Goal: Communication & Community: Answer question/provide support

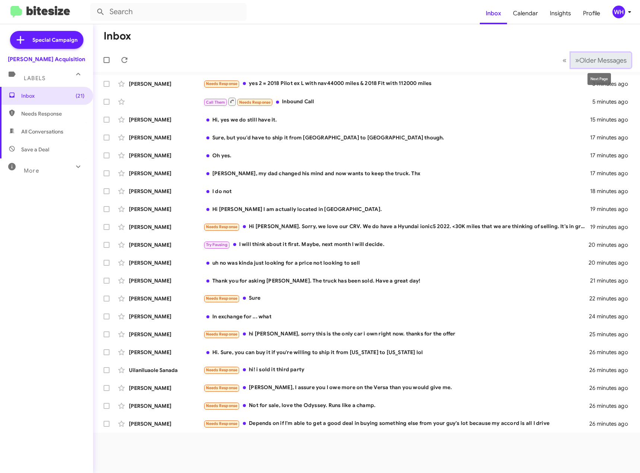
click at [579, 62] on span "Older Messages" at bounding box center [602, 60] width 47 height 8
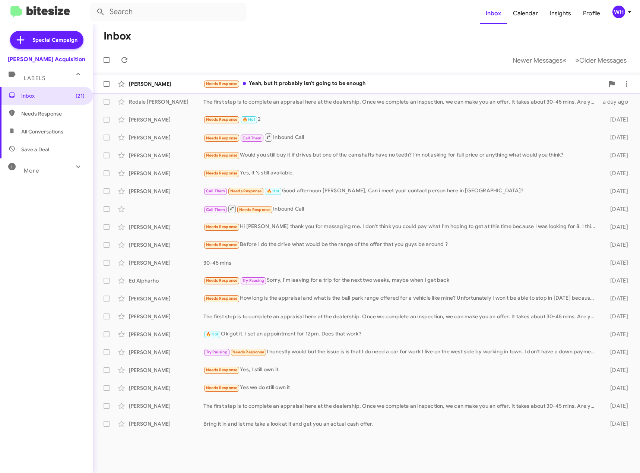
click at [140, 86] on div "[PERSON_NAME]" at bounding box center [166, 83] width 75 height 7
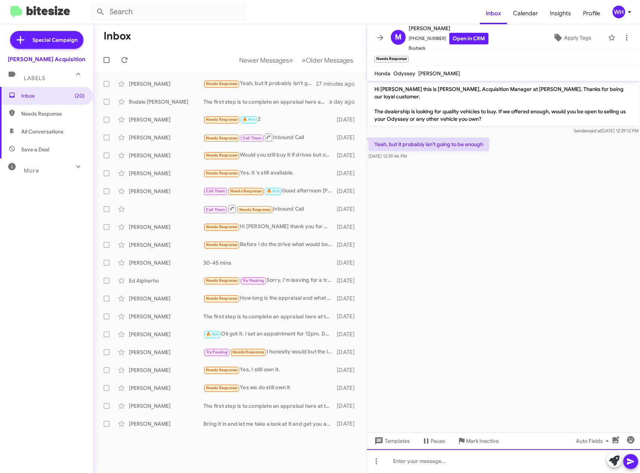
click at [415, 458] on div at bounding box center [503, 461] width 273 height 24
click at [631, 460] on icon at bounding box center [630, 461] width 7 height 6
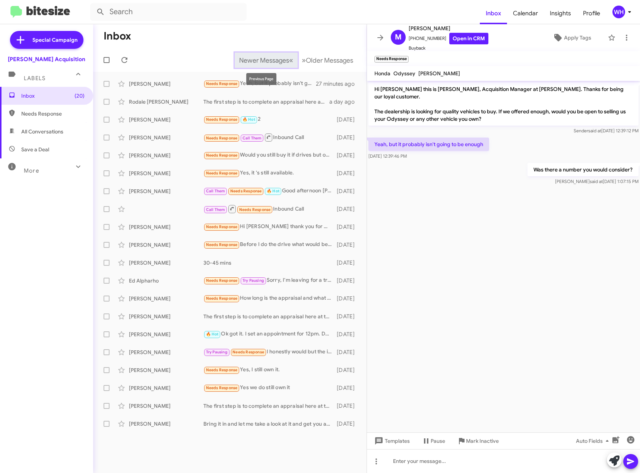
click at [279, 57] on span "Newer Messages" at bounding box center [264, 60] width 50 height 8
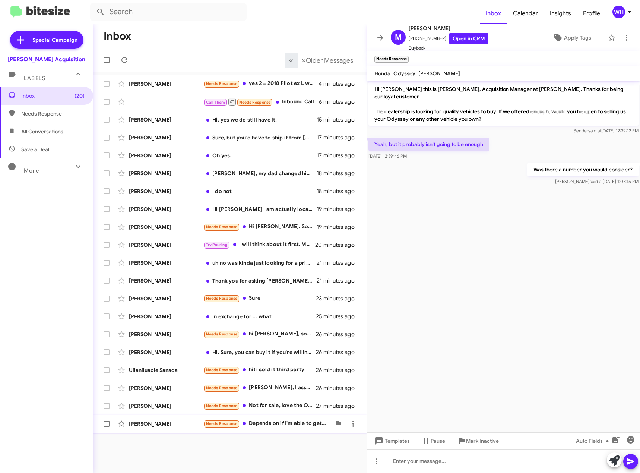
click at [137, 428] on div "[PERSON_NAME] Needs Response Depends on if I'm able to get a good deal in buyin…" at bounding box center [230, 423] width 262 height 15
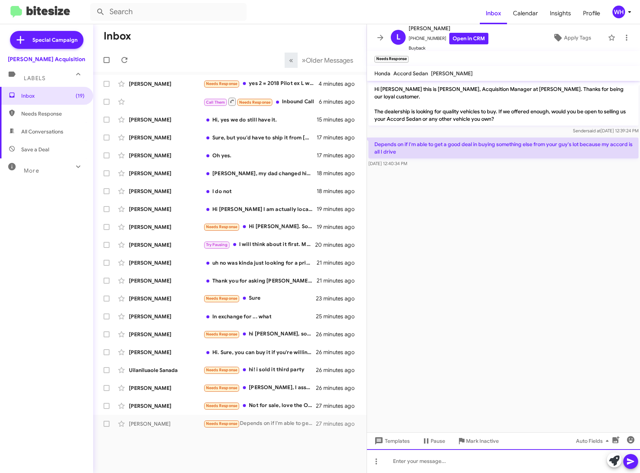
click at [416, 461] on div at bounding box center [503, 461] width 273 height 24
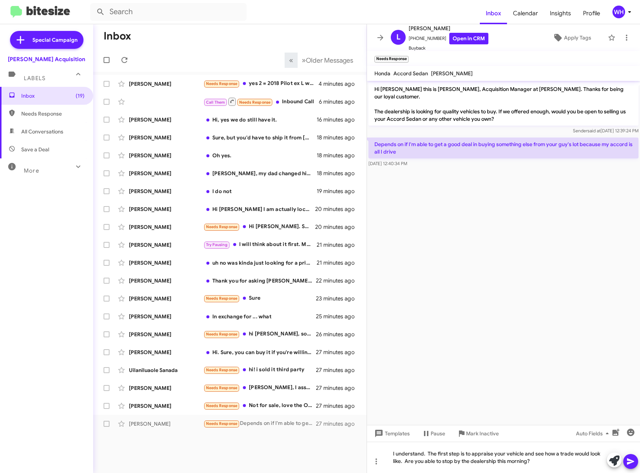
click at [633, 468] on span at bounding box center [630, 461] width 9 height 15
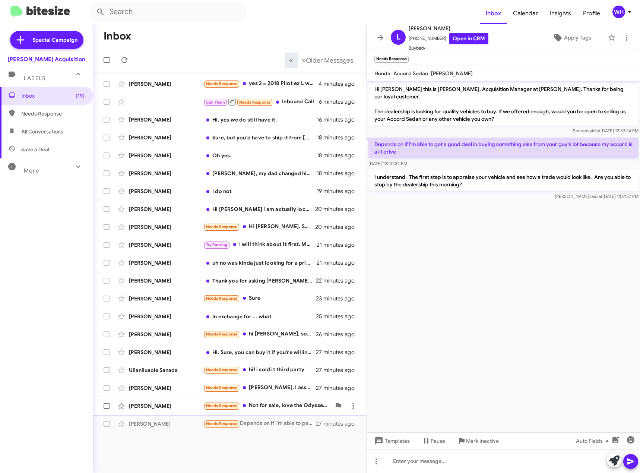
click at [178, 402] on div "[PERSON_NAME] Needs Response Not for sale, love the Odyssey. Runs like a champ.…" at bounding box center [230, 405] width 262 height 15
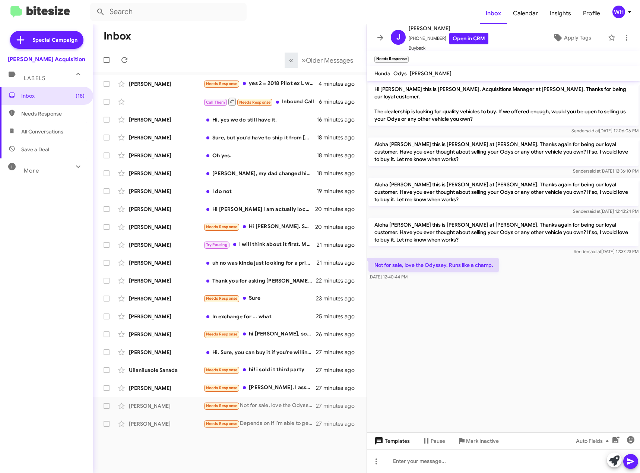
click at [398, 443] on span "Templates" at bounding box center [391, 440] width 37 height 13
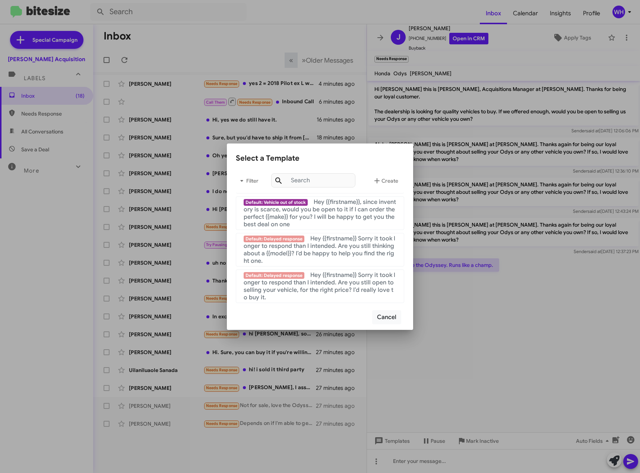
scroll to position [718, 0]
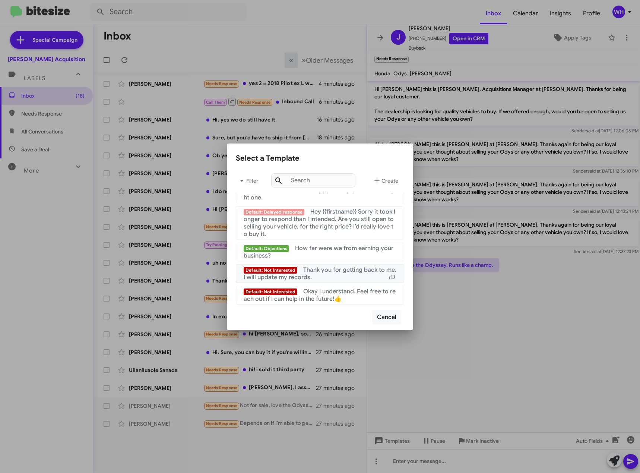
click at [346, 273] on span "Thank you for getting back to me. I will update my records." at bounding box center [320, 273] width 153 height 15
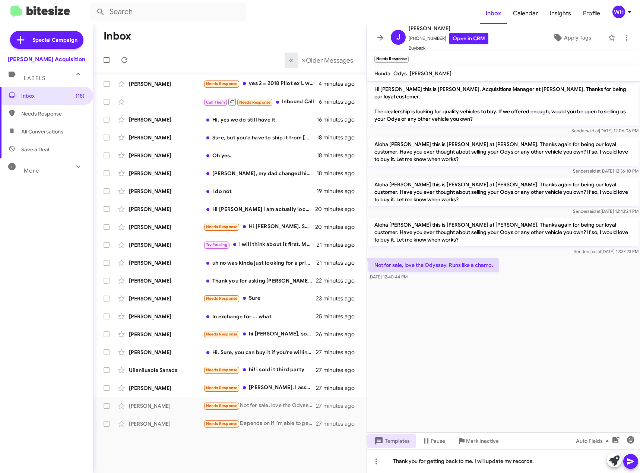
click at [634, 459] on icon at bounding box center [630, 461] width 9 height 9
click at [479, 439] on span "Mark Inactive" at bounding box center [482, 440] width 33 height 13
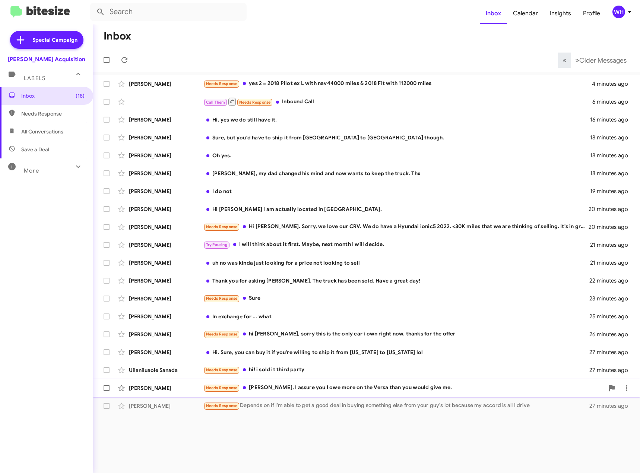
click at [142, 389] on div "[PERSON_NAME]" at bounding box center [166, 387] width 75 height 7
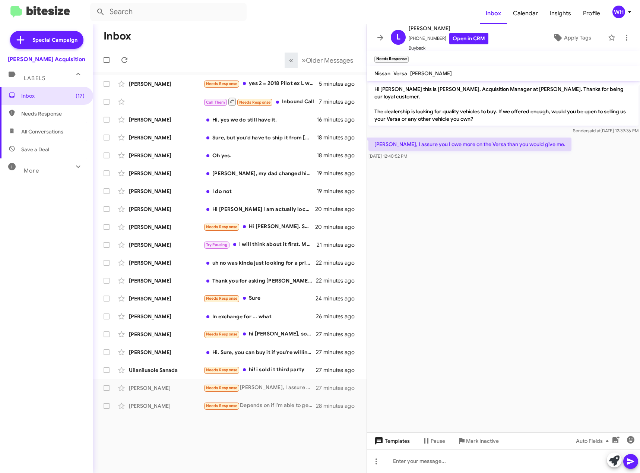
click at [397, 444] on span "Templates" at bounding box center [391, 440] width 37 height 13
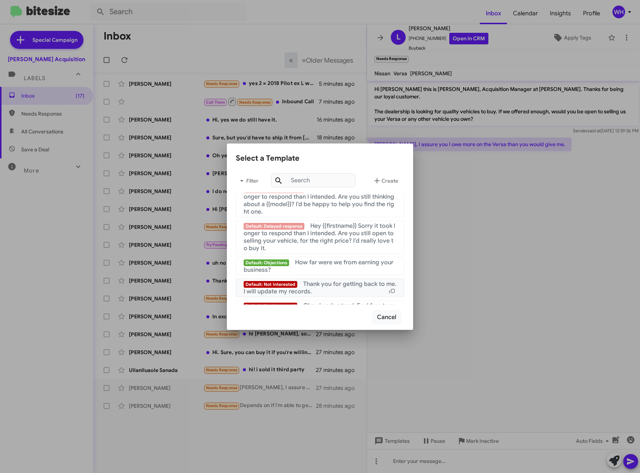
scroll to position [718, 0]
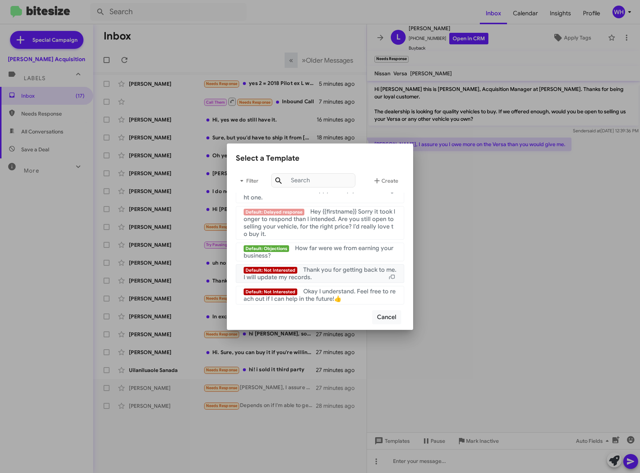
click at [326, 269] on span "Thank you for getting back to me. I will update my records." at bounding box center [320, 273] width 153 height 15
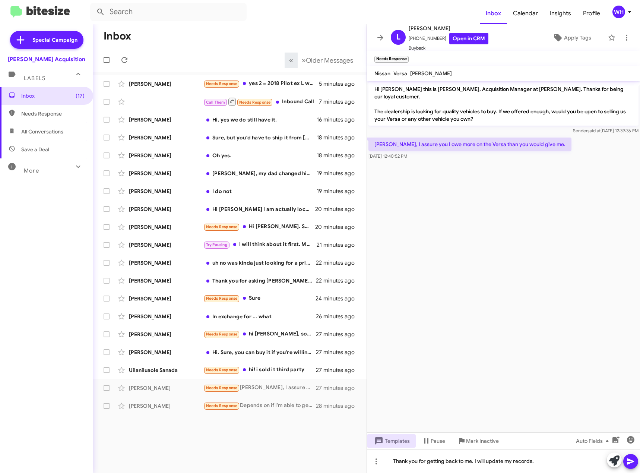
click at [632, 461] on icon at bounding box center [630, 461] width 7 height 6
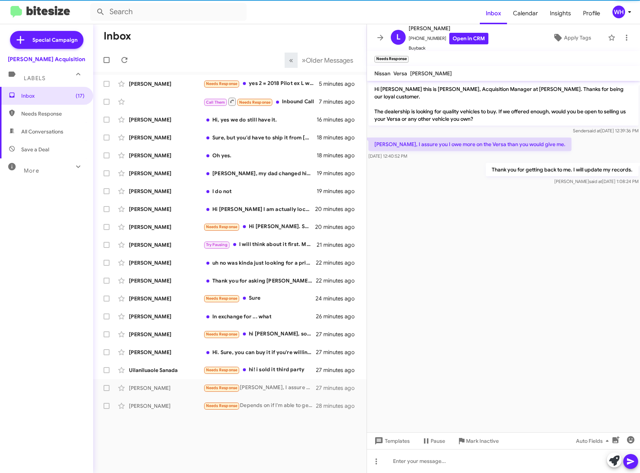
click at [489, 447] on div "Templates Pause Mark Inactive Auto Fields" at bounding box center [503, 440] width 273 height 17
click at [481, 444] on span "Mark Inactive" at bounding box center [482, 440] width 33 height 13
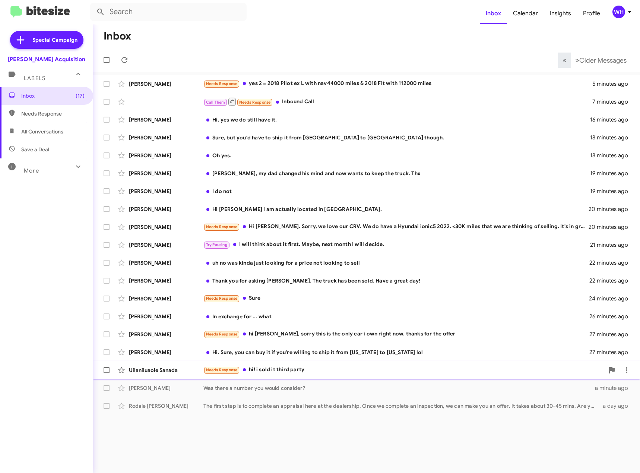
click at [136, 369] on div "Uilaniluaole Sanada" at bounding box center [166, 369] width 75 height 7
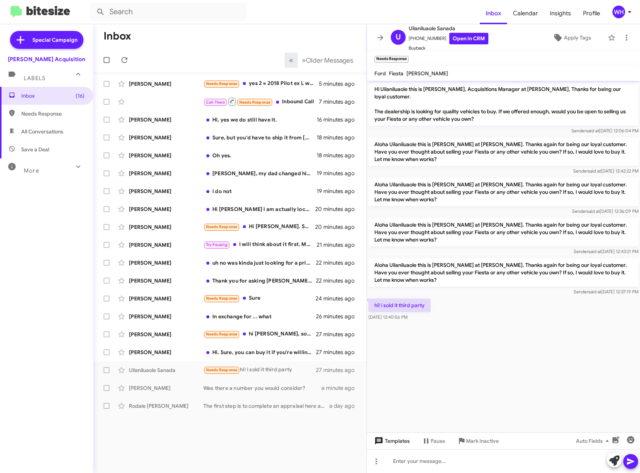
click at [395, 440] on span "Templates" at bounding box center [391, 440] width 37 height 13
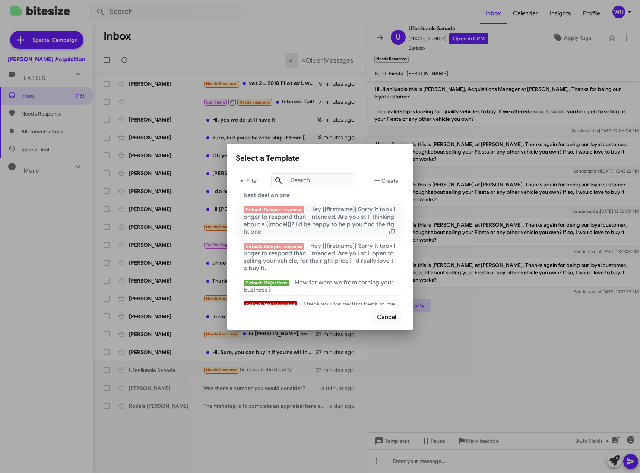
scroll to position [718, 0]
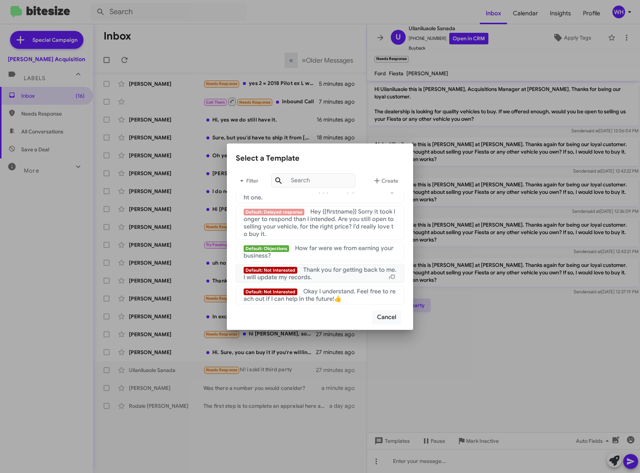
click at [358, 272] on span "Thank you for getting back to me. I will update my records." at bounding box center [320, 273] width 153 height 15
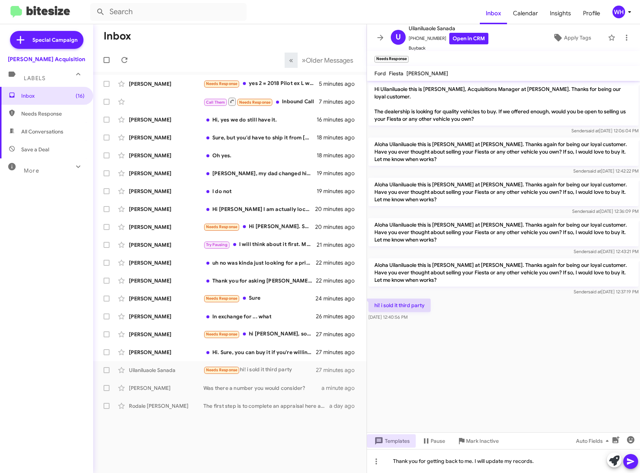
click at [630, 462] on icon at bounding box center [630, 461] width 7 height 6
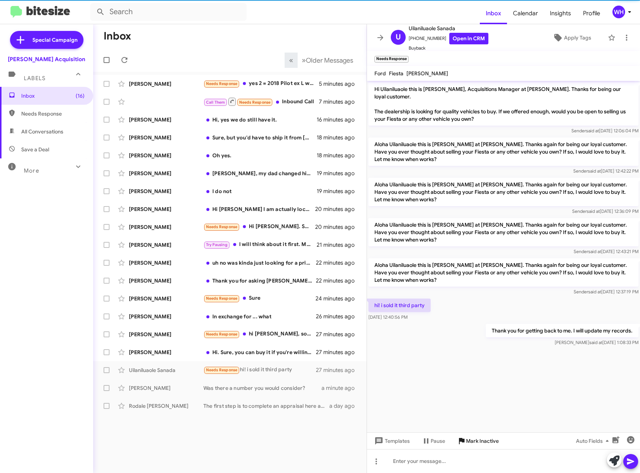
click at [486, 444] on span "Mark Inactive" at bounding box center [482, 440] width 33 height 13
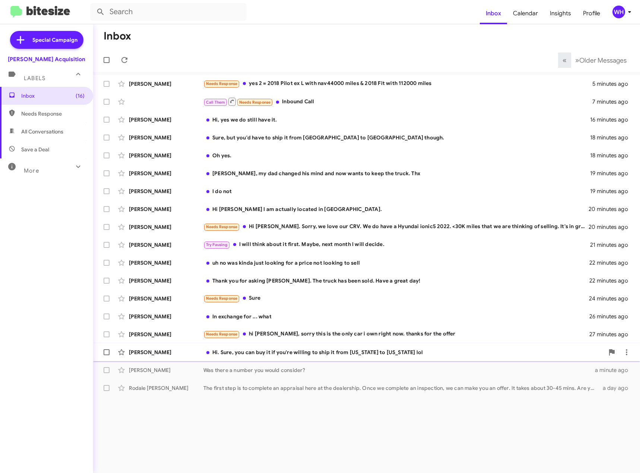
click at [161, 349] on div "[PERSON_NAME]" at bounding box center [166, 351] width 75 height 7
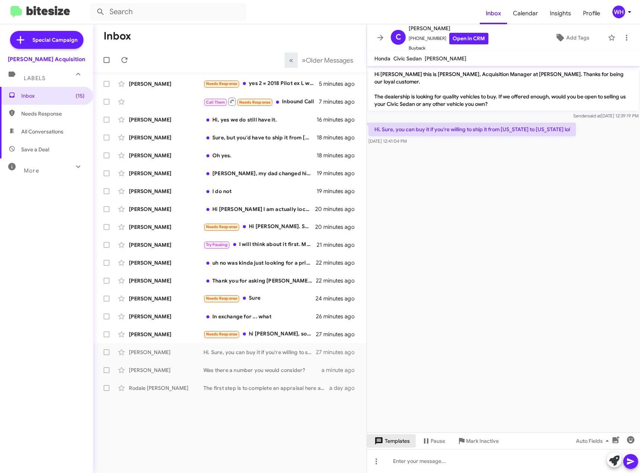
click at [392, 442] on span "Templates" at bounding box center [391, 440] width 37 height 13
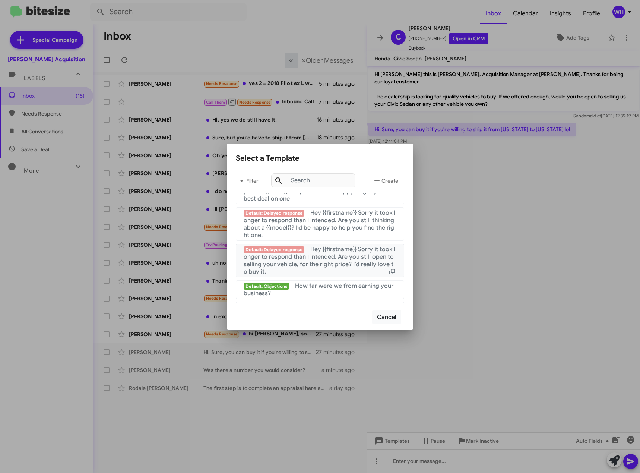
scroll to position [718, 0]
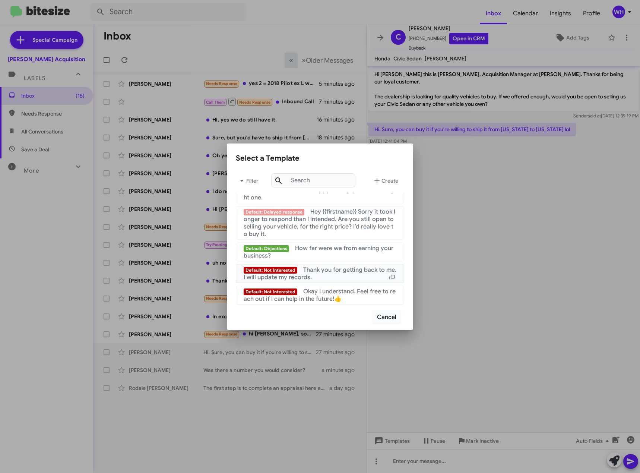
click at [355, 273] on span "Thank you for getting back to me. I will update my records." at bounding box center [320, 273] width 153 height 15
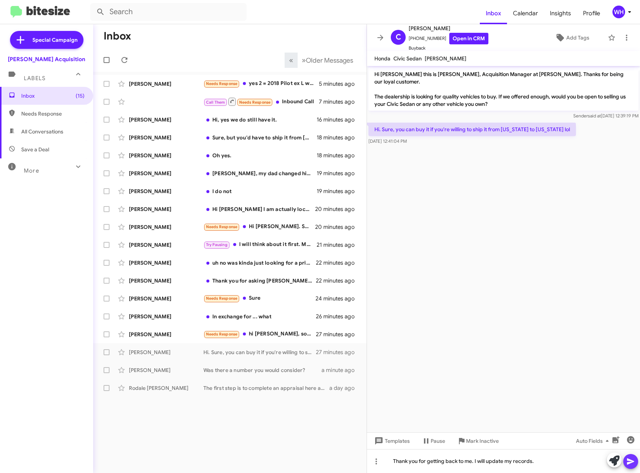
click at [630, 467] on span at bounding box center [630, 461] width 9 height 15
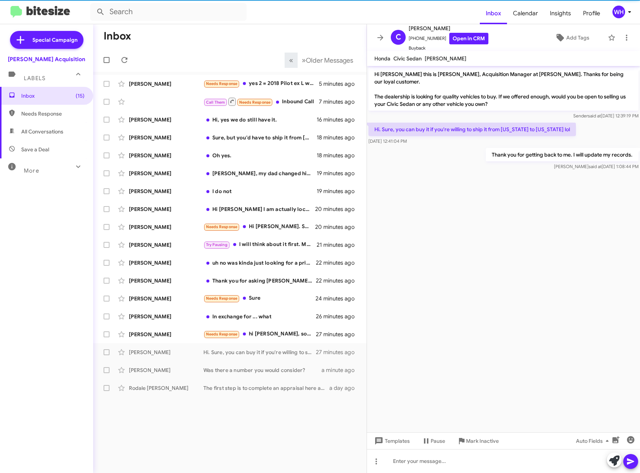
click at [471, 440] on span "Mark Inactive" at bounding box center [482, 440] width 33 height 13
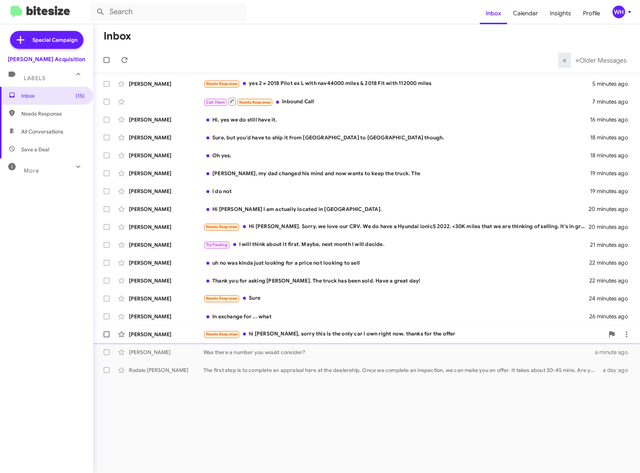
click at [142, 333] on div "[PERSON_NAME]" at bounding box center [166, 333] width 75 height 7
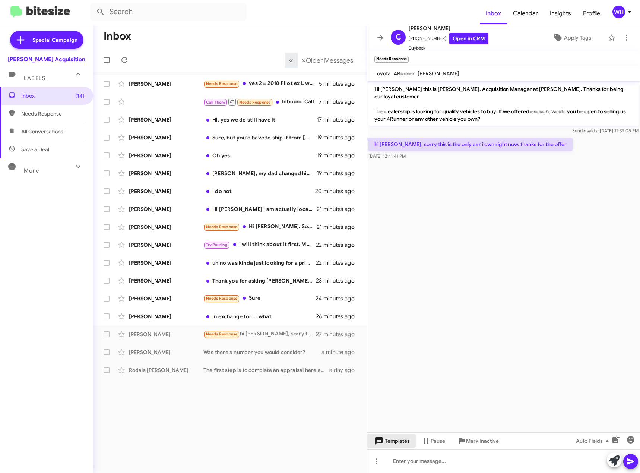
click at [397, 444] on span "Templates" at bounding box center [391, 440] width 37 height 13
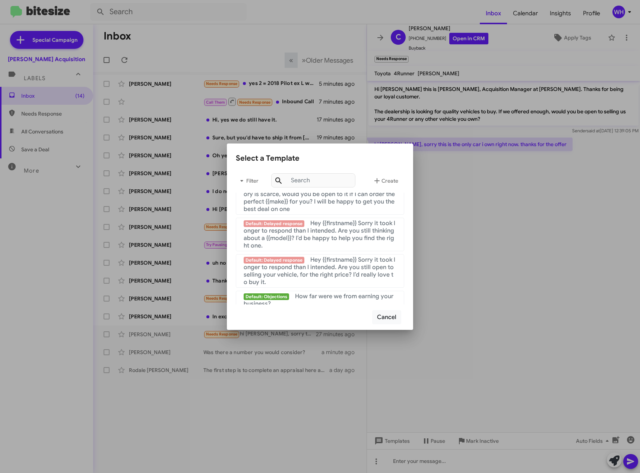
scroll to position [708, 0]
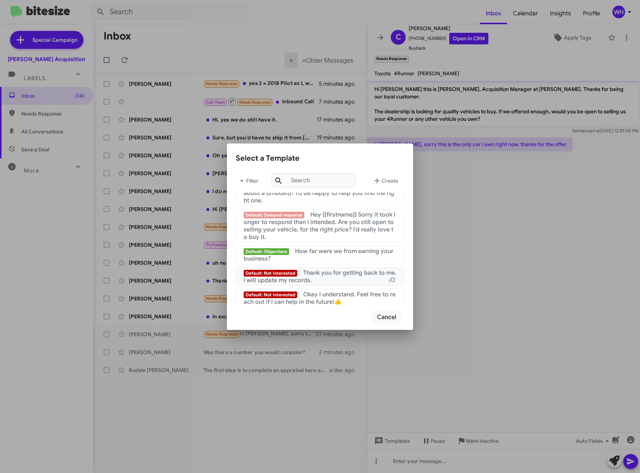
click at [344, 280] on span "Thank you for getting back to me. I will update my records." at bounding box center [320, 276] width 153 height 15
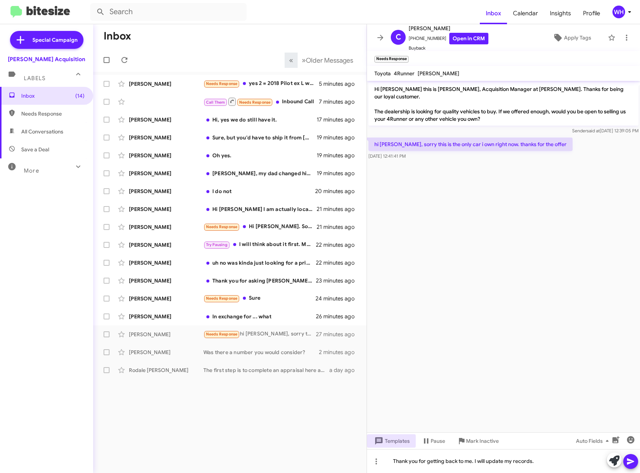
click at [628, 462] on icon at bounding box center [630, 461] width 7 height 6
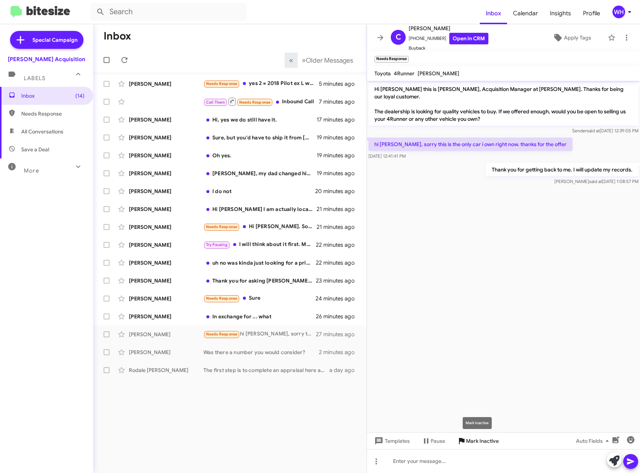
click at [474, 441] on span "Mark Inactive" at bounding box center [482, 440] width 33 height 13
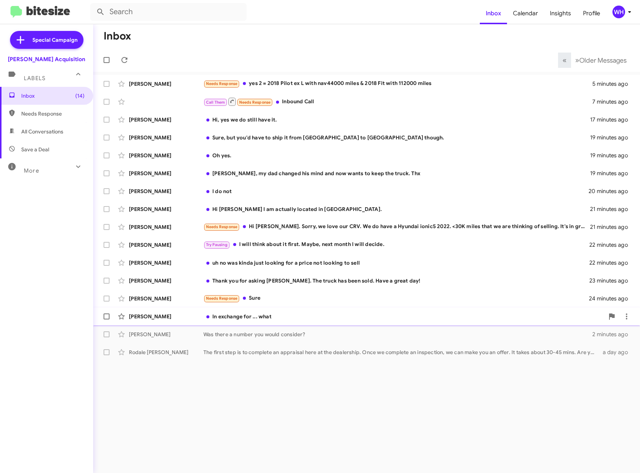
drag, startPoint x: 160, startPoint y: 314, endPoint x: 178, endPoint y: 320, distance: 19.0
click at [161, 314] on div "[PERSON_NAME]" at bounding box center [166, 316] width 75 height 7
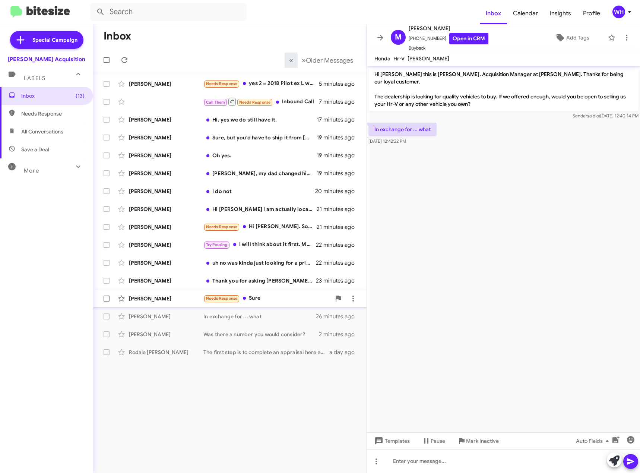
click at [159, 297] on div "[PERSON_NAME]" at bounding box center [166, 298] width 75 height 7
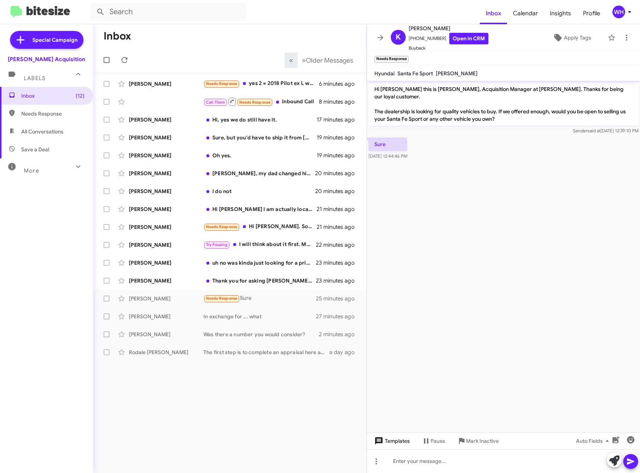
click at [399, 439] on span "Templates" at bounding box center [391, 440] width 37 height 13
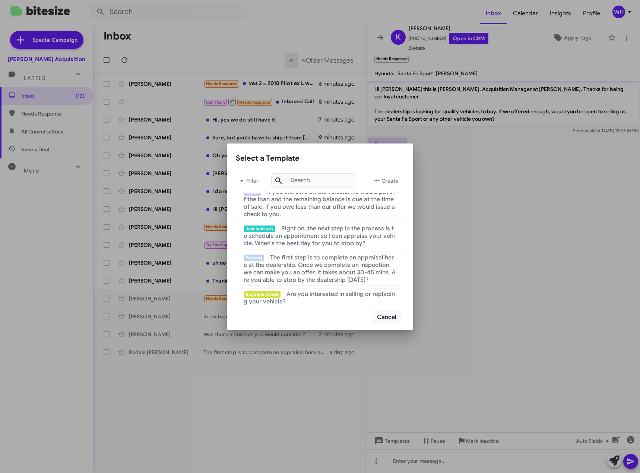
scroll to position [75, 0]
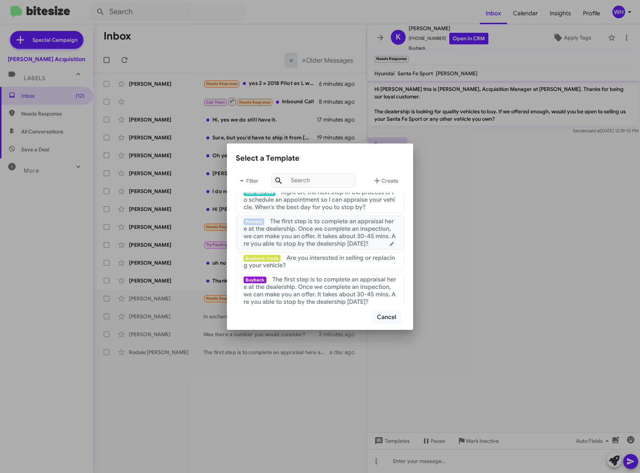
click at [322, 236] on span "The first step is to complete an appraisal here at the dealership. Once we comp…" at bounding box center [320, 233] width 152 height 30
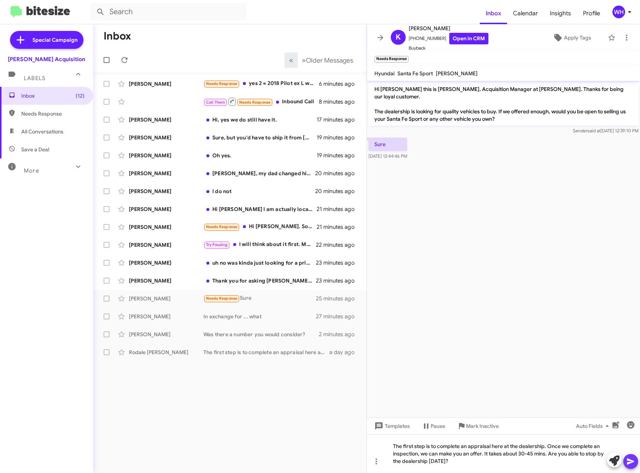
click at [631, 459] on icon at bounding box center [630, 461] width 9 height 9
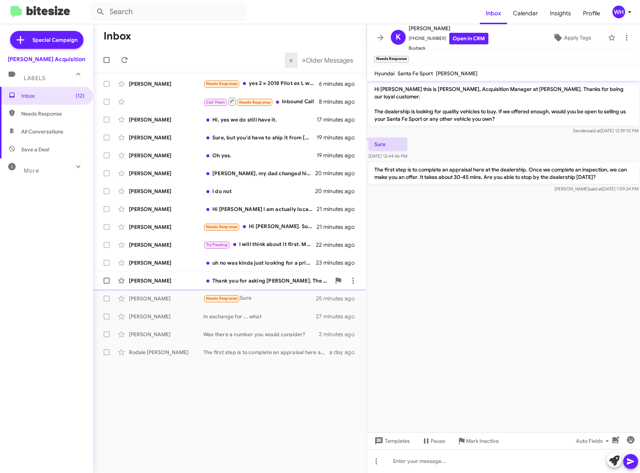
click at [160, 277] on div "[PERSON_NAME]" at bounding box center [166, 280] width 75 height 7
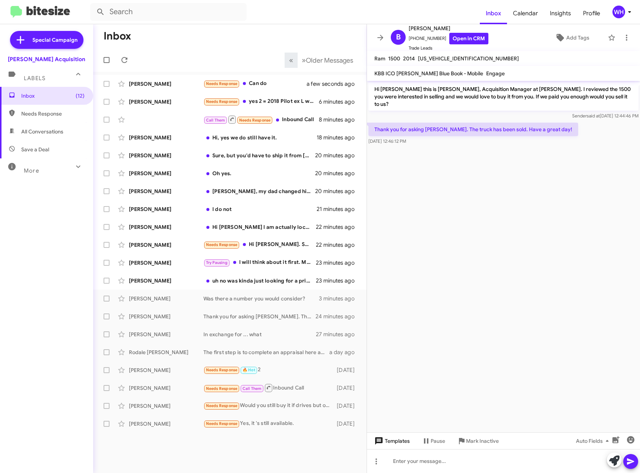
click at [385, 437] on span "Templates" at bounding box center [391, 440] width 37 height 13
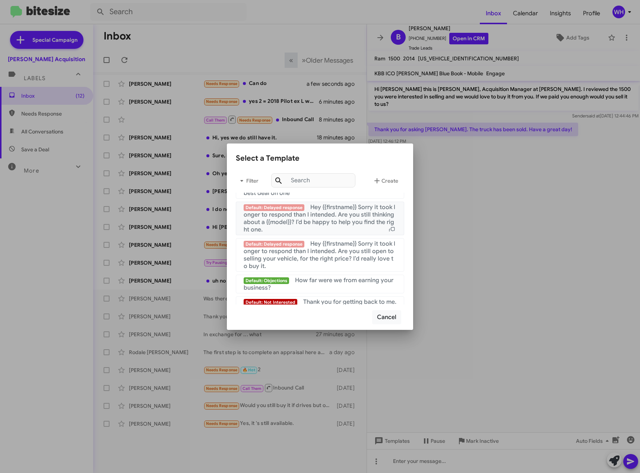
scroll to position [718, 0]
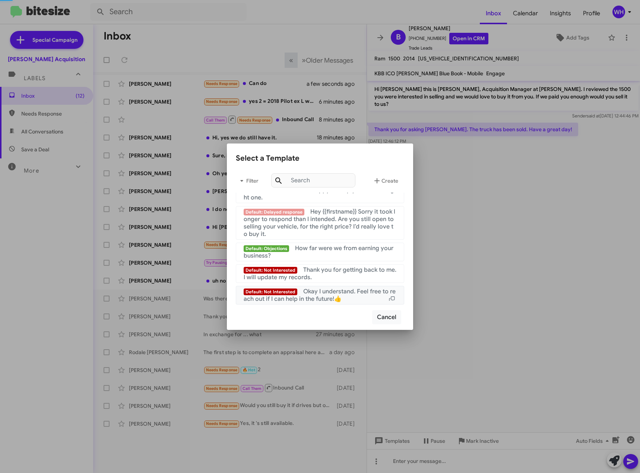
click at [330, 274] on div "Default: Not Interested Thank you for getting back to me. I will update my reco…" at bounding box center [320, 273] width 153 height 15
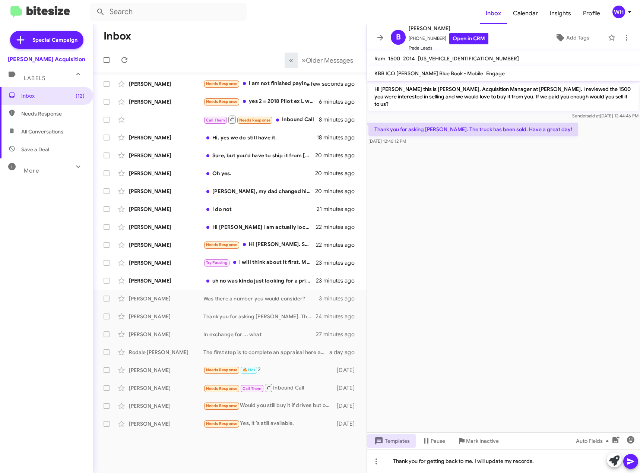
click at [629, 462] on icon at bounding box center [630, 461] width 7 height 6
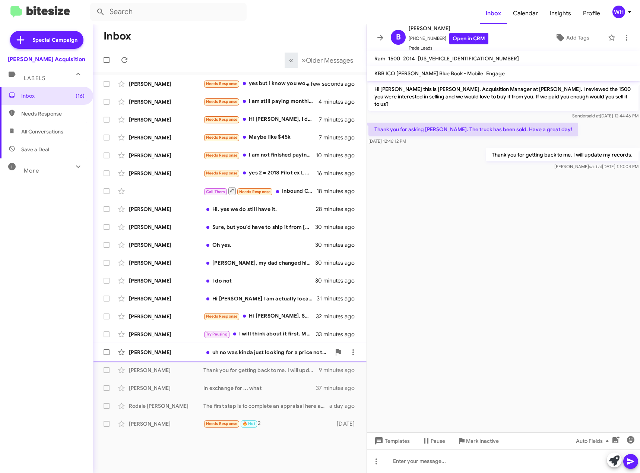
click at [159, 352] on div "[PERSON_NAME]" at bounding box center [166, 351] width 75 height 7
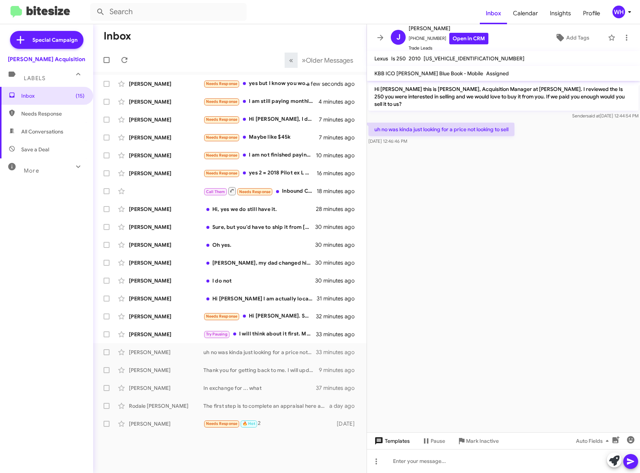
click at [402, 442] on span "Templates" at bounding box center [391, 440] width 37 height 13
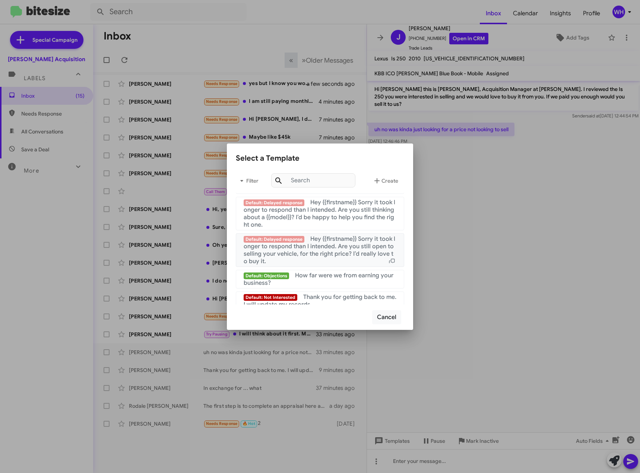
scroll to position [718, 0]
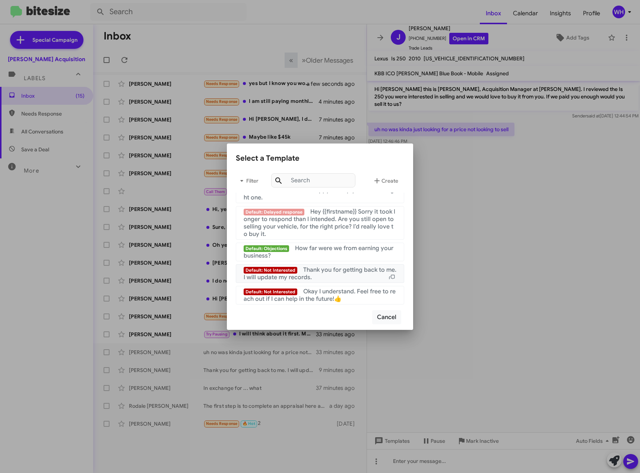
click at [324, 274] on div "Default: Not Interested Thank you for getting back to me. I will update my reco…" at bounding box center [320, 273] width 153 height 15
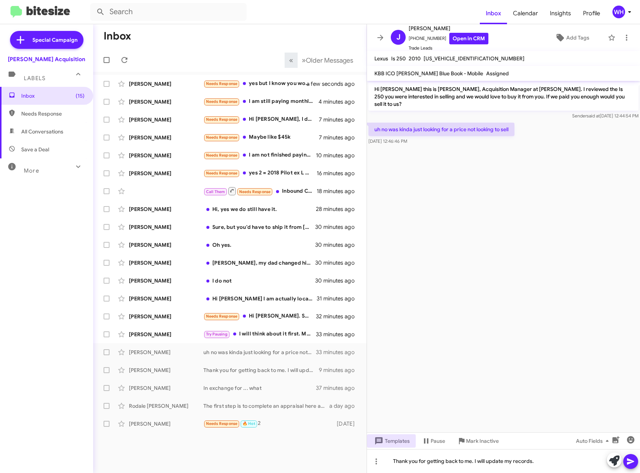
click at [629, 465] on icon at bounding box center [630, 461] width 9 height 9
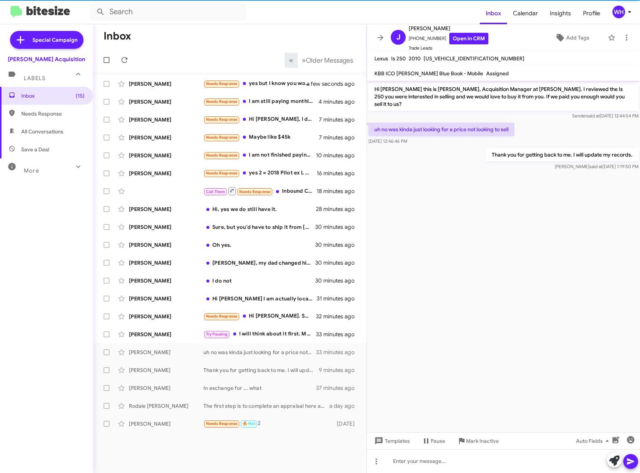
click at [481, 440] on span "Mark Inactive" at bounding box center [482, 440] width 33 height 13
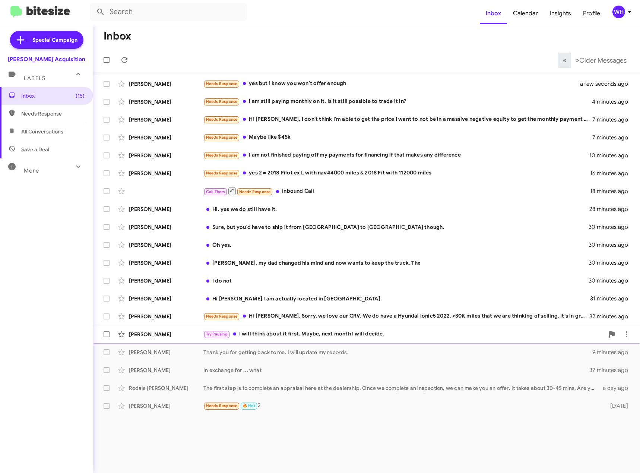
click at [171, 333] on div "[PERSON_NAME]" at bounding box center [166, 333] width 75 height 7
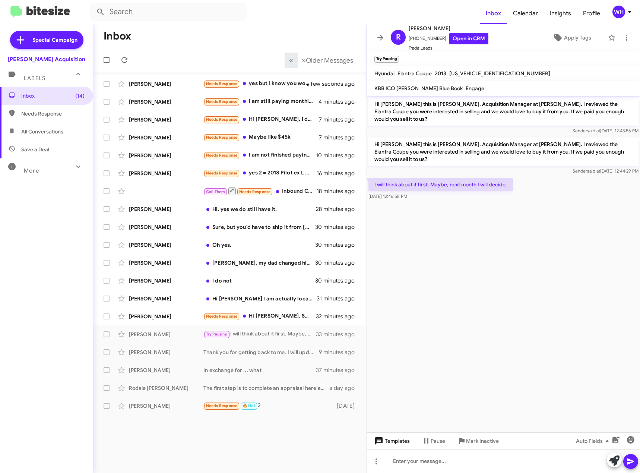
click at [397, 444] on span "Templates" at bounding box center [391, 440] width 37 height 13
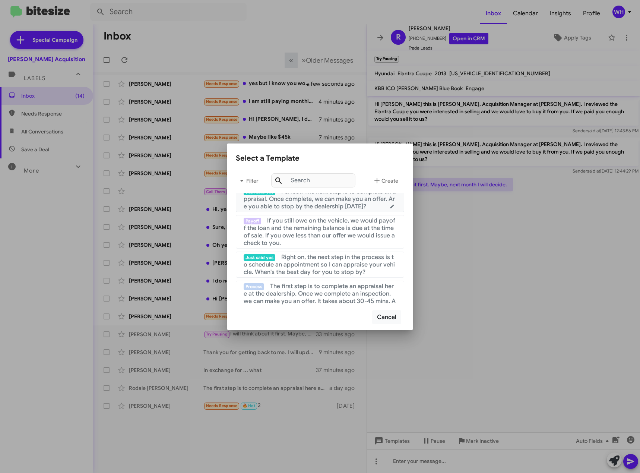
scroll to position [37, 0]
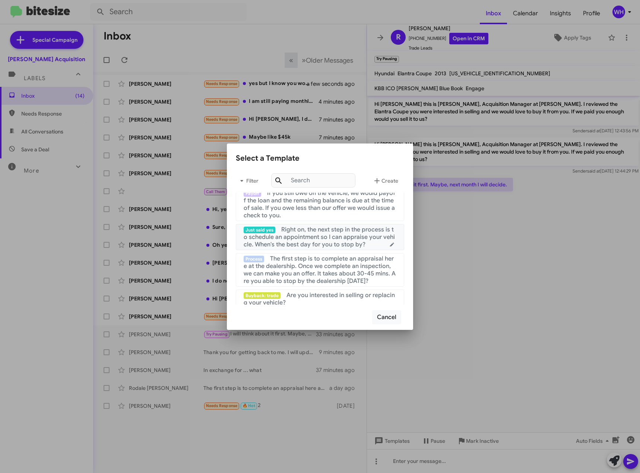
click at [349, 239] on span "Right on, the next step in the process is to schedule an appointment so I can a…" at bounding box center [319, 237] width 151 height 22
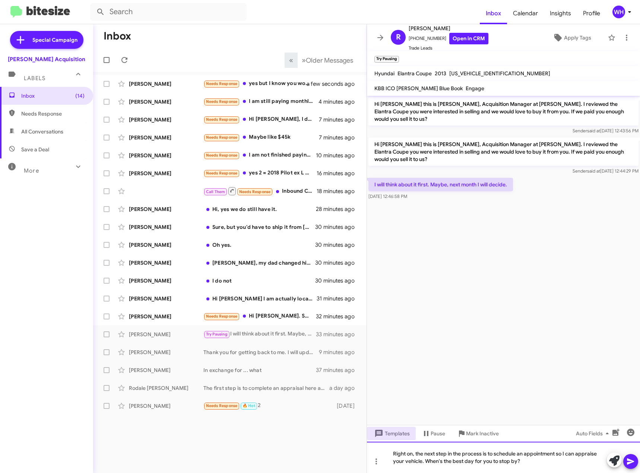
click at [532, 463] on div "Right on, the next step in the process is to schedule an appointment so I can a…" at bounding box center [503, 456] width 273 height 31
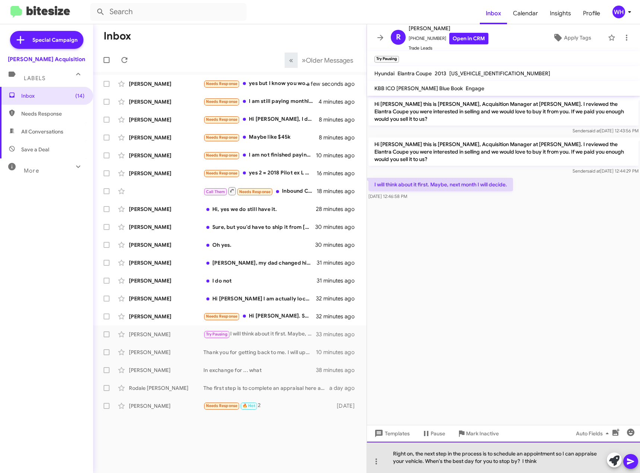
drag, startPoint x: 539, startPoint y: 460, endPoint x: 260, endPoint y: 434, distance: 279.9
click at [260, 434] on div "Inbox « Previous » Next Older Messages [PERSON_NAME] Needs Response yes but I k…" at bounding box center [366, 248] width 547 height 449
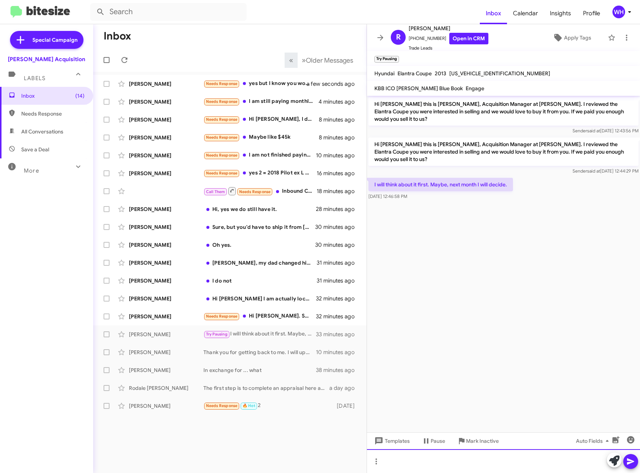
drag, startPoint x: 449, startPoint y: 461, endPoint x: 454, endPoint y: 462, distance: 6.1
click at [448, 461] on div at bounding box center [503, 461] width 273 height 24
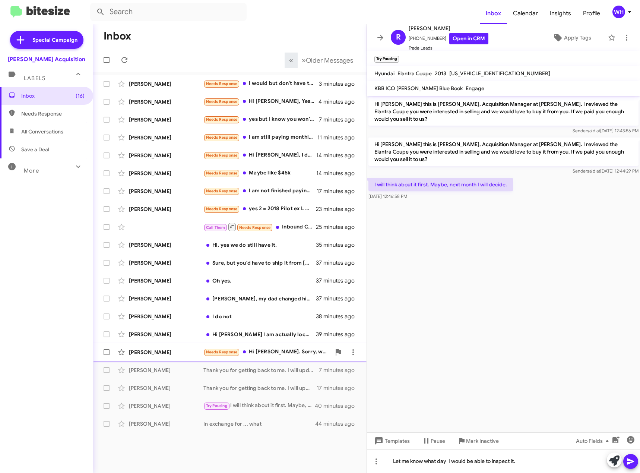
click at [151, 352] on div "[PERSON_NAME]" at bounding box center [166, 351] width 75 height 7
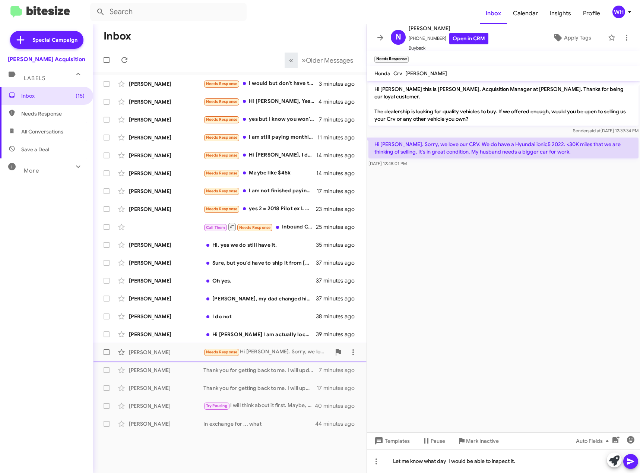
click at [156, 351] on div "[PERSON_NAME]" at bounding box center [166, 351] width 75 height 7
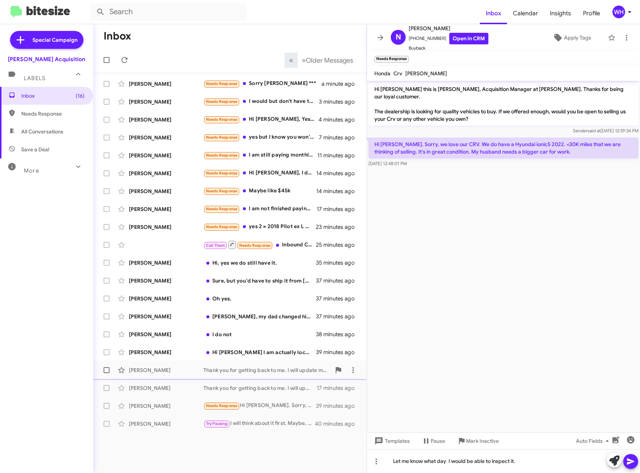
click at [152, 373] on div "[PERSON_NAME]" at bounding box center [166, 369] width 75 height 7
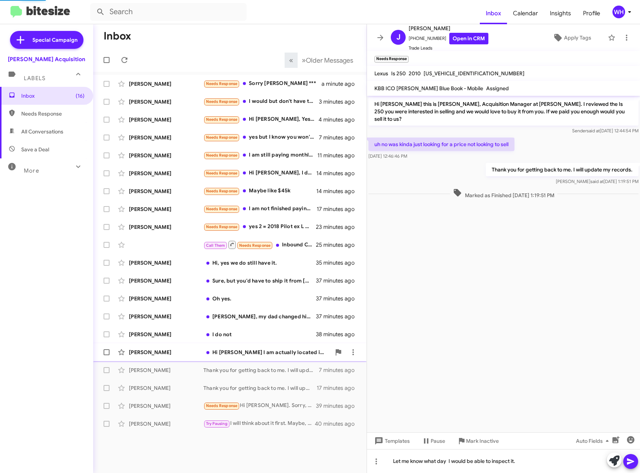
click at [154, 353] on div "[PERSON_NAME]" at bounding box center [166, 351] width 75 height 7
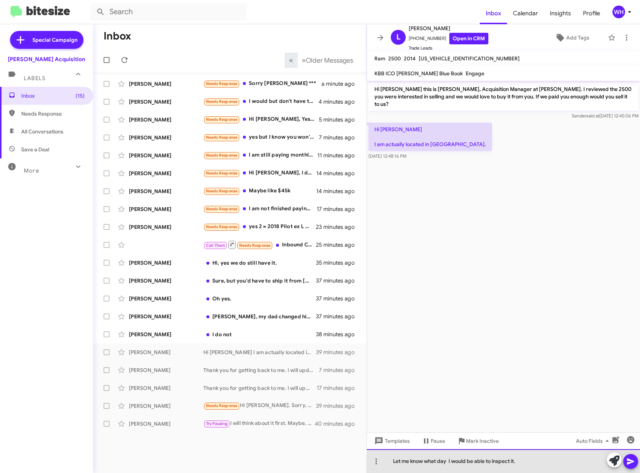
drag, startPoint x: 477, startPoint y: 465, endPoint x: 385, endPoint y: 471, distance: 92.2
click at [385, 471] on div "Let me know what day I would be able to inspect it." at bounding box center [503, 461] width 273 height 24
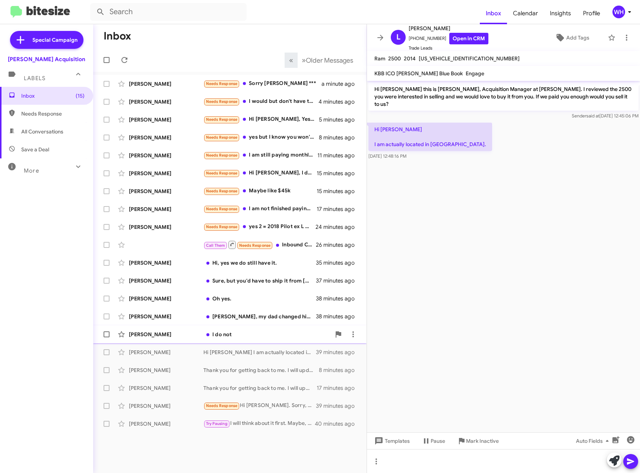
drag, startPoint x: 141, startPoint y: 338, endPoint x: 154, endPoint y: 340, distance: 13.1
click at [142, 338] on div "[PERSON_NAME] I do not 38 minutes ago" at bounding box center [230, 334] width 262 height 15
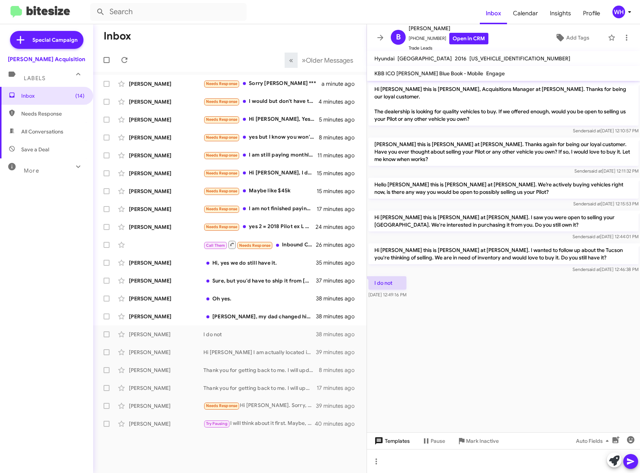
click at [388, 446] on span "Templates" at bounding box center [391, 440] width 37 height 13
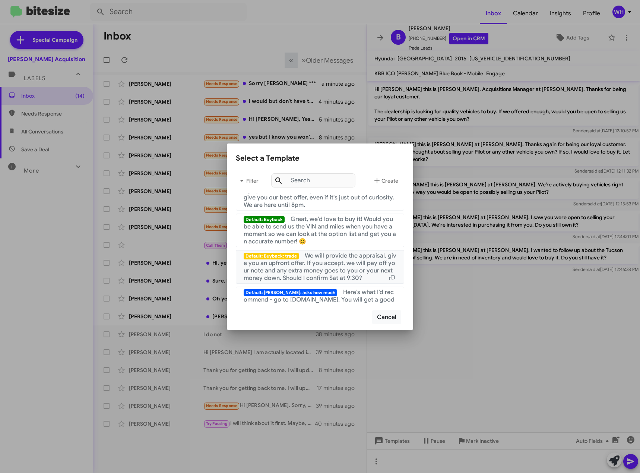
scroll to position [718, 0]
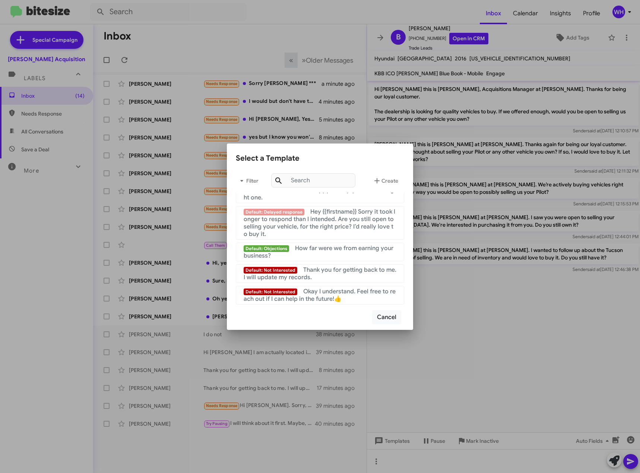
click at [331, 285] on mat-list "Default: Not Interested Okay I understand. Feel free to reach out if I can help…" at bounding box center [320, 294] width 168 height 22
click at [336, 278] on div "Default: Not Interested Thank you for getting back to me. I will update my reco…" at bounding box center [320, 273] width 153 height 15
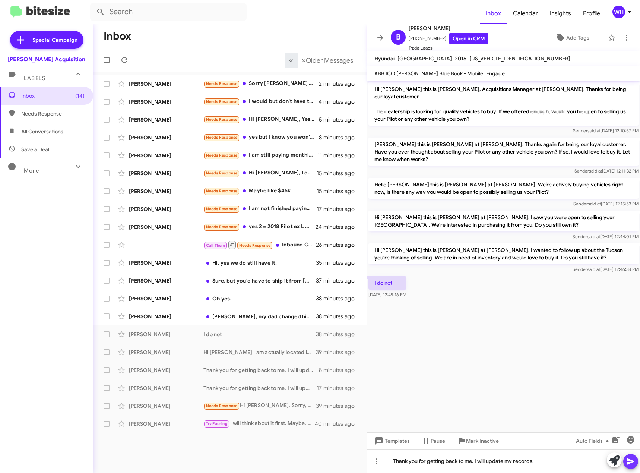
drag, startPoint x: 629, startPoint y: 464, endPoint x: 434, endPoint y: 454, distance: 195.4
click at [629, 464] on icon at bounding box center [630, 461] width 9 height 9
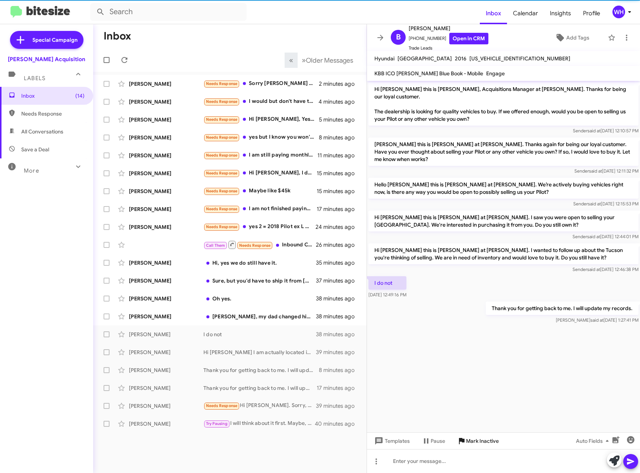
click at [473, 443] on span "Mark Inactive" at bounding box center [482, 440] width 33 height 13
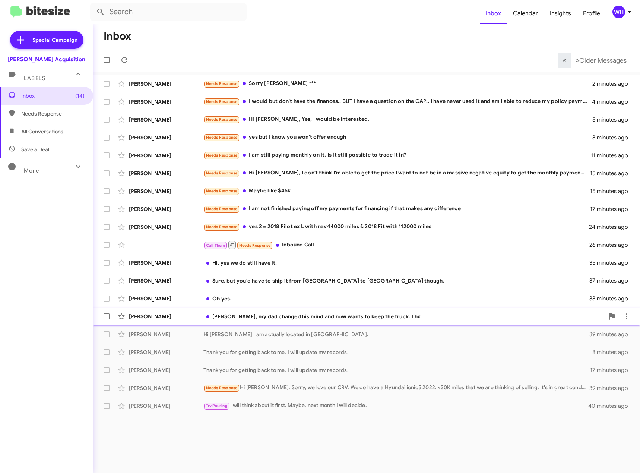
click at [156, 318] on div "[PERSON_NAME]" at bounding box center [166, 316] width 75 height 7
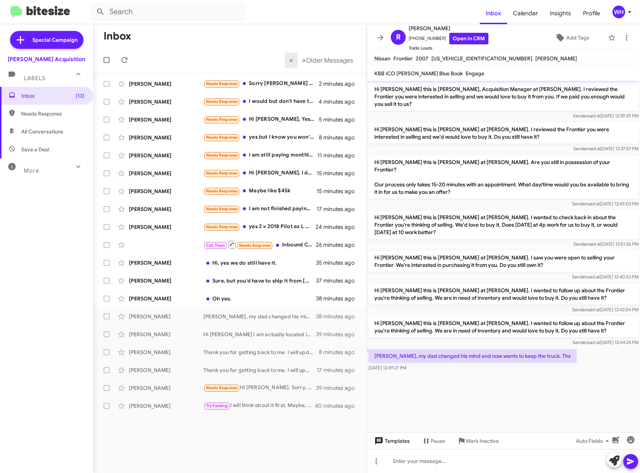
click at [404, 441] on span "Templates" at bounding box center [391, 440] width 37 height 13
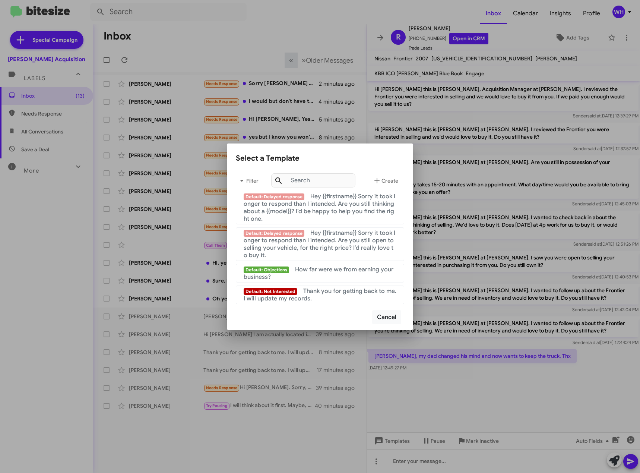
scroll to position [718, 0]
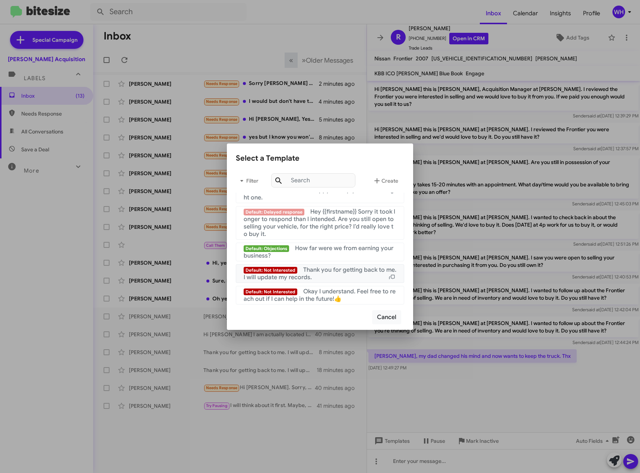
click at [333, 274] on div "Default: Not Interested Thank you for getting back to me. I will update my reco…" at bounding box center [320, 273] width 153 height 15
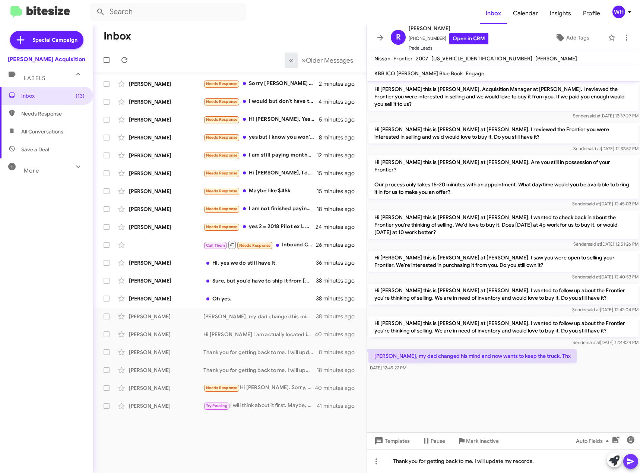
click at [626, 457] on button at bounding box center [630, 461] width 15 height 15
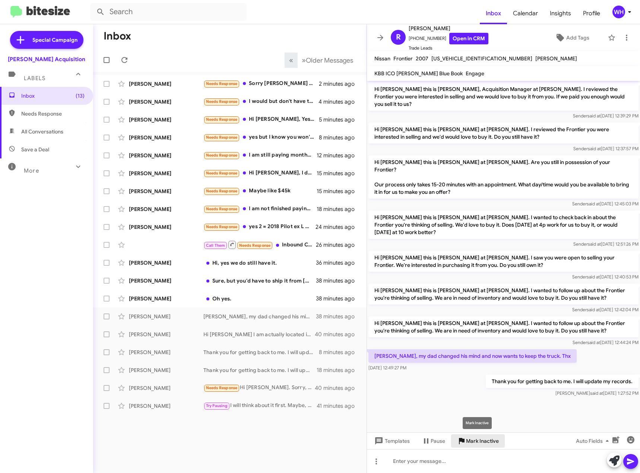
click at [477, 440] on span "Mark Inactive" at bounding box center [482, 440] width 33 height 13
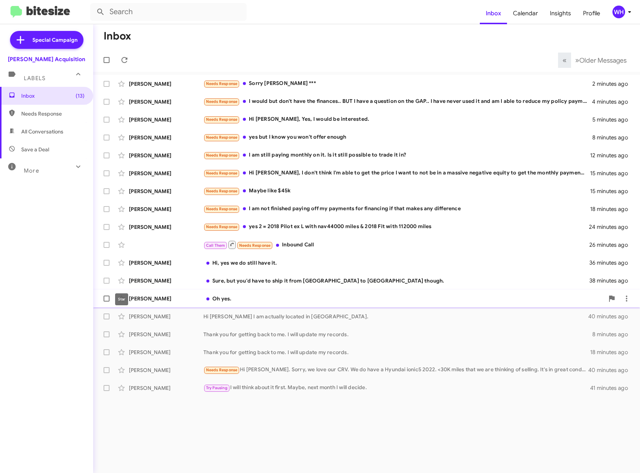
click at [136, 295] on div "[PERSON_NAME]" at bounding box center [166, 298] width 75 height 7
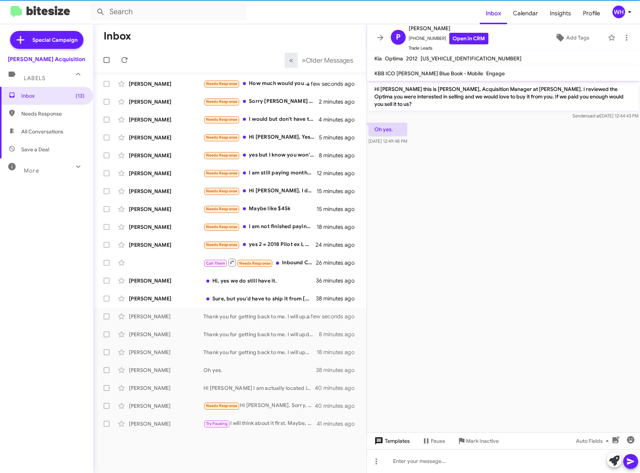
click at [403, 439] on span "Templates" at bounding box center [391, 440] width 37 height 13
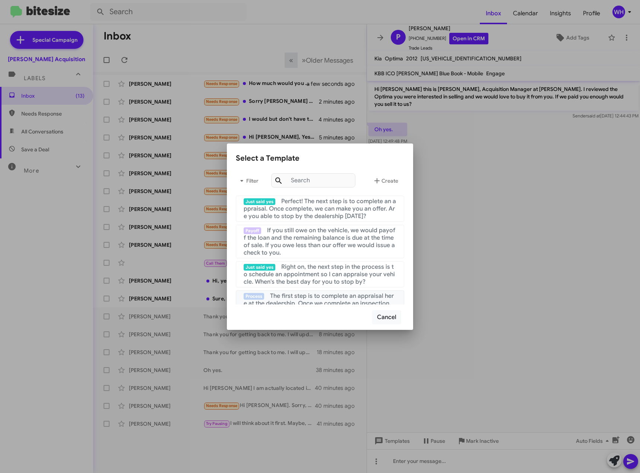
drag, startPoint x: 322, startPoint y: 295, endPoint x: 366, endPoint y: 310, distance: 46.2
click at [322, 294] on span "The first step is to complete an appraisal here at the dealership. Once we comp…" at bounding box center [320, 307] width 152 height 30
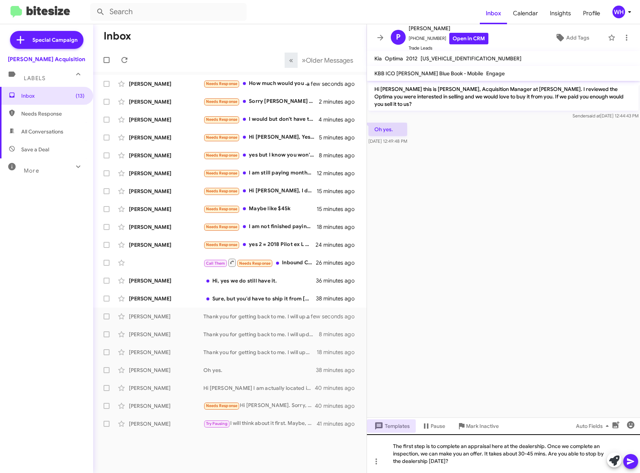
drag, startPoint x: 635, startPoint y: 462, endPoint x: 627, endPoint y: 471, distance: 12.2
click at [635, 461] on button at bounding box center [630, 461] width 15 height 15
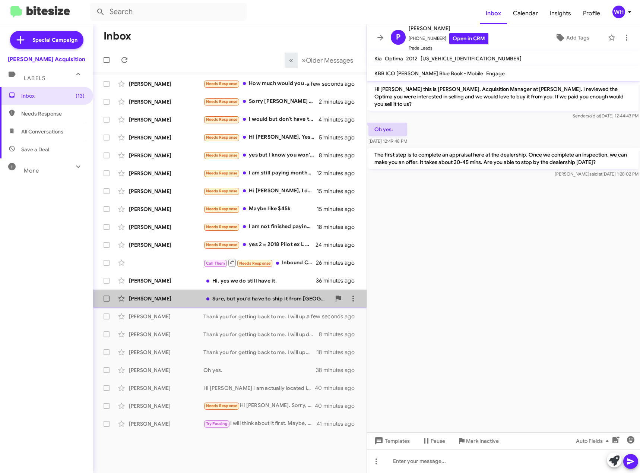
click at [145, 300] on div "[PERSON_NAME]" at bounding box center [166, 298] width 75 height 7
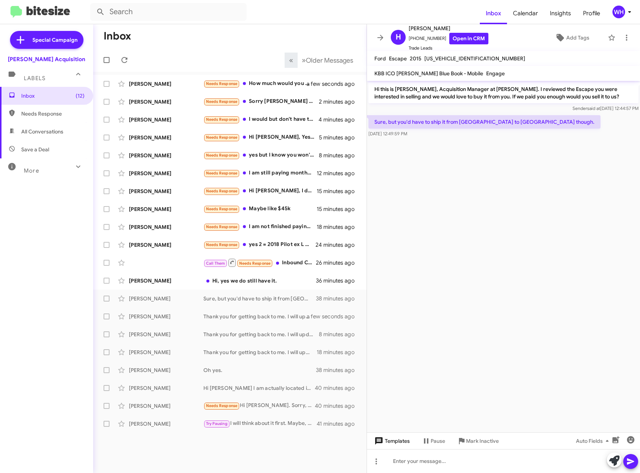
click at [402, 439] on span "Templates" at bounding box center [391, 440] width 37 height 13
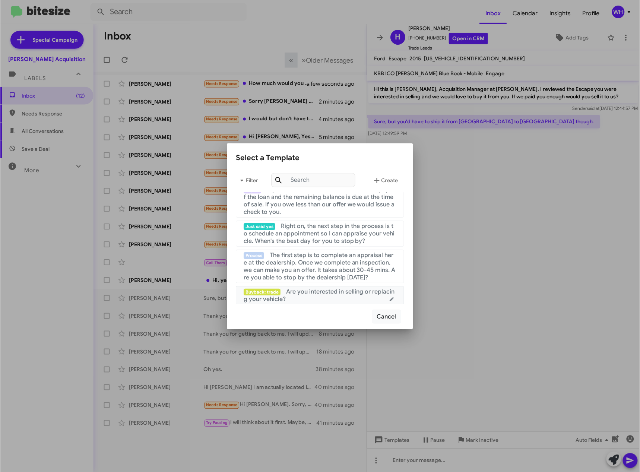
scroll to position [75, 0]
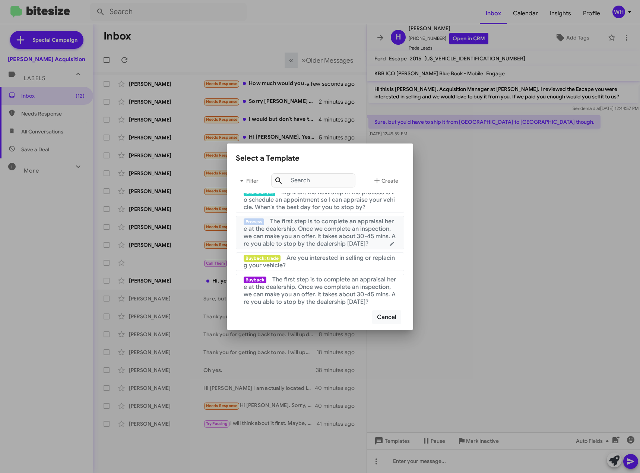
click at [318, 215] on mat-list "Process The first step is to complete an appraisal here at the dealership. Once…" at bounding box center [320, 231] width 168 height 37
click at [320, 227] on span "The first step is to complete an appraisal here at the dealership. Once we comp…" at bounding box center [320, 233] width 152 height 30
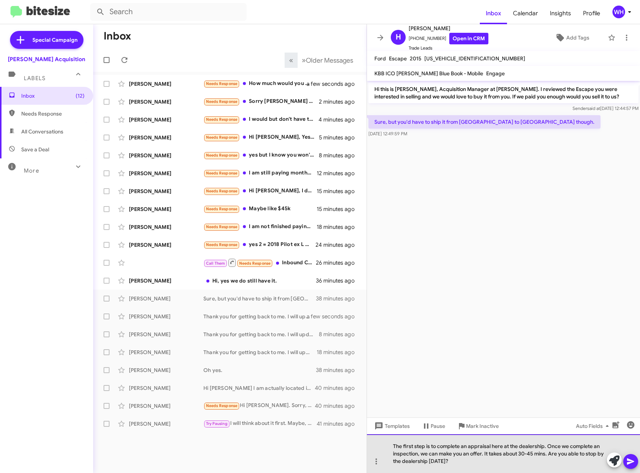
drag, startPoint x: 451, startPoint y: 466, endPoint x: 571, endPoint y: 460, distance: 120.5
click at [571, 460] on div "The first step is to complete an appraisal here at the dealership. Once we comp…" at bounding box center [503, 453] width 273 height 39
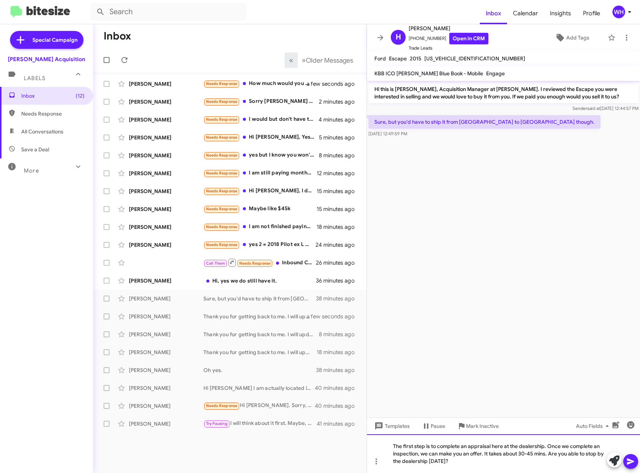
drag, startPoint x: 515, startPoint y: 462, endPoint x: 348, endPoint y: 436, distance: 168.9
click at [348, 436] on div "Inbox « Previous » Next Older Messages [PERSON_NAME] Needs Response How much wo…" at bounding box center [366, 248] width 547 height 449
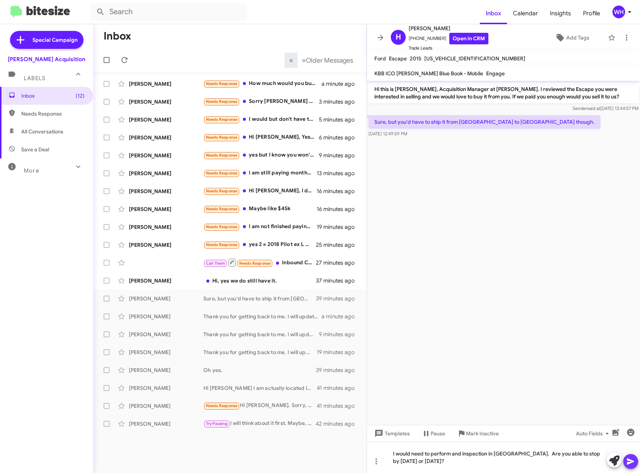
click at [633, 463] on icon at bounding box center [630, 461] width 9 height 9
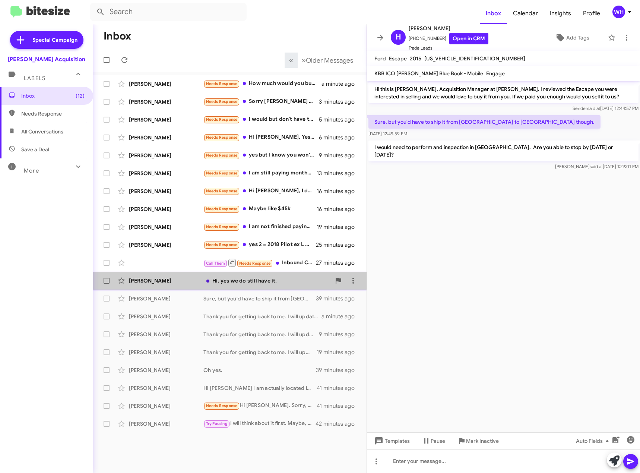
click at [139, 279] on div "[PERSON_NAME]" at bounding box center [166, 280] width 75 height 7
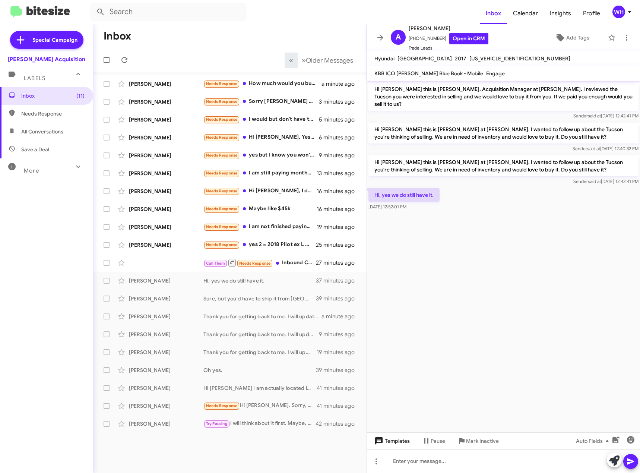
click at [402, 437] on span "Templates" at bounding box center [391, 440] width 37 height 13
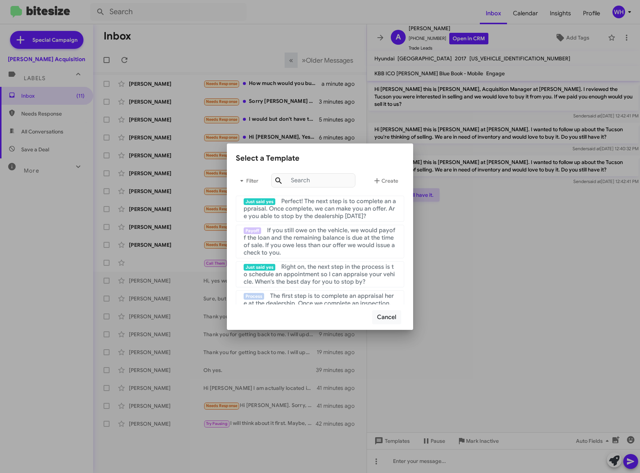
click at [442, 269] on div at bounding box center [320, 236] width 640 height 473
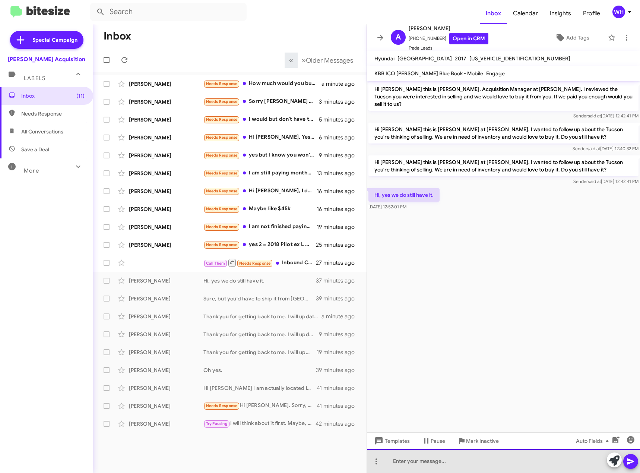
click at [431, 461] on div at bounding box center [503, 461] width 273 height 24
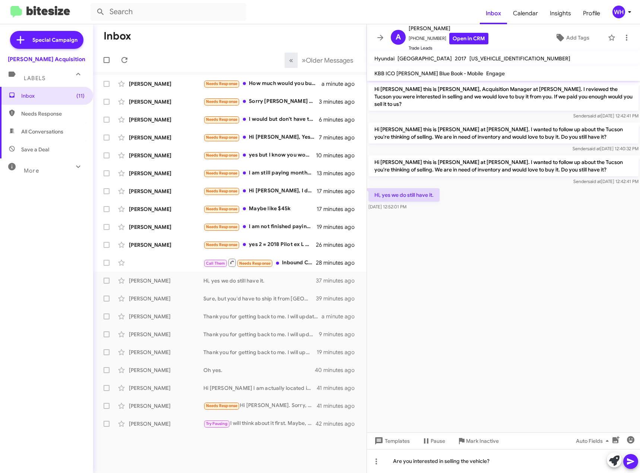
click at [635, 463] on button at bounding box center [630, 461] width 15 height 15
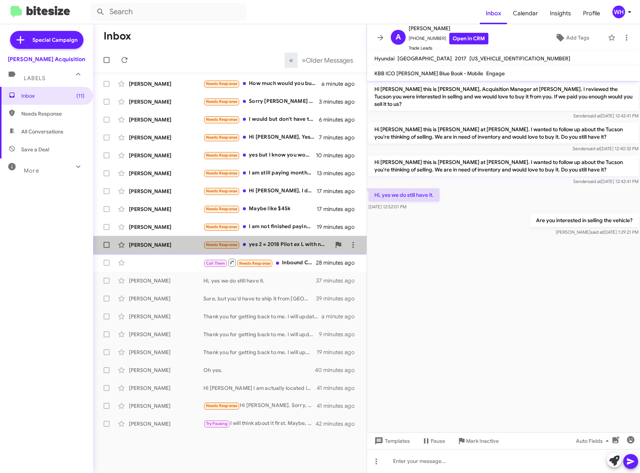
click at [154, 244] on div "[PERSON_NAME]" at bounding box center [166, 244] width 75 height 7
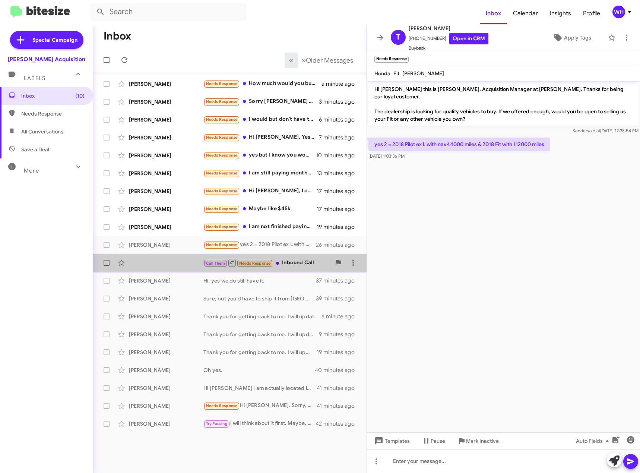
click at [158, 262] on div "Call Them Needs Response Inbound Call 28 minutes ago" at bounding box center [230, 262] width 262 height 15
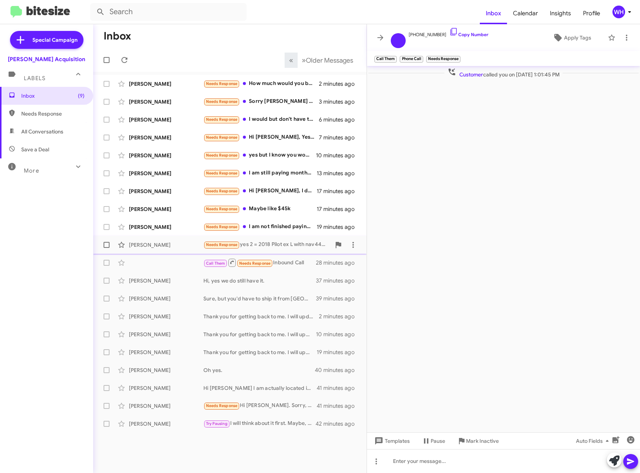
click at [166, 246] on div "[PERSON_NAME]" at bounding box center [166, 244] width 75 height 7
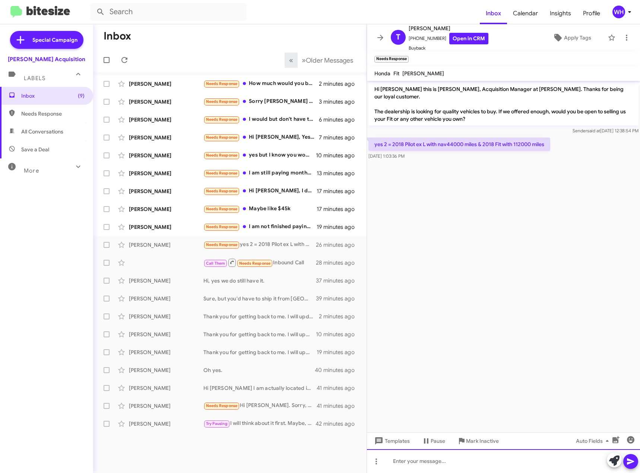
click at [412, 466] on div at bounding box center [503, 461] width 273 height 24
drag, startPoint x: 625, startPoint y: 462, endPoint x: 635, endPoint y: 462, distance: 10.4
click at [625, 462] on button at bounding box center [630, 461] width 15 height 15
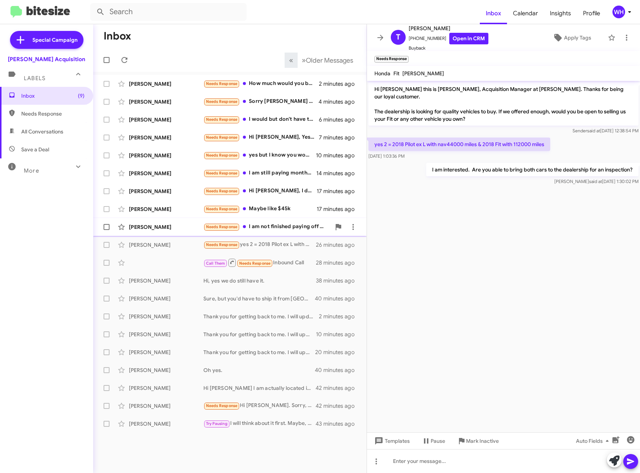
click at [154, 231] on div "[PERSON_NAME] Needs Response I am not finished paying off my payments for finan…" at bounding box center [230, 226] width 262 height 15
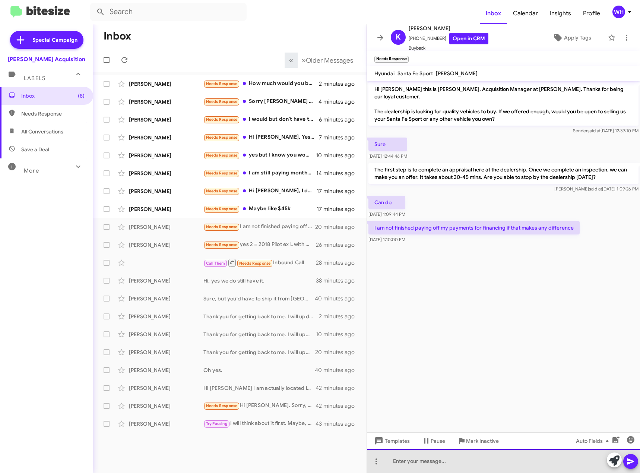
click at [433, 463] on div at bounding box center [503, 461] width 273 height 24
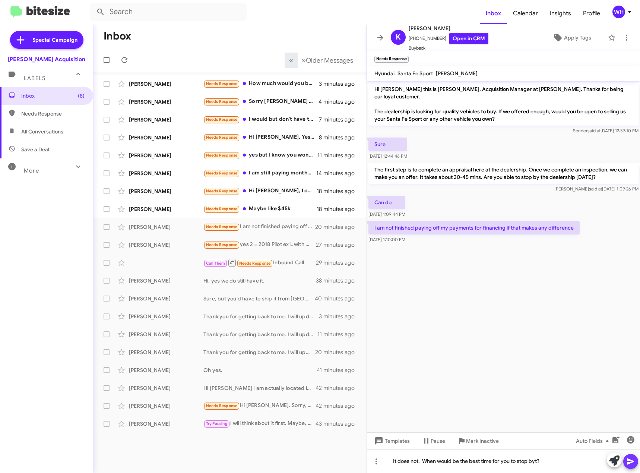
click at [635, 462] on button at bounding box center [630, 461] width 15 height 15
click at [145, 206] on div "[PERSON_NAME]" at bounding box center [166, 208] width 75 height 7
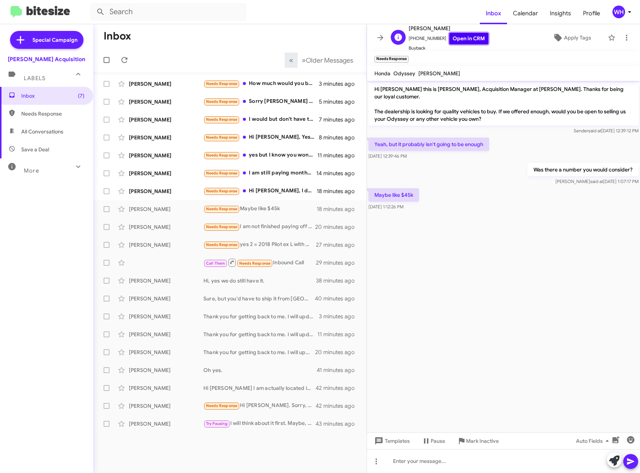
click at [462, 41] on link "Open in CRM" at bounding box center [468, 39] width 39 height 12
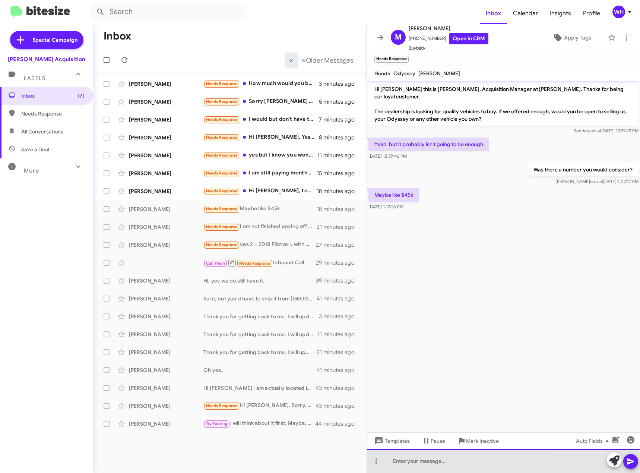
click at [453, 468] on div at bounding box center [503, 461] width 273 height 24
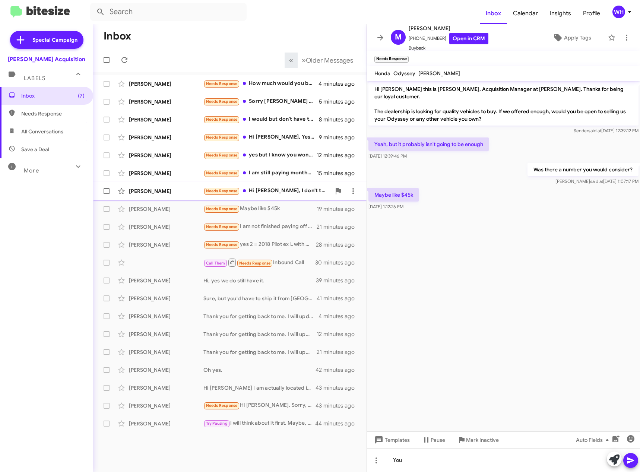
click at [149, 193] on div "[PERSON_NAME]" at bounding box center [166, 190] width 75 height 7
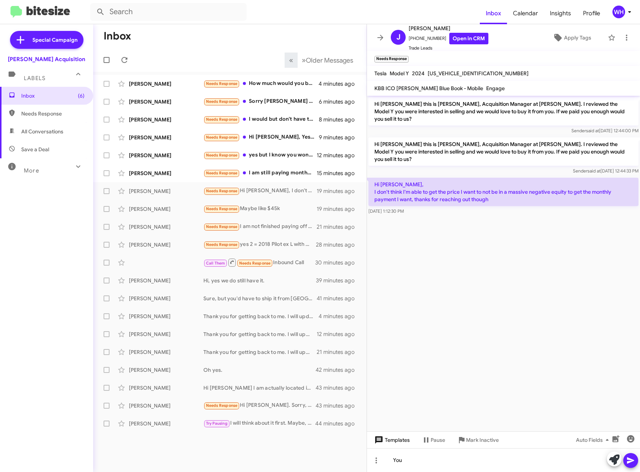
click at [390, 439] on span "Templates" at bounding box center [391, 439] width 37 height 13
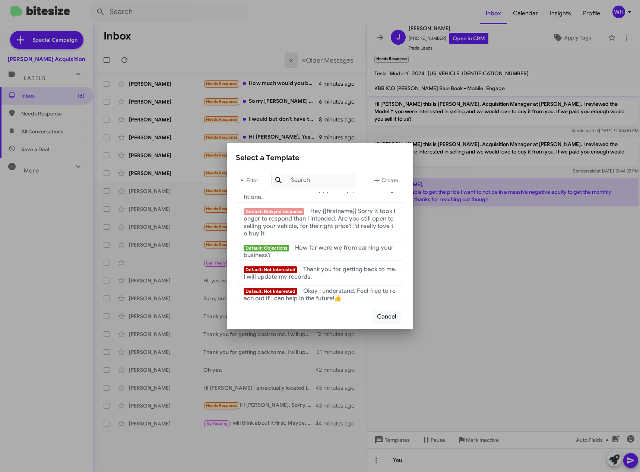
scroll to position [718, 0]
click at [357, 273] on span "Thank you for getting back to me. I will update my records." at bounding box center [320, 273] width 153 height 15
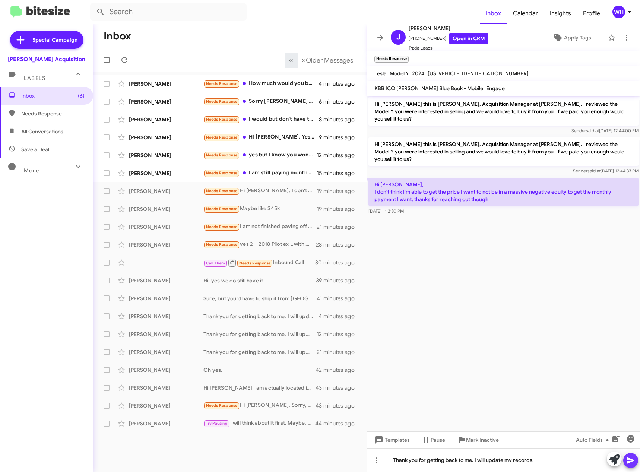
click at [630, 460] on icon at bounding box center [630, 460] width 9 height 9
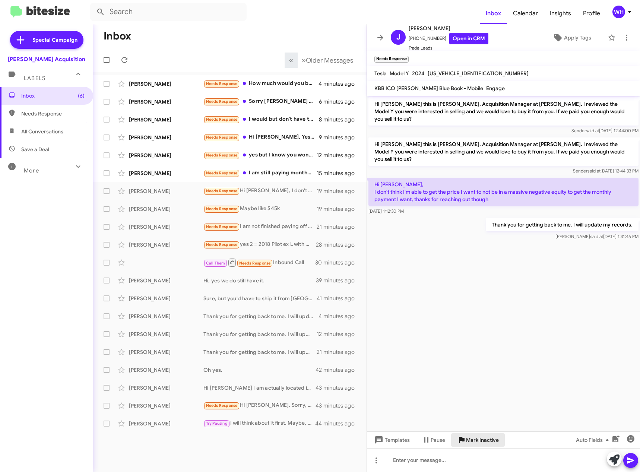
drag, startPoint x: 481, startPoint y: 443, endPoint x: 479, endPoint y: 450, distance: 7.4
click at [481, 443] on span "Mark Inactive" at bounding box center [482, 439] width 33 height 13
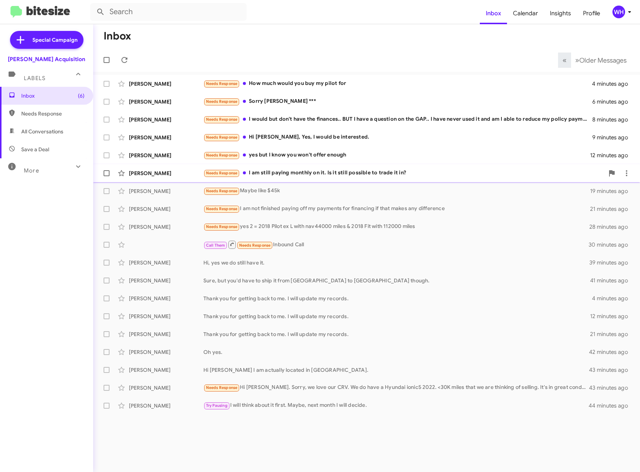
click at [153, 172] on div "[PERSON_NAME]" at bounding box center [166, 172] width 75 height 7
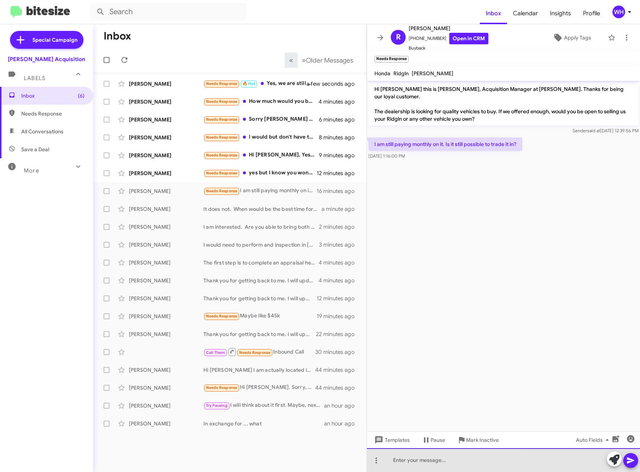
click at [442, 456] on div at bounding box center [503, 460] width 273 height 24
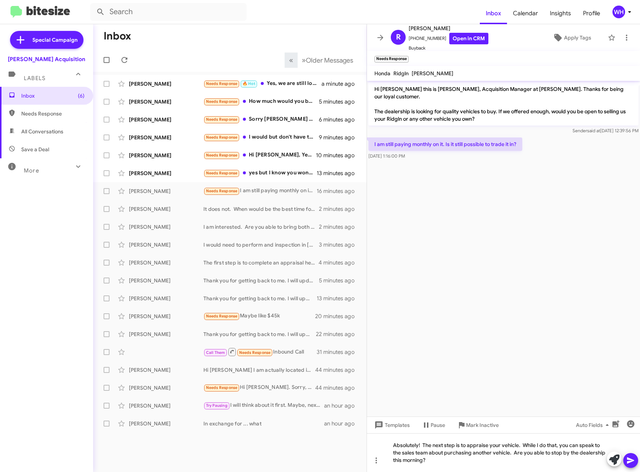
click at [633, 459] on icon at bounding box center [630, 460] width 9 height 9
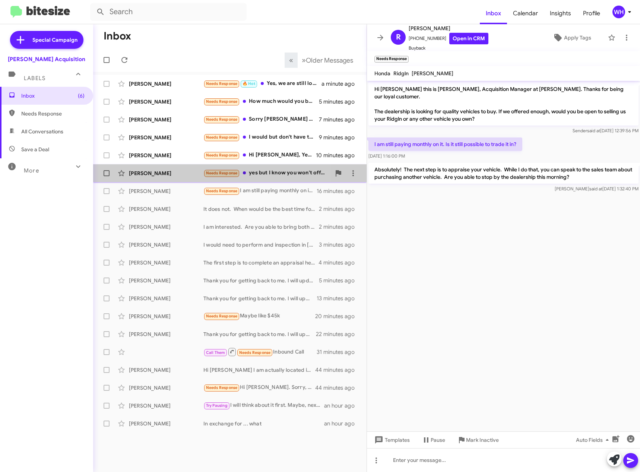
click at [159, 175] on div "[PERSON_NAME]" at bounding box center [166, 172] width 75 height 7
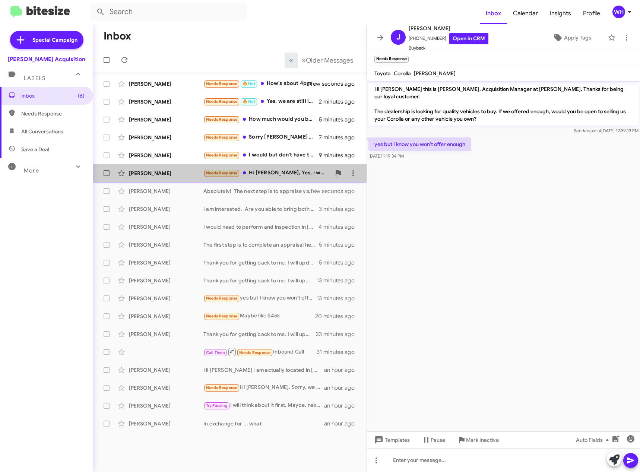
click at [142, 175] on div "[PERSON_NAME]" at bounding box center [166, 172] width 75 height 7
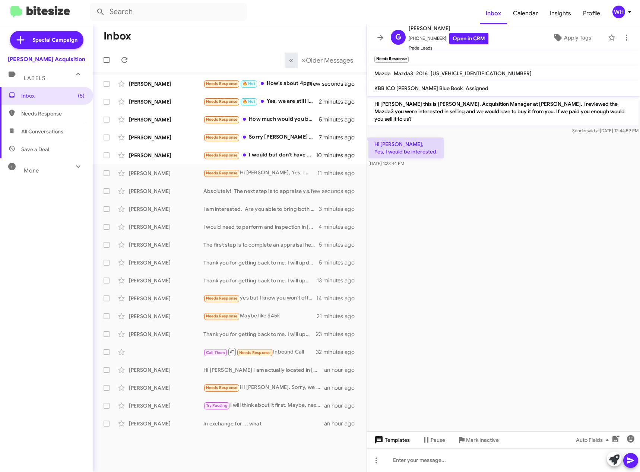
click at [388, 441] on span "Templates" at bounding box center [391, 439] width 37 height 13
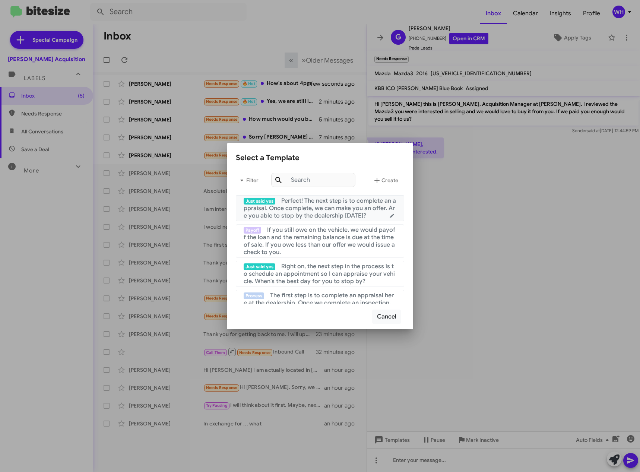
click at [311, 213] on span "Perfect! The next step is to complete an appraisal. Once complete, we can make …" at bounding box center [320, 208] width 152 height 22
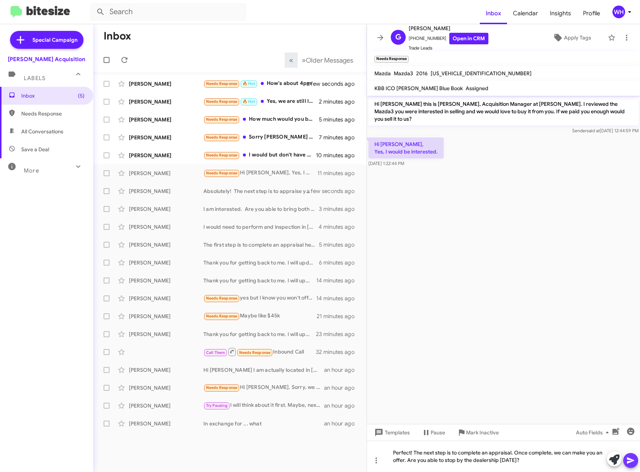
click at [630, 463] on icon at bounding box center [630, 460] width 9 height 9
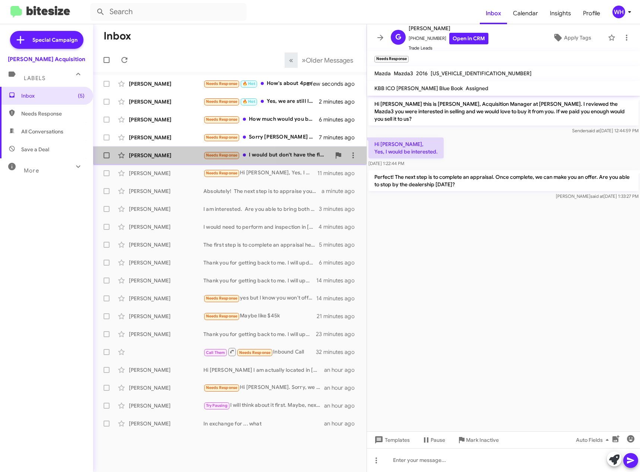
click at [179, 152] on div "[PERSON_NAME]" at bounding box center [166, 155] width 75 height 7
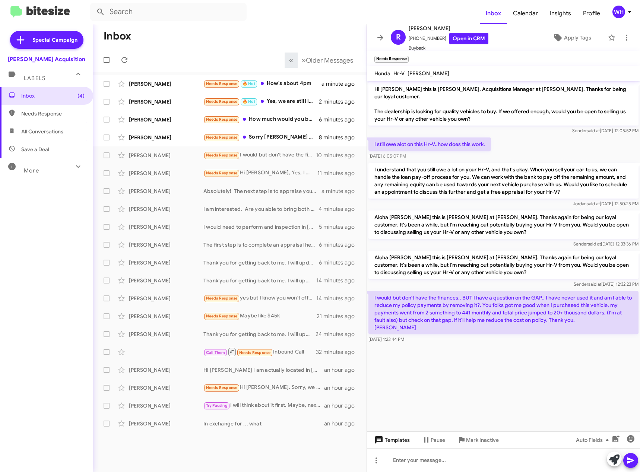
click at [402, 440] on span "Templates" at bounding box center [391, 439] width 37 height 13
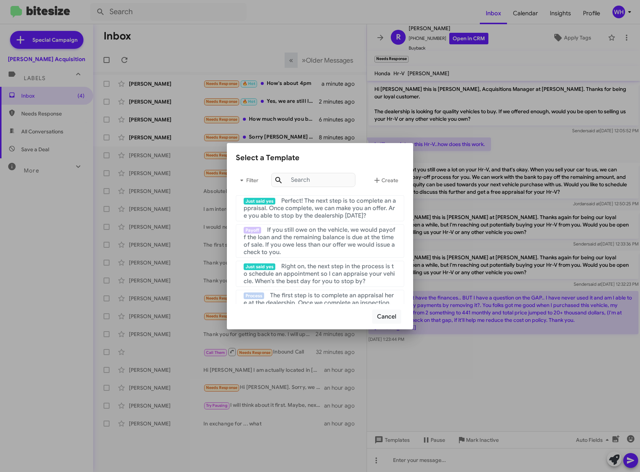
click at [447, 364] on div at bounding box center [320, 236] width 640 height 472
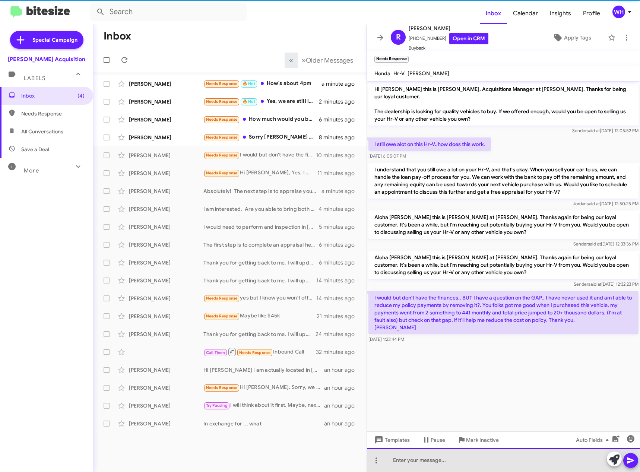
click at [430, 458] on div at bounding box center [503, 460] width 273 height 24
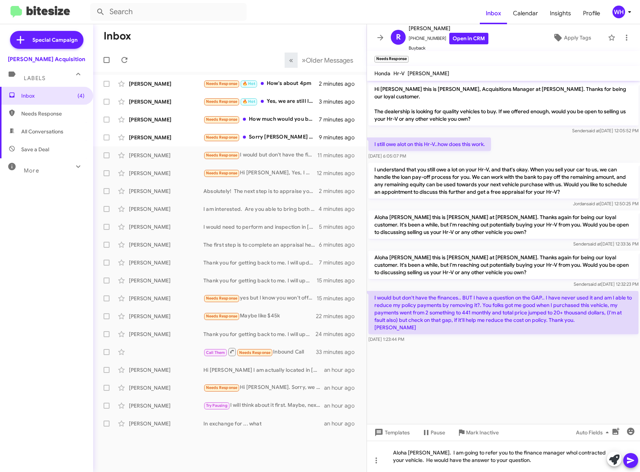
click at [630, 465] on span at bounding box center [630, 460] width 9 height 15
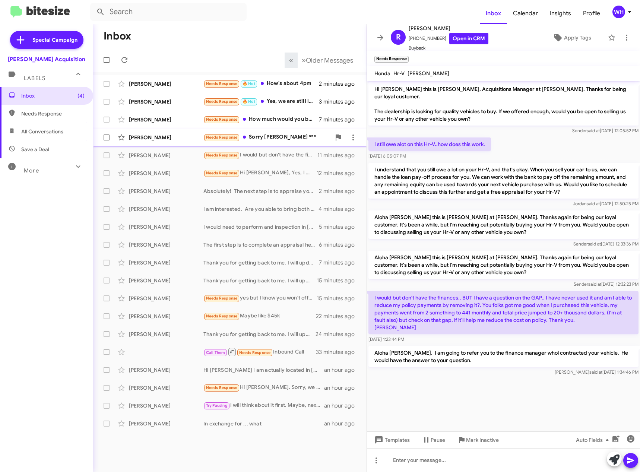
click at [159, 136] on div "[PERSON_NAME]" at bounding box center [166, 137] width 75 height 7
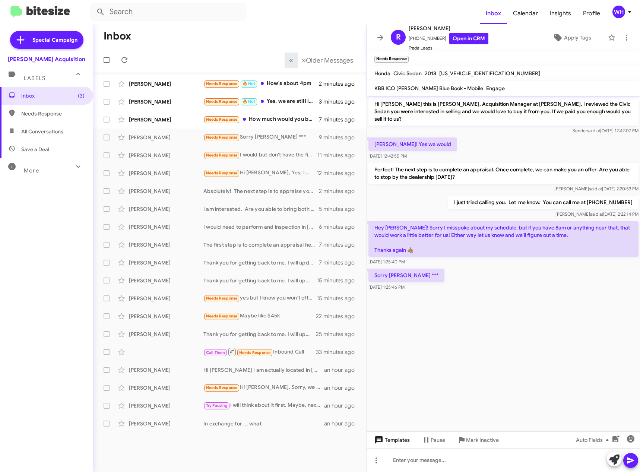
click at [397, 442] on span "Templates" at bounding box center [391, 439] width 37 height 13
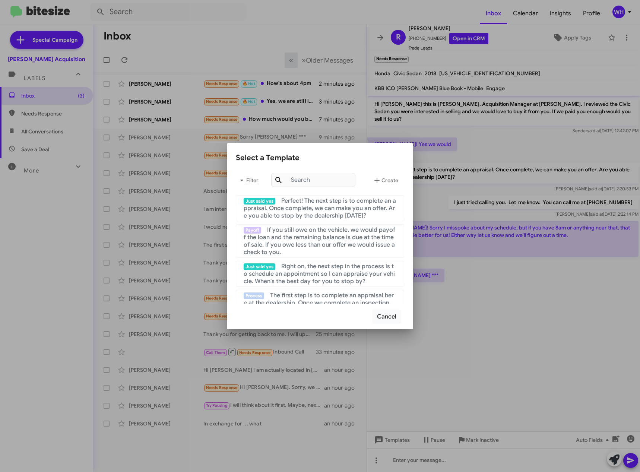
drag, startPoint x: 540, startPoint y: 297, endPoint x: 526, endPoint y: 327, distance: 33.5
click at [538, 298] on div at bounding box center [320, 236] width 640 height 472
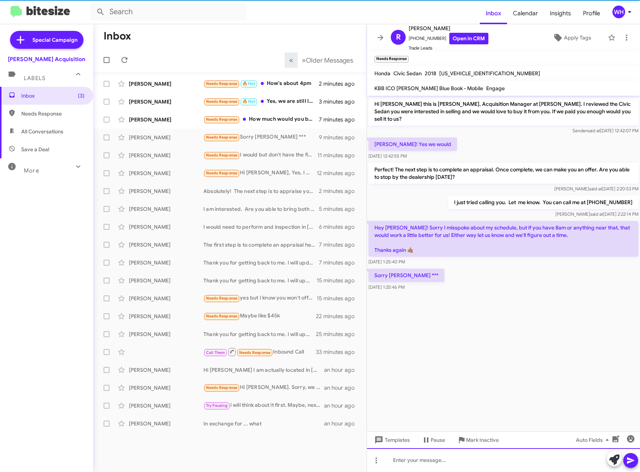
click at [440, 465] on div at bounding box center [503, 460] width 273 height 24
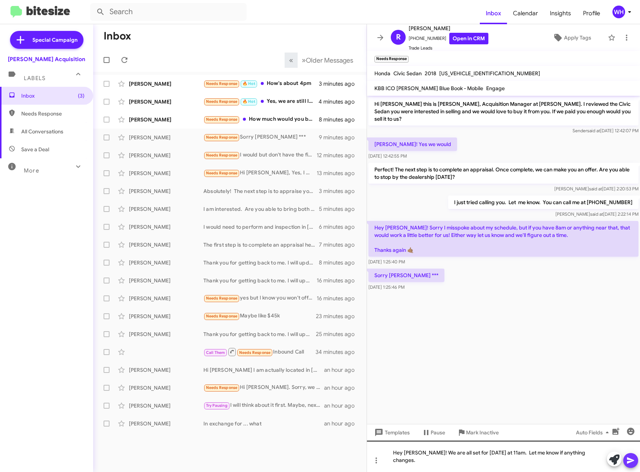
click at [636, 465] on button at bounding box center [630, 460] width 15 height 15
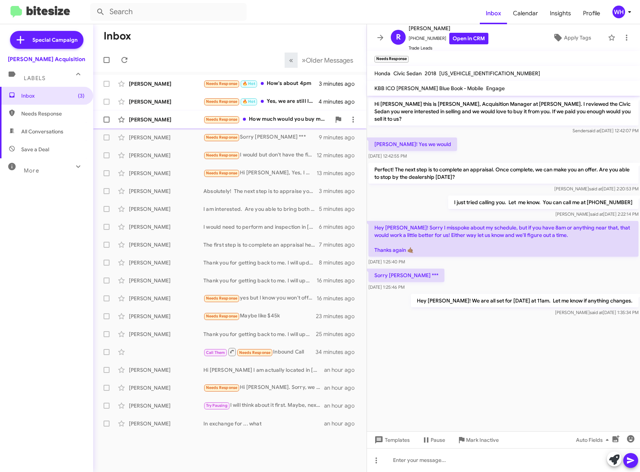
click at [156, 122] on div "[PERSON_NAME]" at bounding box center [166, 119] width 75 height 7
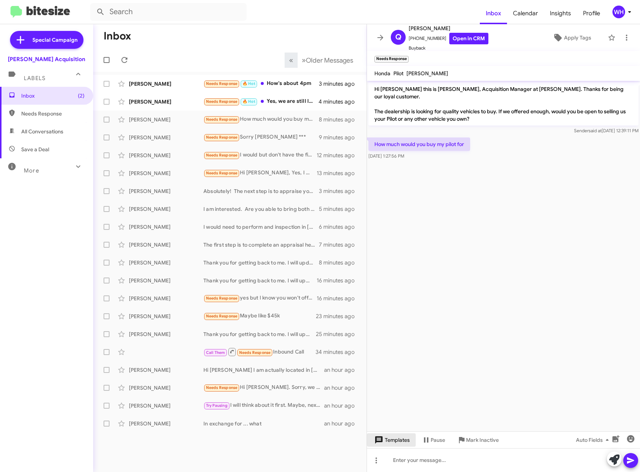
click at [395, 437] on span "Templates" at bounding box center [391, 439] width 37 height 13
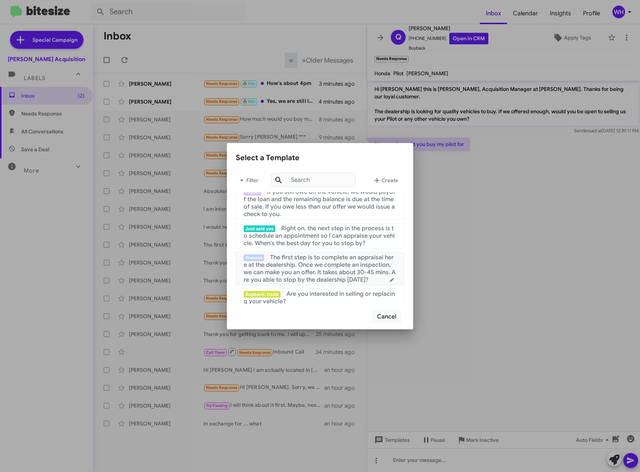
scroll to position [75, 0]
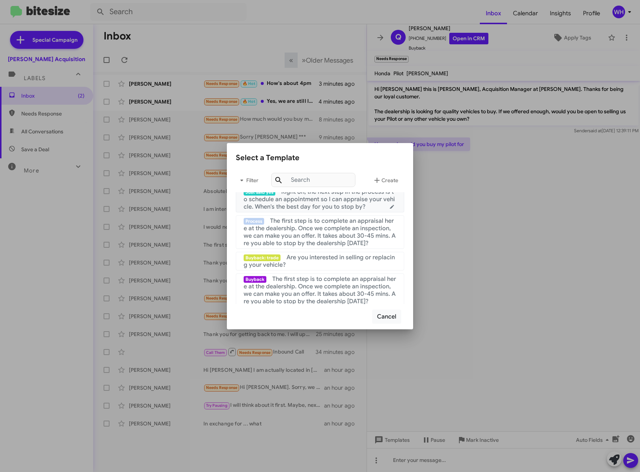
click at [304, 202] on span "Right on, the next step in the process is to schedule an appointment so I can a…" at bounding box center [319, 199] width 151 height 22
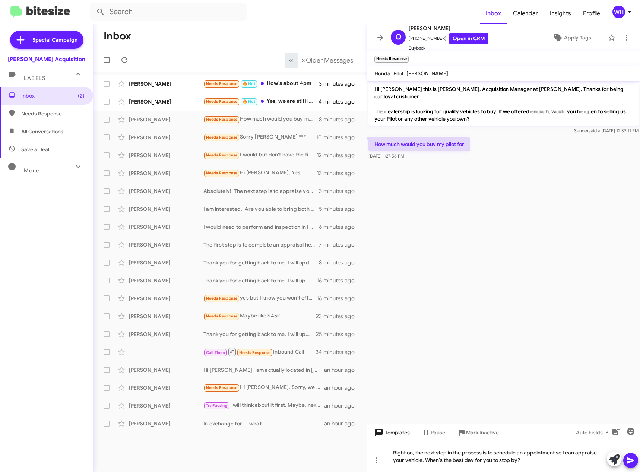
click at [397, 438] on span "Templates" at bounding box center [391, 432] width 37 height 13
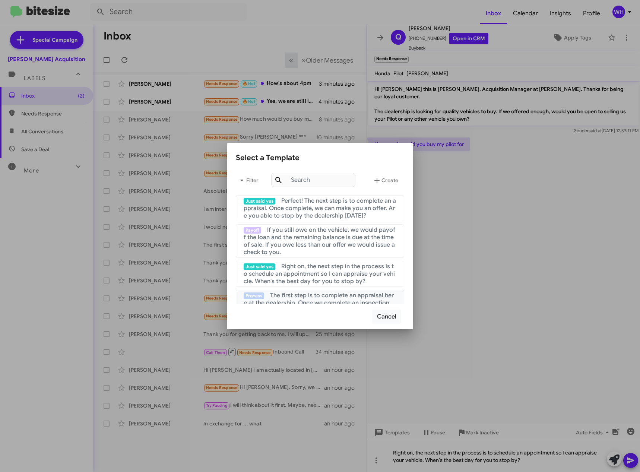
drag, startPoint x: 329, startPoint y: 300, endPoint x: 333, endPoint y: 300, distance: 4.1
click at [330, 300] on span "The first step is to complete an appraisal here at the dealership. Once we comp…" at bounding box center [320, 307] width 152 height 30
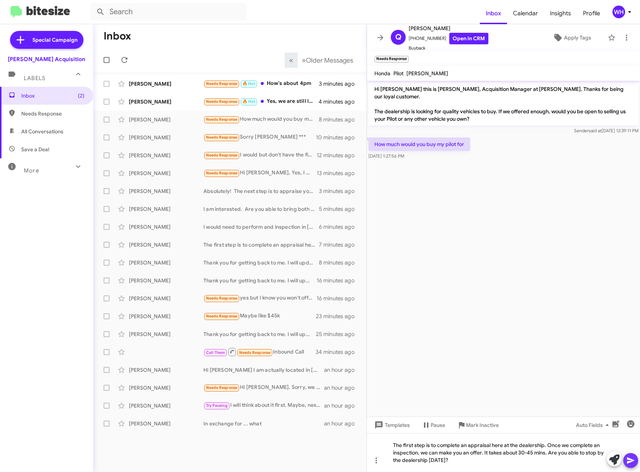
drag, startPoint x: 627, startPoint y: 459, endPoint x: 635, endPoint y: 447, distance: 14.3
click at [627, 458] on icon at bounding box center [630, 460] width 7 height 6
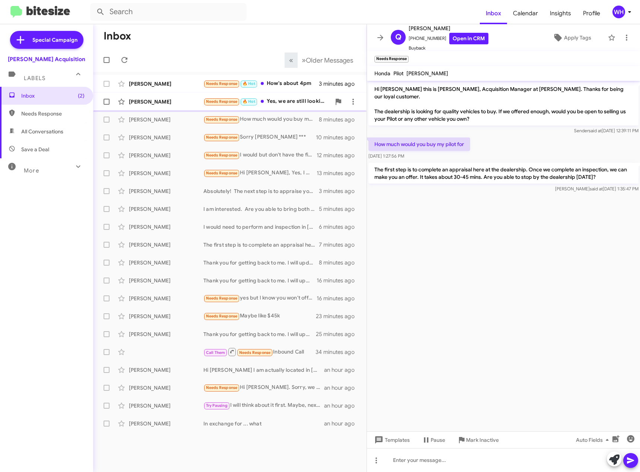
click at [155, 106] on div "[PERSON_NAME] Needs Response 🔥 Hot Yes, we are still looking to sell it. We can…" at bounding box center [230, 101] width 262 height 15
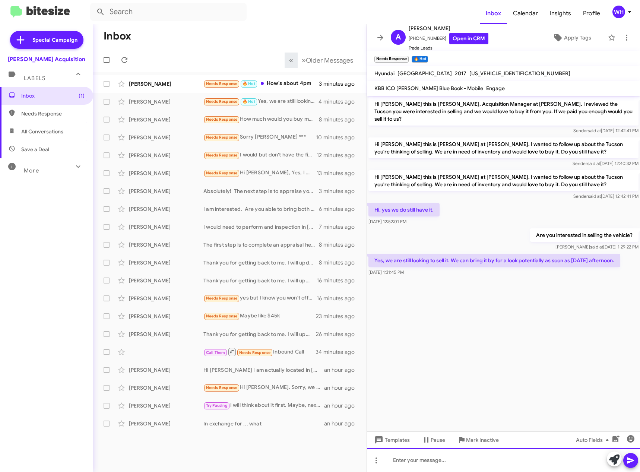
click at [453, 463] on div at bounding box center [503, 460] width 273 height 24
click at [633, 457] on icon at bounding box center [630, 460] width 9 height 9
click at [159, 79] on div "[PERSON_NAME] Needs Response 🔥 Hot How's about 4pm 3 minutes ago" at bounding box center [230, 83] width 262 height 15
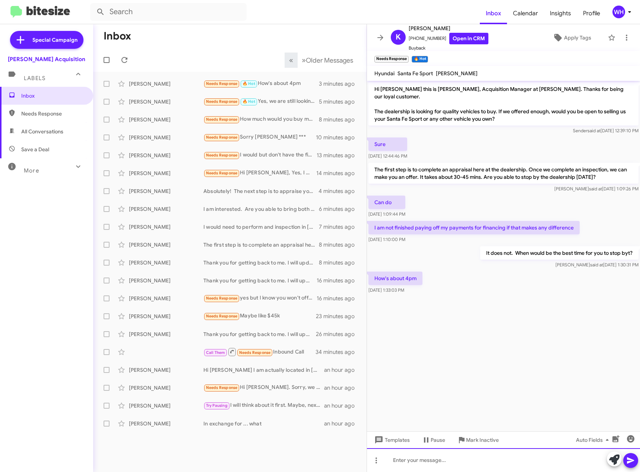
click at [437, 456] on div at bounding box center [503, 460] width 273 height 24
click at [628, 462] on icon at bounding box center [630, 460] width 7 height 6
drag, startPoint x: 135, startPoint y: 123, endPoint x: 153, endPoint y: 123, distance: 17.9
click at [135, 123] on div "[PERSON_NAME] Needs Response How much would you buy my pilot for 9 minutes ago" at bounding box center [230, 119] width 262 height 15
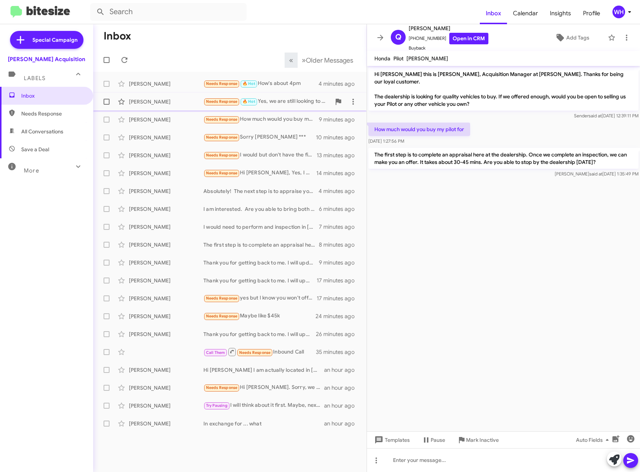
click at [160, 107] on div "[PERSON_NAME] Needs Response 🔥 Hot Yes, we are still looking to sell it. We can…" at bounding box center [230, 101] width 262 height 15
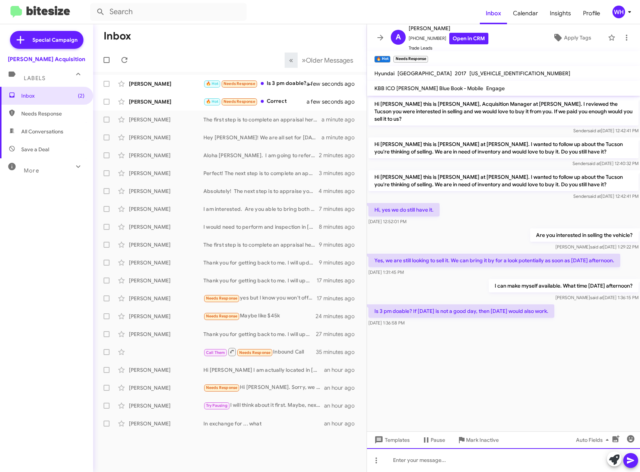
click at [411, 457] on div at bounding box center [503, 460] width 273 height 24
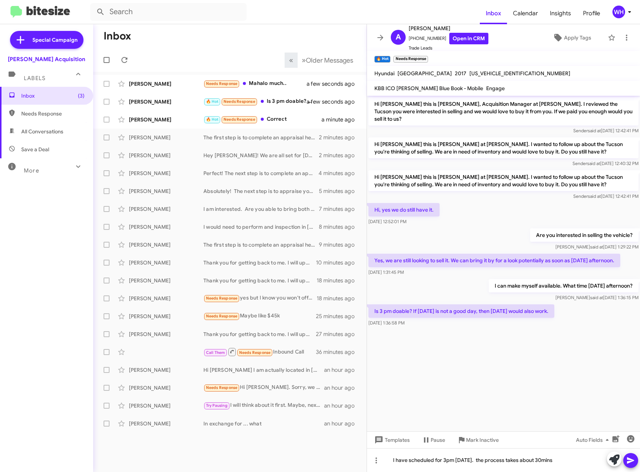
click at [628, 463] on icon at bounding box center [630, 460] width 9 height 9
drag, startPoint x: 151, startPoint y: 120, endPoint x: 214, endPoint y: 129, distance: 63.6
click at [151, 120] on div "[PERSON_NAME]" at bounding box center [166, 119] width 75 height 7
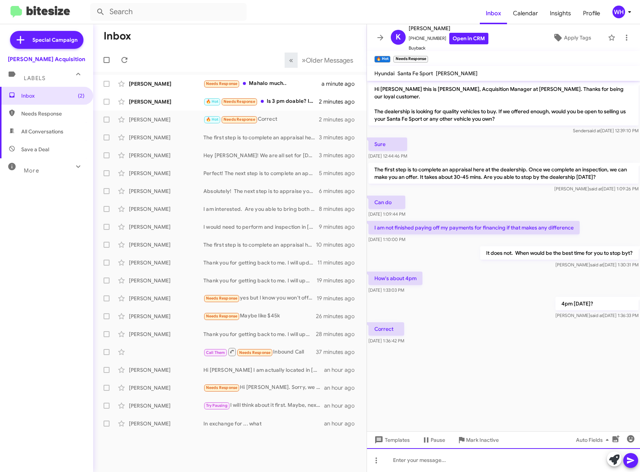
click at [433, 464] on div at bounding box center [503, 460] width 273 height 24
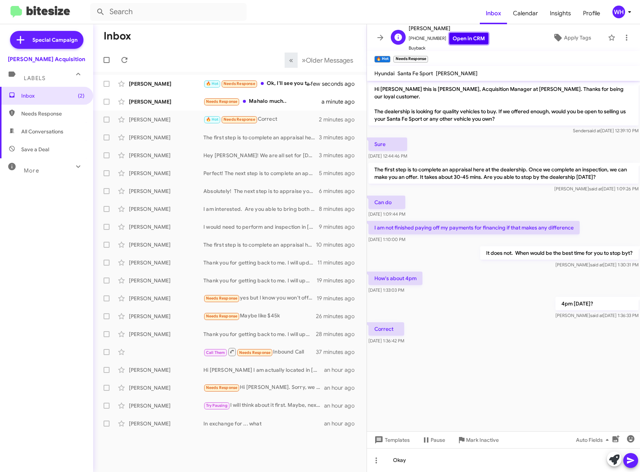
click at [459, 41] on link "Open in CRM" at bounding box center [468, 39] width 39 height 12
click at [457, 459] on div "Okay" at bounding box center [503, 460] width 273 height 24
drag, startPoint x: 456, startPoint y: 458, endPoint x: 430, endPoint y: 458, distance: 26.1
click at [355, 459] on div "Inbox « Previous » Next Older Messages [PERSON_NAME] 🔥 Hot Needs Response Ok, I…" at bounding box center [366, 248] width 547 height 448
click at [634, 461] on icon at bounding box center [630, 460] width 9 height 9
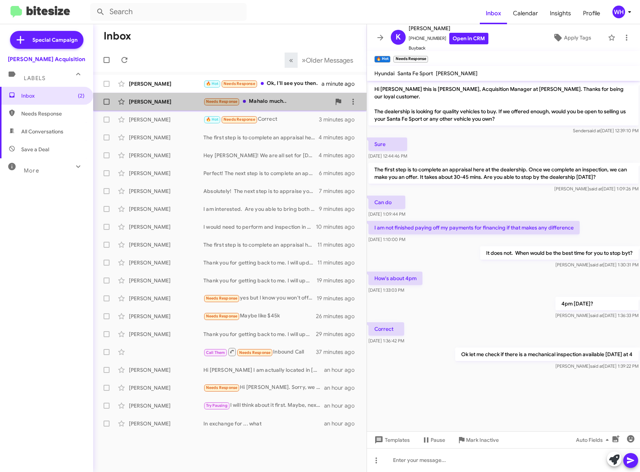
drag, startPoint x: 162, startPoint y: 99, endPoint x: 166, endPoint y: 100, distance: 3.8
click at [163, 99] on div "[PERSON_NAME]" at bounding box center [166, 101] width 75 height 7
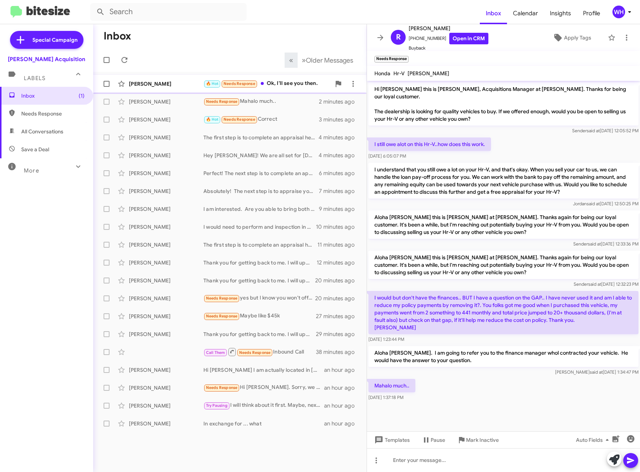
click at [144, 82] on div "[PERSON_NAME]" at bounding box center [166, 83] width 75 height 7
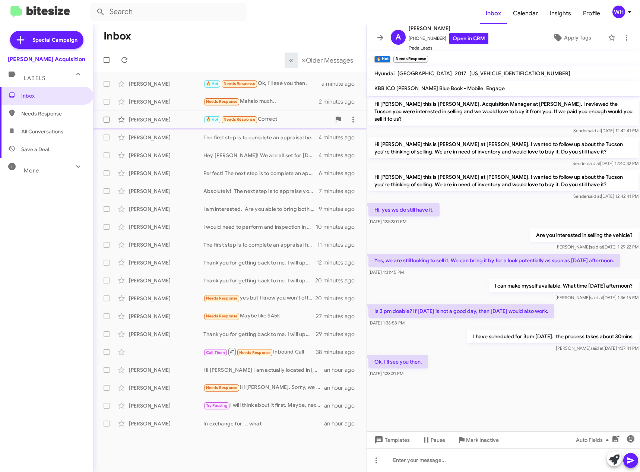
click at [153, 120] on div "[PERSON_NAME]" at bounding box center [166, 119] width 75 height 7
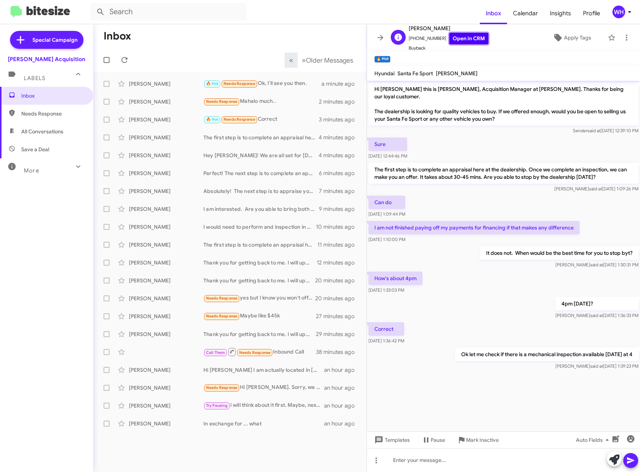
click at [469, 36] on link "Open in CRM" at bounding box center [468, 39] width 39 height 12
click at [479, 449] on div at bounding box center [503, 460] width 273 height 24
click at [628, 462] on icon at bounding box center [630, 460] width 7 height 6
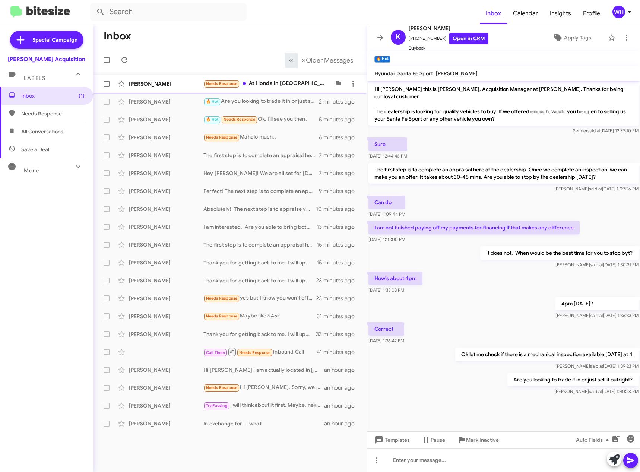
click at [140, 81] on div "[PERSON_NAME]" at bounding box center [166, 83] width 75 height 7
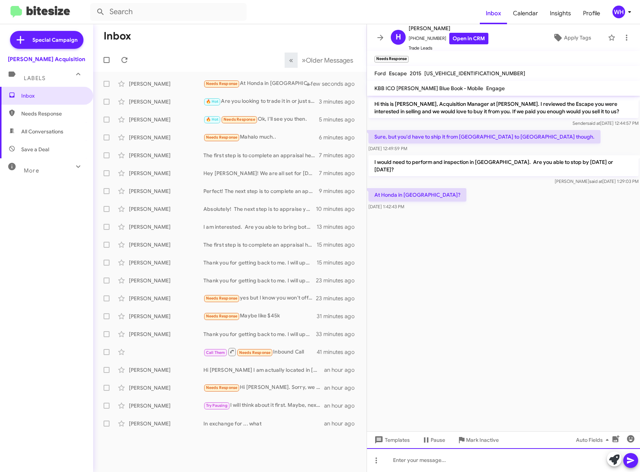
click at [409, 458] on div at bounding box center [503, 460] width 273 height 24
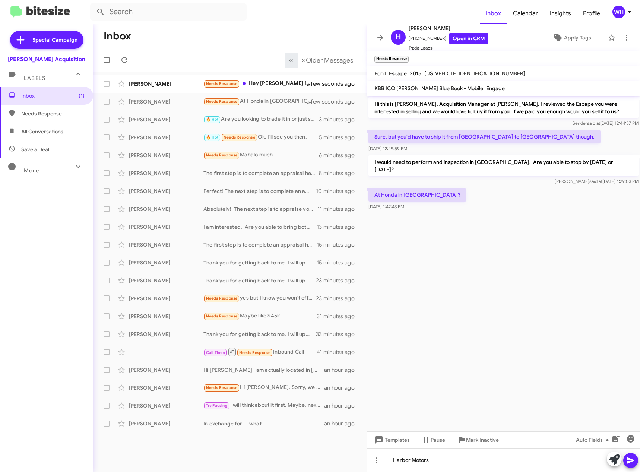
click at [634, 464] on icon at bounding box center [630, 460] width 9 height 9
click at [631, 462] on icon at bounding box center [630, 460] width 9 height 9
click at [155, 85] on div "[PERSON_NAME]" at bounding box center [166, 83] width 75 height 7
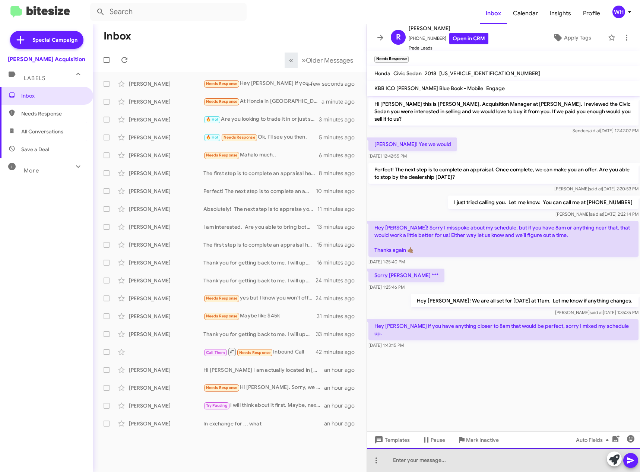
click at [425, 460] on div at bounding box center [503, 460] width 273 height 24
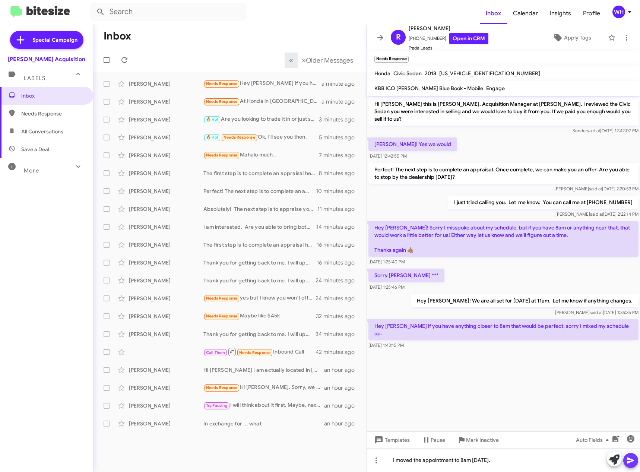
click at [637, 456] on button at bounding box center [630, 460] width 15 height 15
drag, startPoint x: 482, startPoint y: 37, endPoint x: 476, endPoint y: 38, distance: 6.0
click at [482, 38] on div "R [PERSON_NAME] [PHONE_NUMBER] Open in CRM Trade Leads Apply Tags" at bounding box center [496, 38] width 216 height 28
click at [476, 47] on span "Trade Leads" at bounding box center [449, 47] width 80 height 7
click at [465, 28] on span "[PERSON_NAME]" at bounding box center [449, 28] width 80 height 9
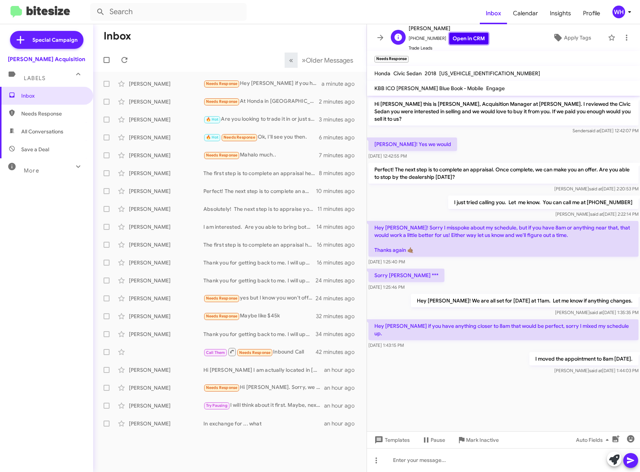
click at [466, 41] on link "Open in CRM" at bounding box center [468, 39] width 39 height 12
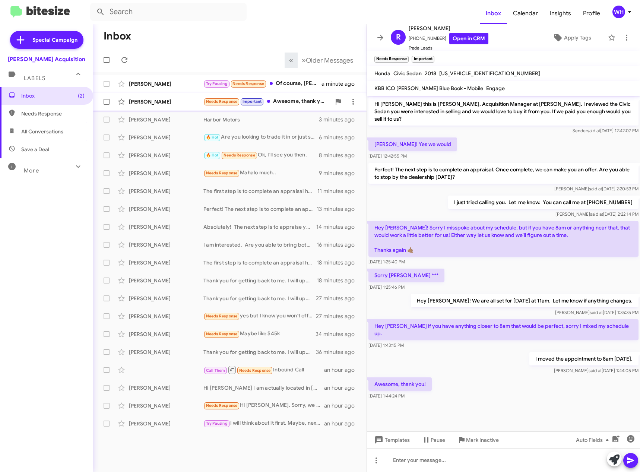
click at [171, 102] on div "[PERSON_NAME]" at bounding box center [166, 101] width 75 height 7
click at [153, 79] on div "[PERSON_NAME] Try Pausing Needs Response Of course, [PERSON_NAME]. I'm still us…" at bounding box center [230, 83] width 262 height 15
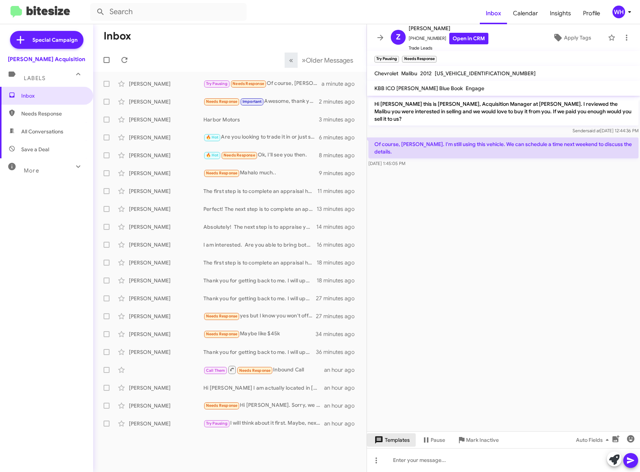
click at [390, 441] on span "Templates" at bounding box center [391, 439] width 37 height 13
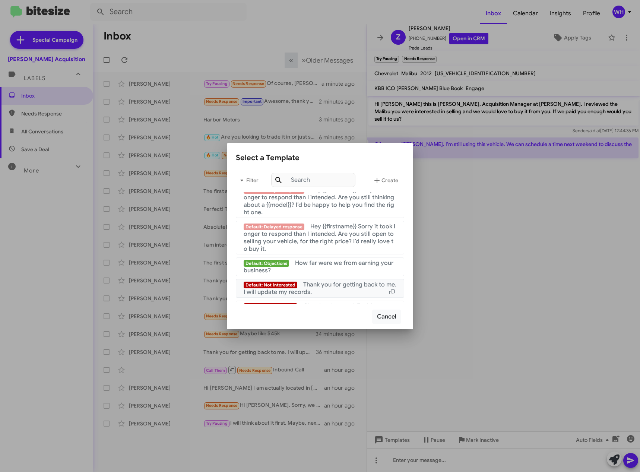
scroll to position [718, 0]
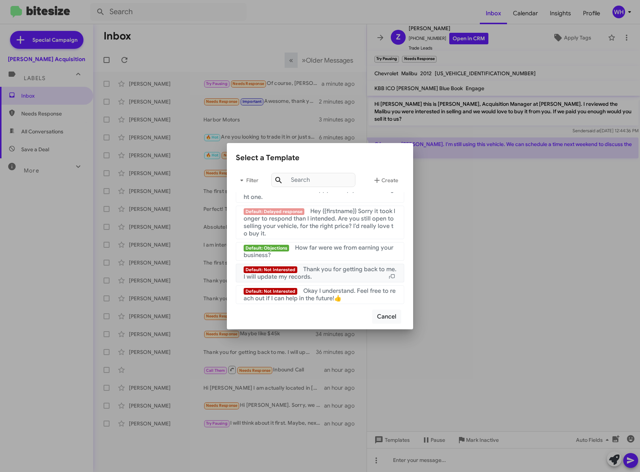
click at [336, 276] on div "Default: Not Interested Thank you for getting back to me. I will update my reco…" at bounding box center [320, 273] width 153 height 15
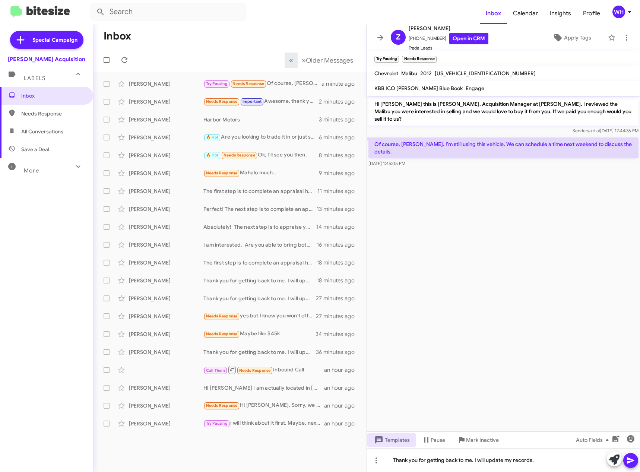
click at [631, 463] on icon at bounding box center [630, 460] width 9 height 9
click at [511, 227] on cdk-virtual-scroll-viewport "Hi [PERSON_NAME] this is [PERSON_NAME], Acquisition Manager at [PERSON_NAME]. I…" at bounding box center [503, 264] width 273 height 336
click at [149, 105] on div "[PERSON_NAME] Needs Response Important Awesome, thank you! 2 minutes ago" at bounding box center [230, 101] width 262 height 15
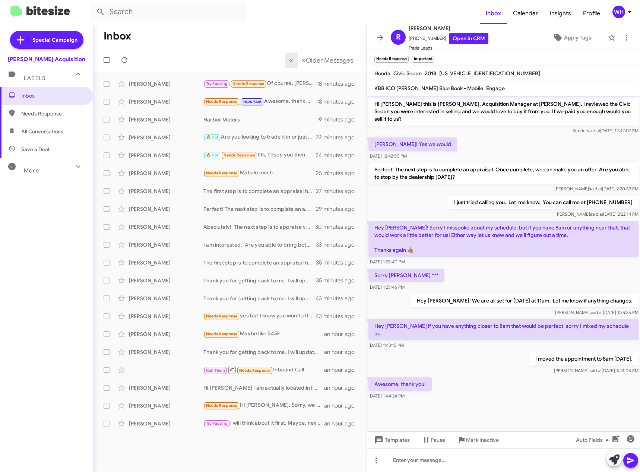
drag, startPoint x: 475, startPoint y: 361, endPoint x: 493, endPoint y: 366, distance: 18.4
click at [475, 376] on div "Awesome, thank you! [DATE] 1:44:24 PM" at bounding box center [503, 388] width 273 height 25
click at [156, 136] on div "[PERSON_NAME]" at bounding box center [166, 137] width 75 height 7
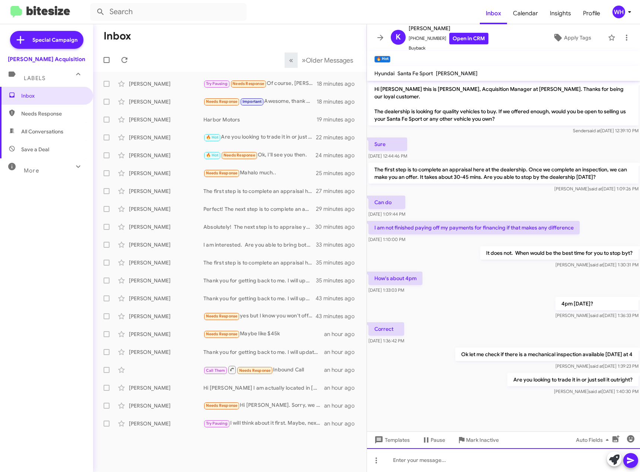
click at [431, 460] on div at bounding box center [503, 460] width 273 height 24
drag, startPoint x: 636, startPoint y: 462, endPoint x: 638, endPoint y: 458, distance: 4.2
click at [636, 462] on button at bounding box center [630, 460] width 15 height 15
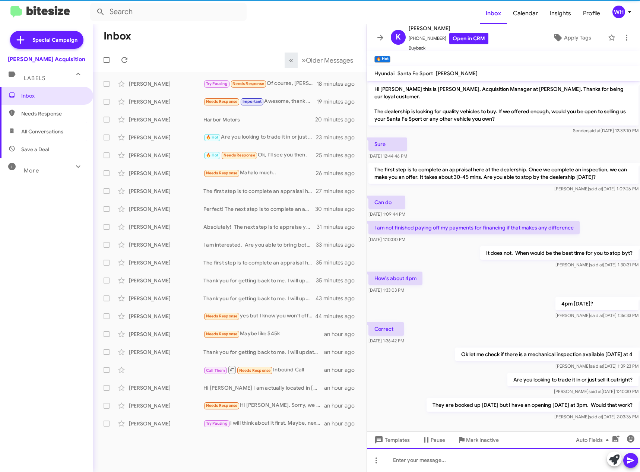
scroll to position [6, 0]
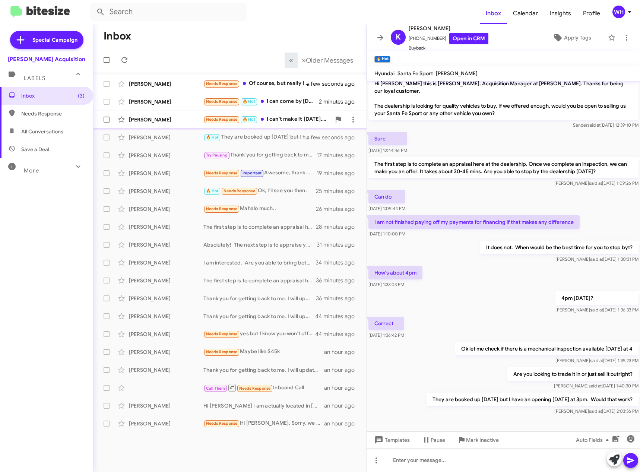
drag, startPoint x: 151, startPoint y: 123, endPoint x: 172, endPoint y: 129, distance: 21.3
click at [151, 123] on div "[PERSON_NAME] Needs Response 🔥 Hot I can't make it [DATE]. Can I bring it [DATE…" at bounding box center [230, 119] width 262 height 15
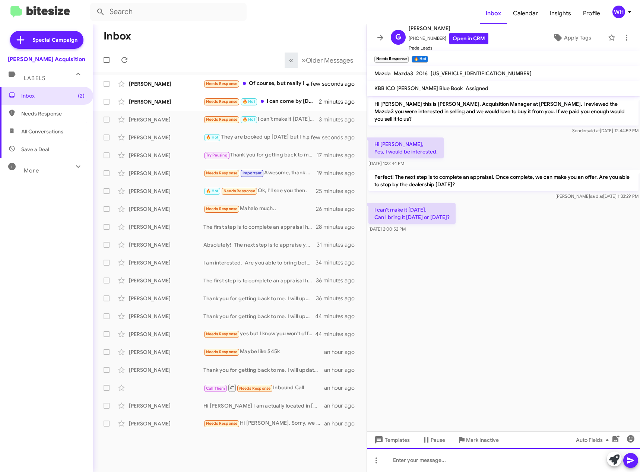
click at [426, 465] on div at bounding box center [503, 460] width 273 height 24
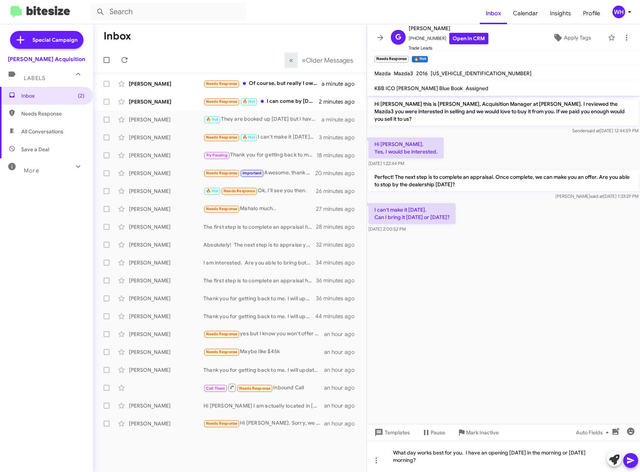
click at [635, 461] on button at bounding box center [630, 460] width 15 height 15
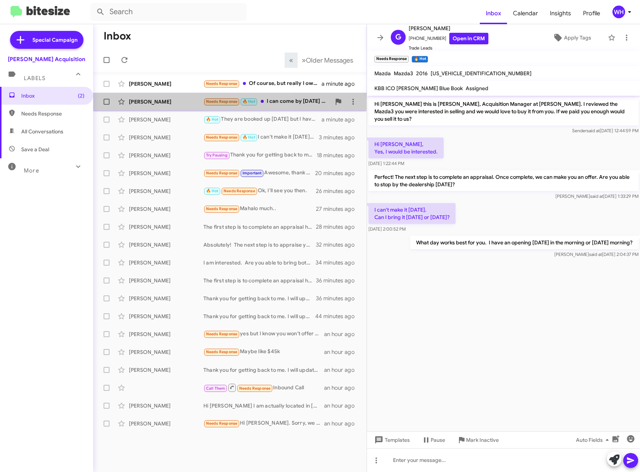
drag, startPoint x: 141, startPoint y: 99, endPoint x: 461, endPoint y: 169, distance: 327.7
click at [142, 99] on div "[PERSON_NAME]" at bounding box center [166, 101] width 75 height 7
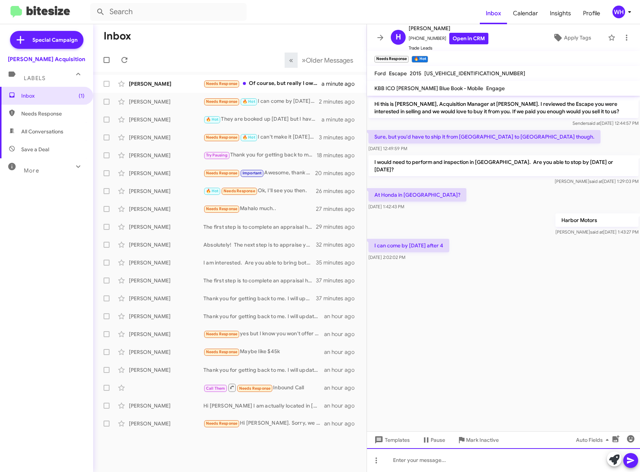
click at [400, 457] on div at bounding box center [503, 460] width 273 height 24
click at [635, 462] on button at bounding box center [630, 460] width 15 height 15
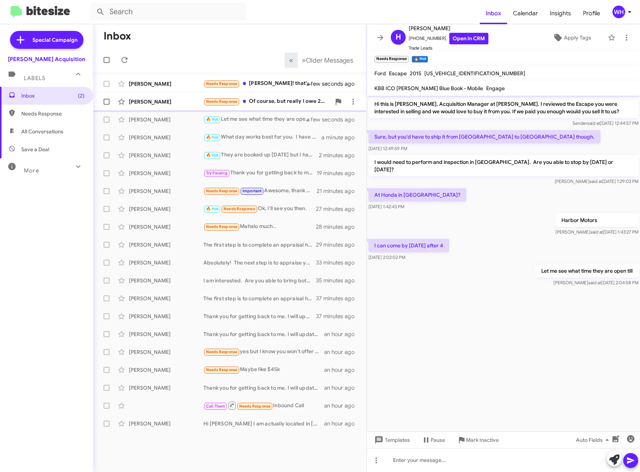
click at [131, 101] on div "[PERSON_NAME]" at bounding box center [166, 101] width 75 height 7
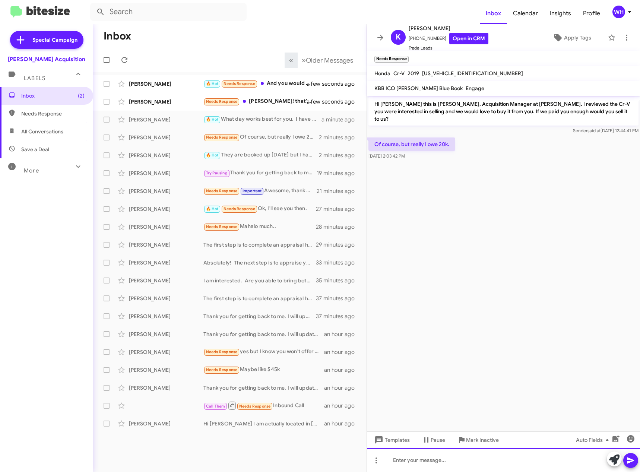
click at [441, 469] on div at bounding box center [503, 460] width 273 height 24
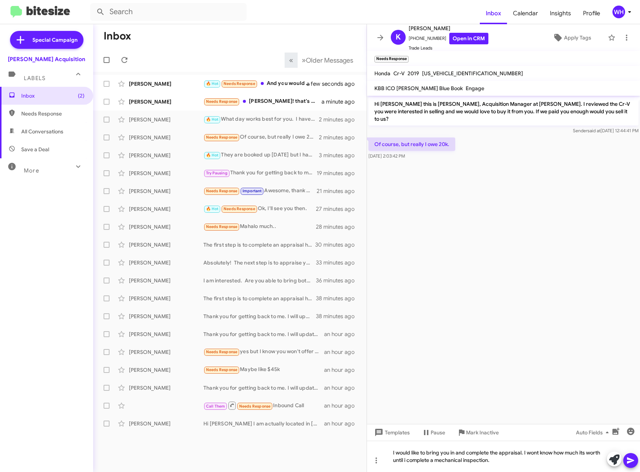
click at [634, 463] on icon at bounding box center [630, 460] width 9 height 9
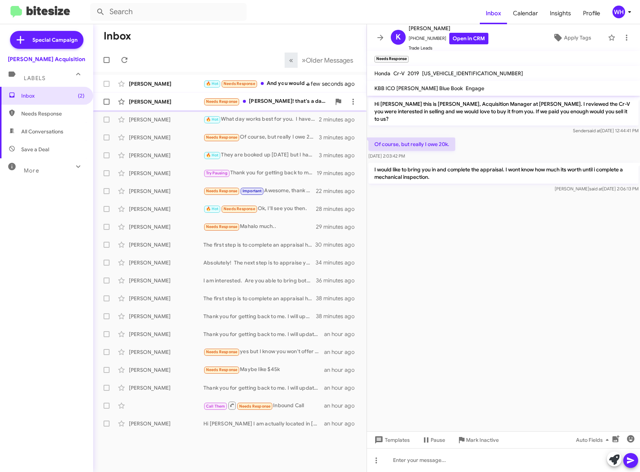
click at [141, 101] on div "[PERSON_NAME]" at bounding box center [166, 101] width 75 height 7
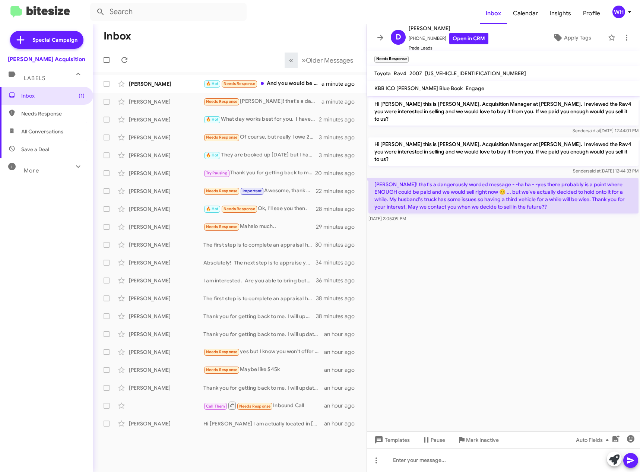
click at [489, 251] on cdk-virtual-scroll-viewport "Hi [PERSON_NAME] this is [PERSON_NAME], Acquisition Manager at [PERSON_NAME]. I…" at bounding box center [503, 264] width 273 height 336
click at [437, 456] on div at bounding box center [503, 460] width 273 height 24
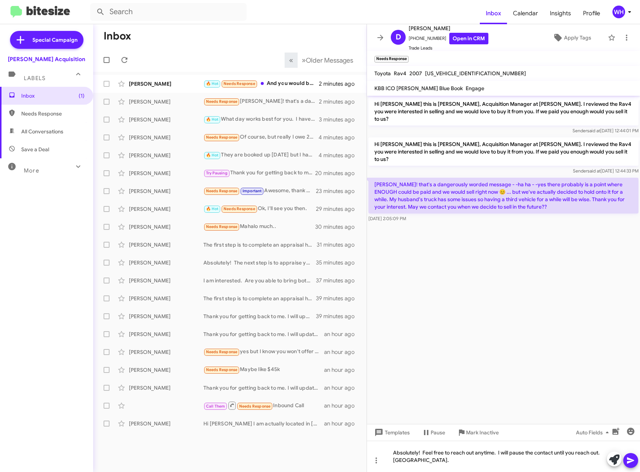
click at [630, 460] on icon at bounding box center [630, 460] width 7 height 6
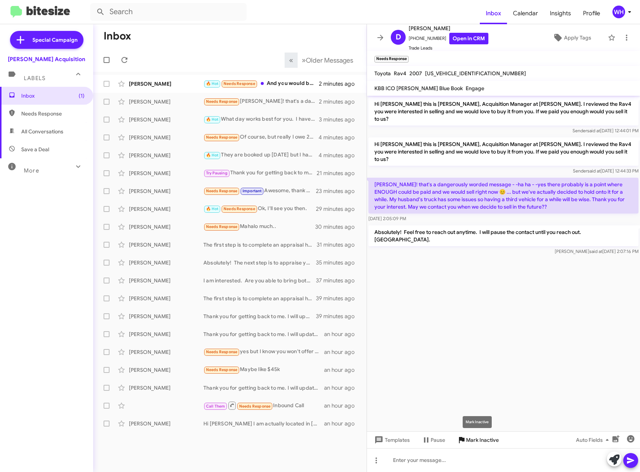
click at [489, 435] on span "Mark Inactive" at bounding box center [482, 439] width 33 height 13
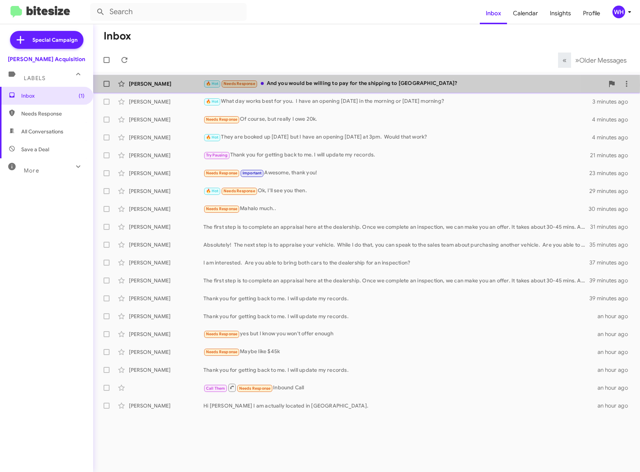
click at [137, 85] on div "[PERSON_NAME]" at bounding box center [166, 83] width 75 height 7
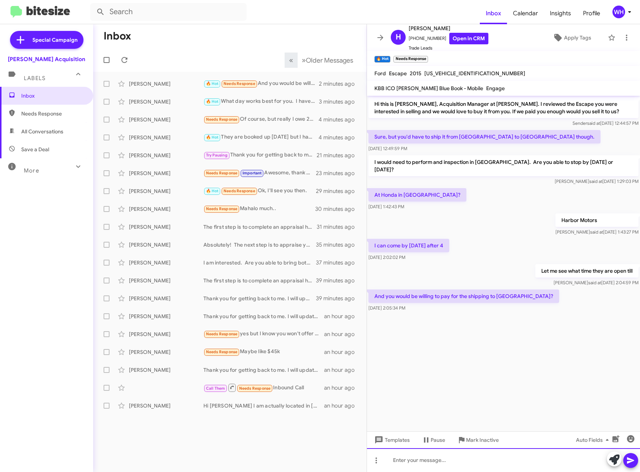
click at [405, 465] on div at bounding box center [503, 460] width 273 height 24
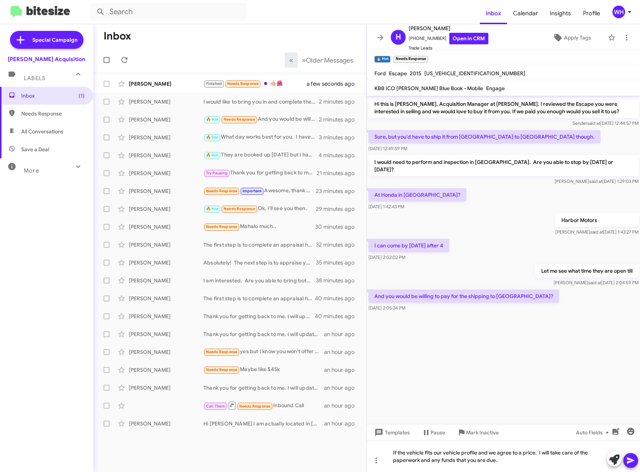
click at [630, 465] on span at bounding box center [630, 460] width 9 height 15
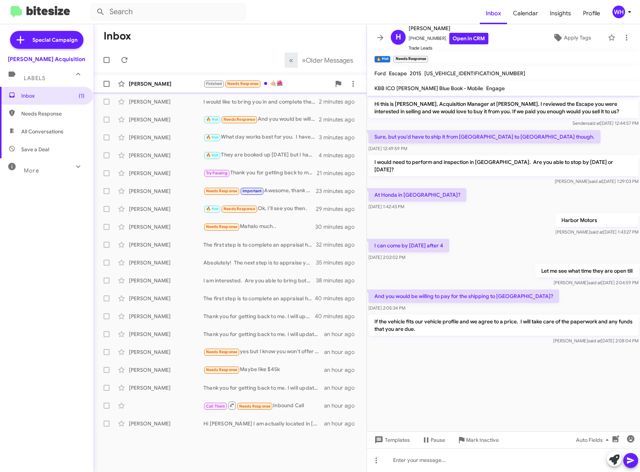
click at [153, 83] on div "[PERSON_NAME]" at bounding box center [166, 83] width 75 height 7
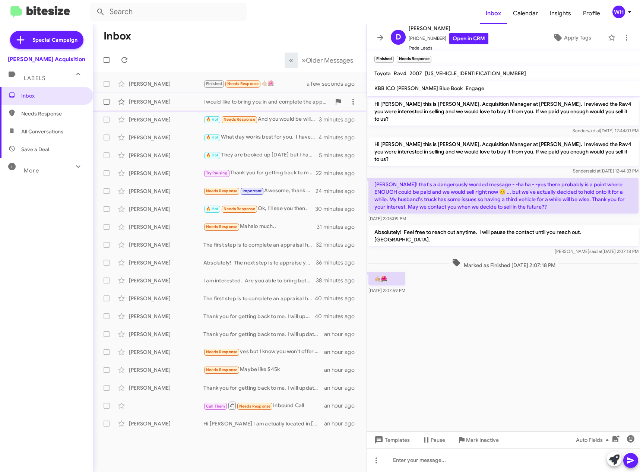
click at [140, 99] on div "[PERSON_NAME]" at bounding box center [166, 101] width 75 height 7
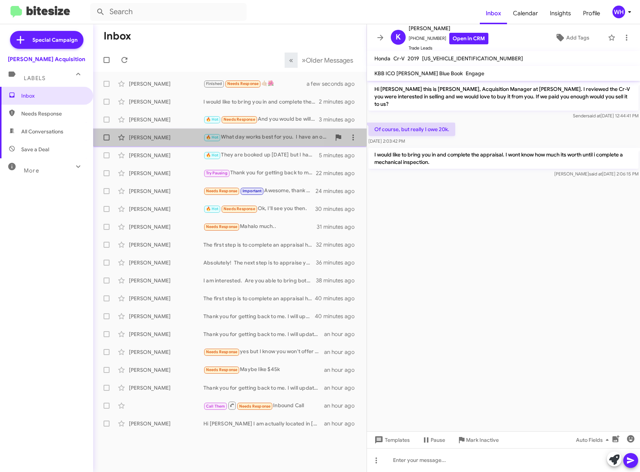
drag, startPoint x: 158, startPoint y: 139, endPoint x: 232, endPoint y: 146, distance: 74.8
click at [158, 139] on div "[PERSON_NAME]" at bounding box center [166, 137] width 75 height 7
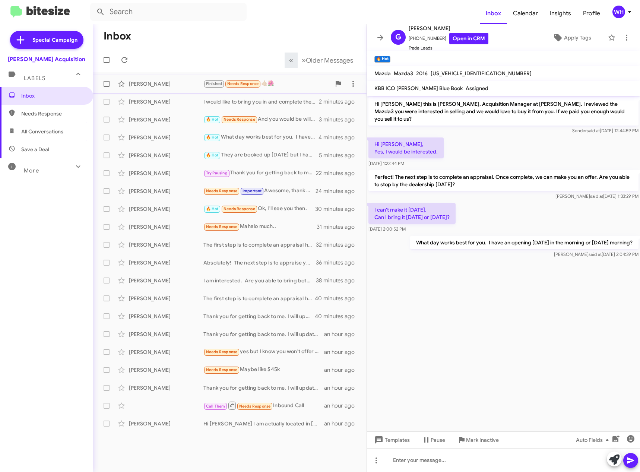
click at [140, 86] on div "[PERSON_NAME]" at bounding box center [166, 83] width 75 height 7
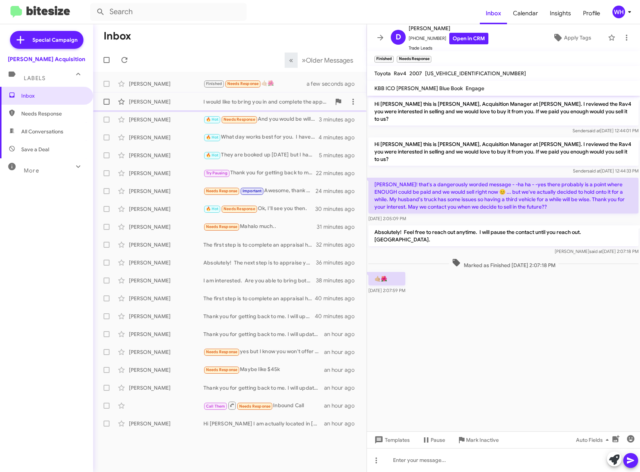
click at [138, 99] on div "[PERSON_NAME]" at bounding box center [166, 101] width 75 height 7
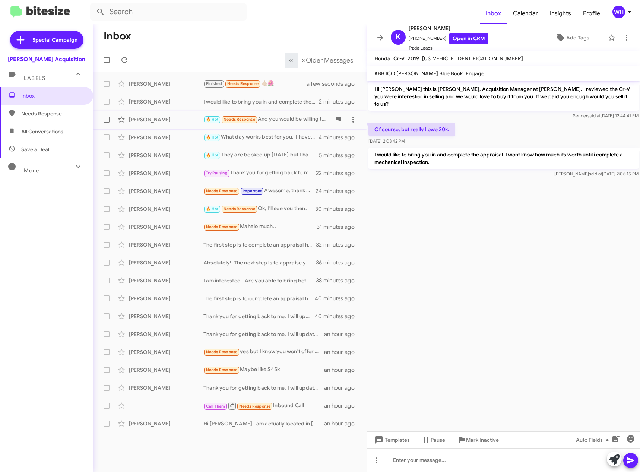
click at [152, 121] on div "[PERSON_NAME]" at bounding box center [166, 119] width 75 height 7
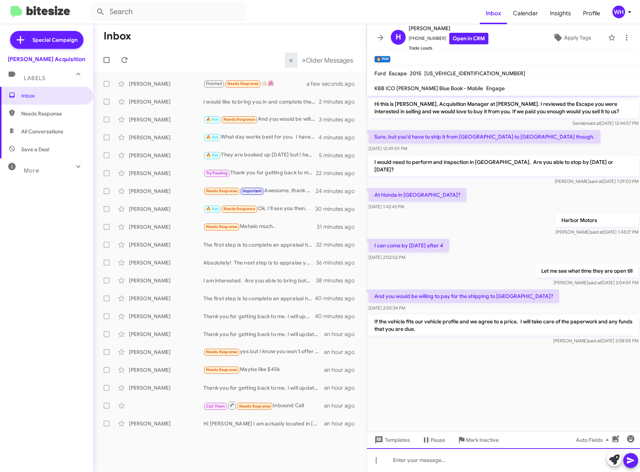
click at [441, 465] on div at bounding box center [503, 460] width 273 height 24
drag, startPoint x: 639, startPoint y: 464, endPoint x: 634, endPoint y: 463, distance: 5.6
click at [639, 464] on div "The last inpsection is 2pm daily. What day can you make it by 2pm" at bounding box center [503, 460] width 273 height 24
click at [625, 464] on button at bounding box center [630, 460] width 15 height 15
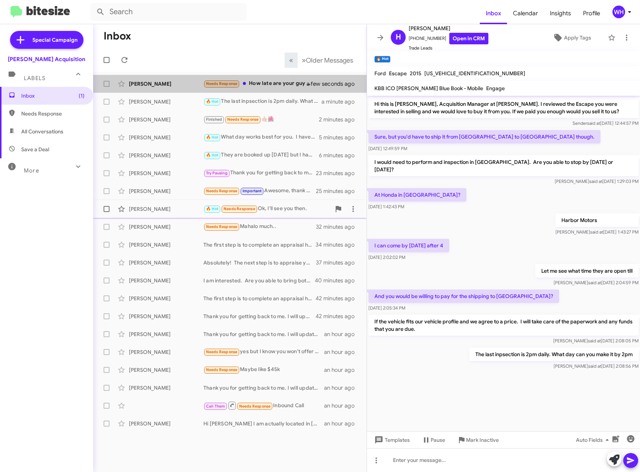
drag, startPoint x: 139, startPoint y: 83, endPoint x: 333, endPoint y: 203, distance: 228.5
click at [139, 83] on div "[PERSON_NAME]" at bounding box center [166, 83] width 75 height 7
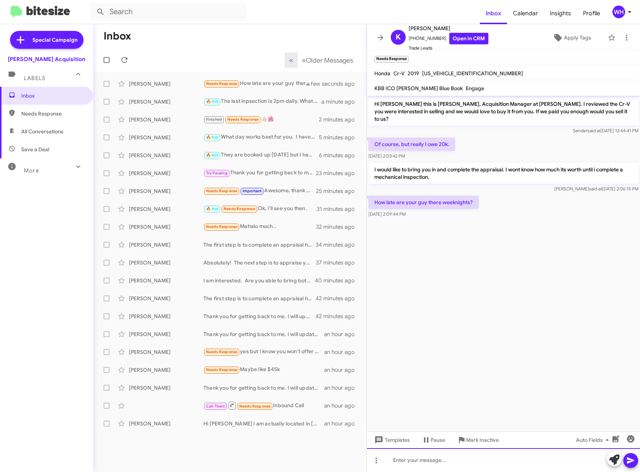
drag, startPoint x: 443, startPoint y: 463, endPoint x: 450, endPoint y: 458, distance: 8.3
click at [443, 462] on div at bounding box center [503, 460] width 273 height 24
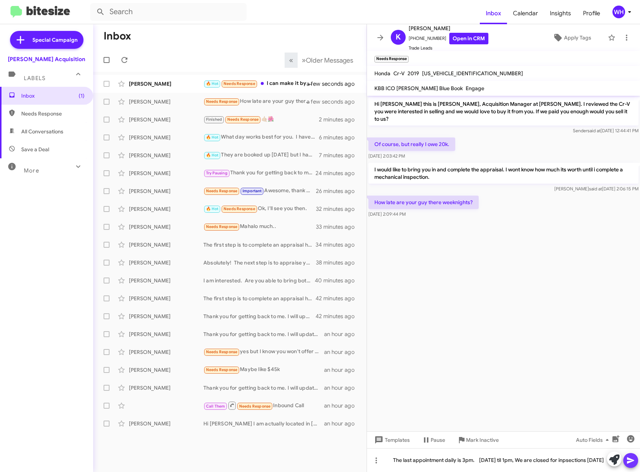
click at [627, 459] on icon at bounding box center [630, 460] width 9 height 9
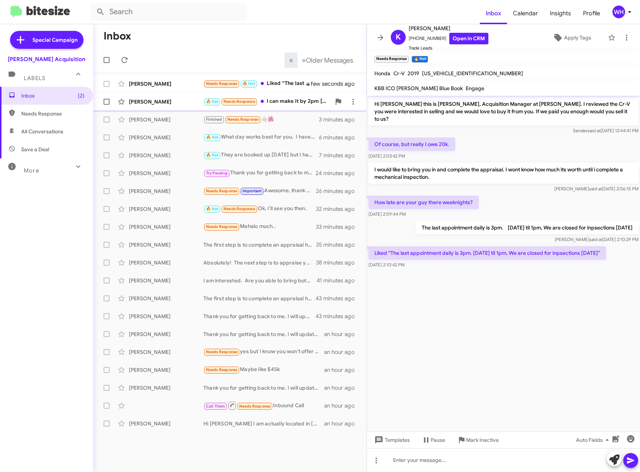
click at [134, 102] on div "[PERSON_NAME]" at bounding box center [166, 101] width 75 height 7
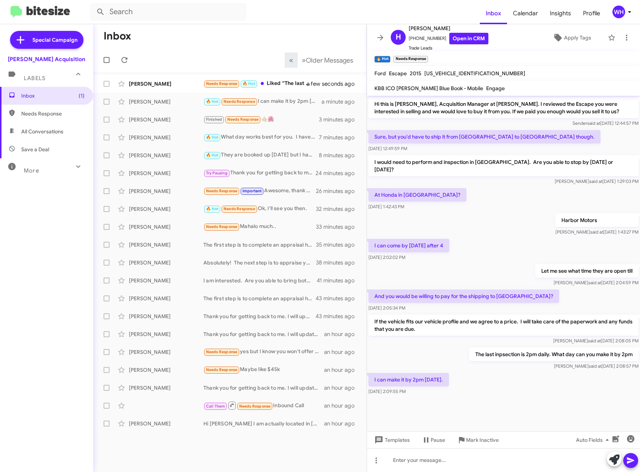
click at [494, 397] on div at bounding box center [503, 407] width 273 height 20
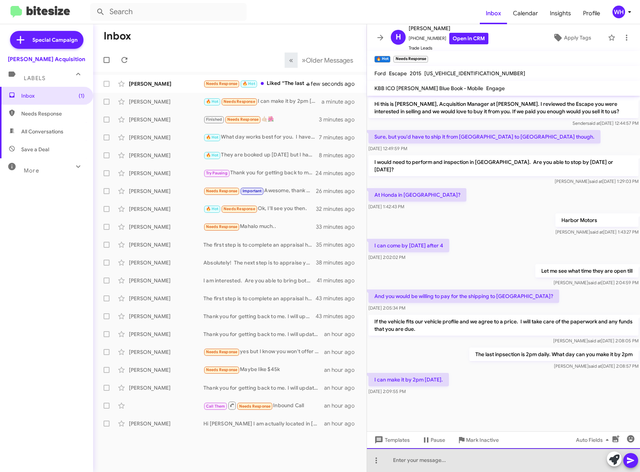
click at [434, 463] on div at bounding box center [503, 460] width 273 height 24
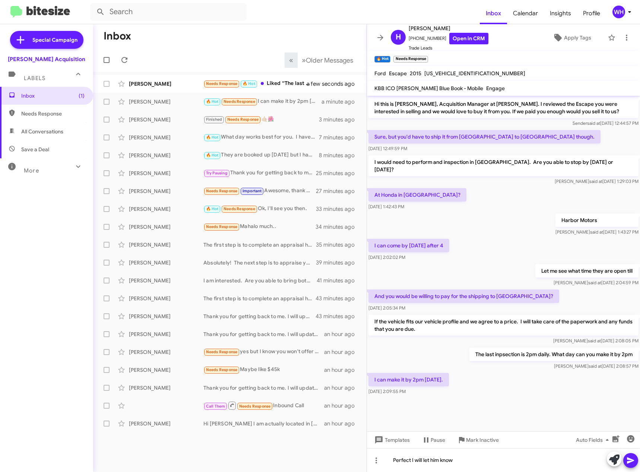
click at [625, 462] on button at bounding box center [630, 460] width 15 height 15
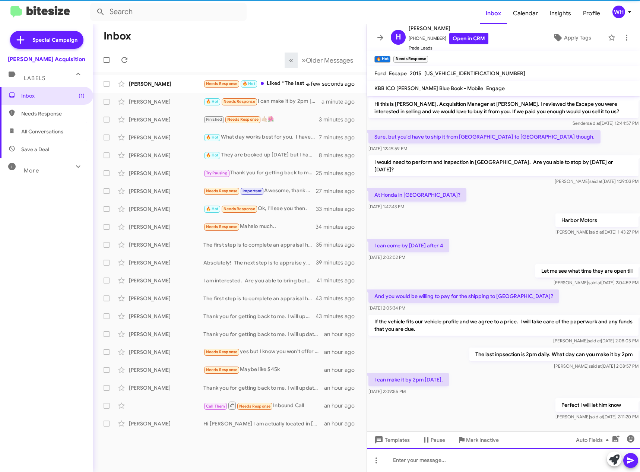
scroll to position [6, 0]
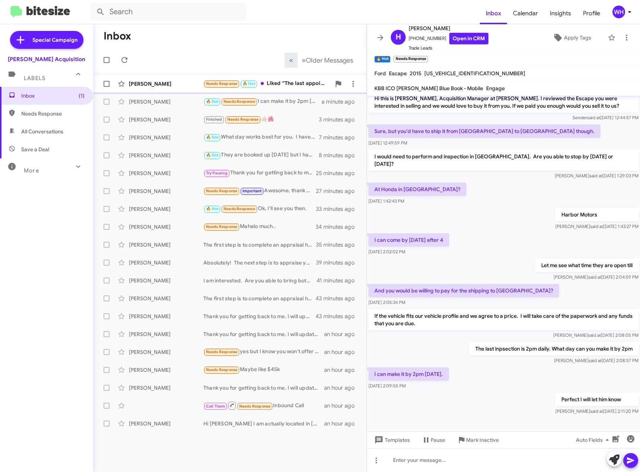
click at [137, 83] on div "[PERSON_NAME]" at bounding box center [166, 83] width 75 height 7
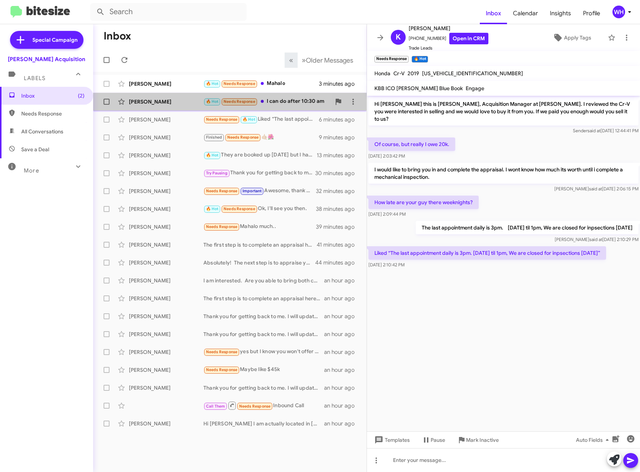
click at [160, 103] on div "[PERSON_NAME]" at bounding box center [166, 101] width 75 height 7
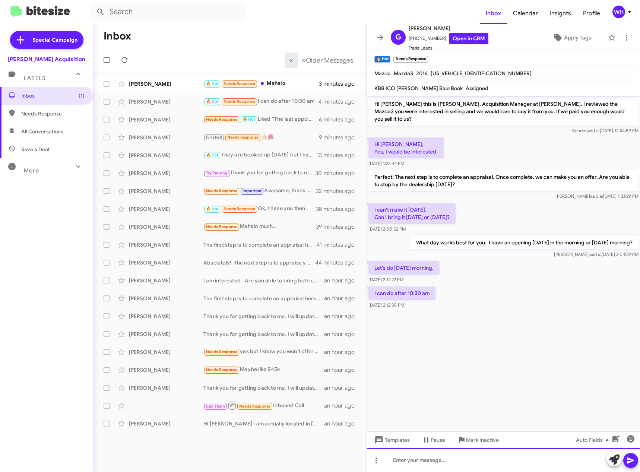
click at [424, 460] on div at bounding box center [503, 460] width 273 height 24
drag, startPoint x: 633, startPoint y: 462, endPoint x: 634, endPoint y: 469, distance: 7.2
click at [633, 462] on icon at bounding box center [630, 460] width 9 height 9
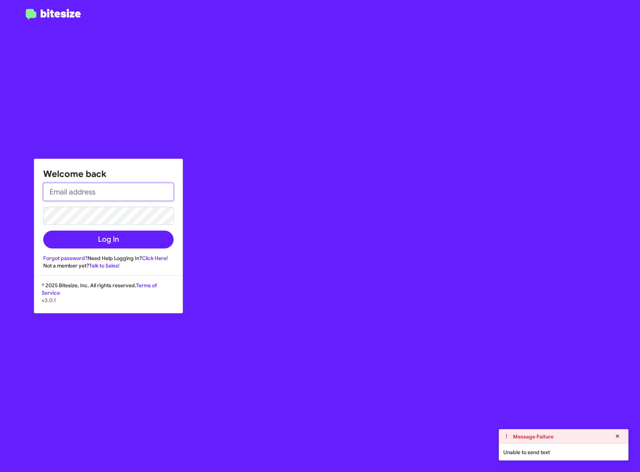
click at [90, 193] on input "email" at bounding box center [108, 192] width 130 height 18
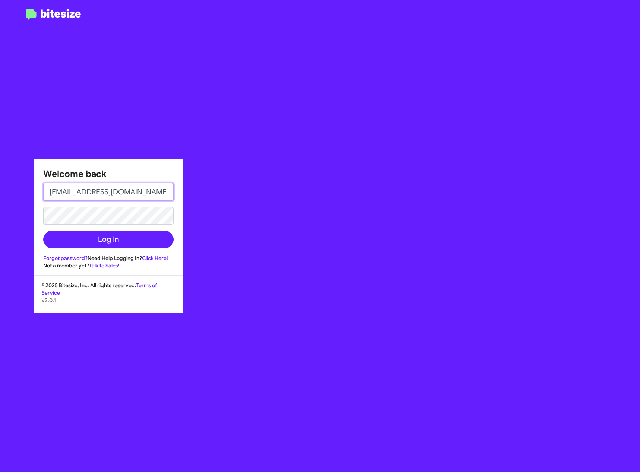
type input "[EMAIL_ADDRESS][DOMAIN_NAME]"
click at [43, 231] on button "Log In" at bounding box center [108, 240] width 130 height 18
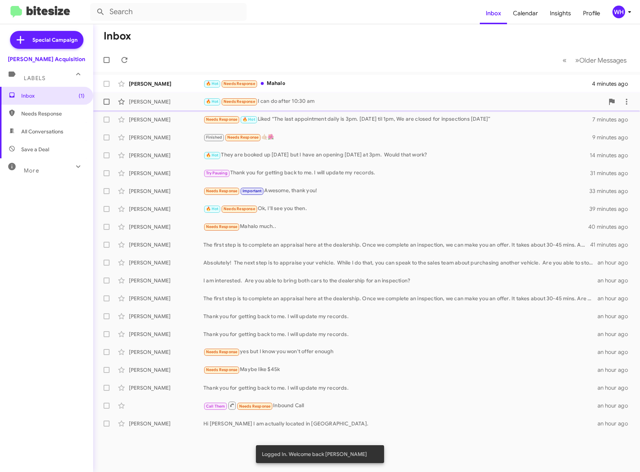
click at [159, 106] on div "[PERSON_NAME] 🔥 Hot Needs Response I can do after 10:30 am 5 minutes ago" at bounding box center [366, 101] width 535 height 15
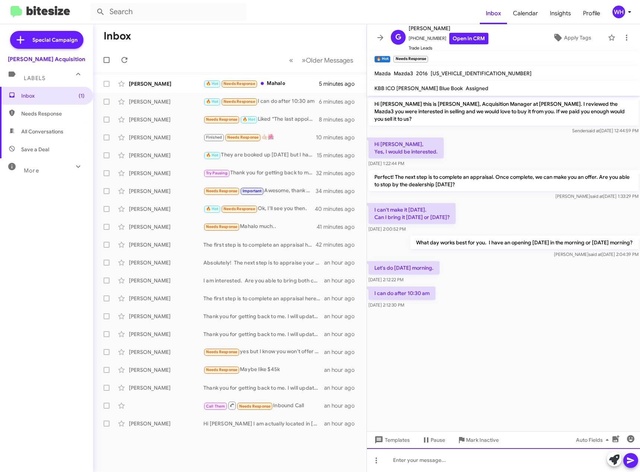
drag, startPoint x: 434, startPoint y: 462, endPoint x: 471, endPoint y: 449, distance: 39.1
click at [434, 462] on div at bounding box center [503, 460] width 273 height 24
click at [626, 465] on button at bounding box center [630, 460] width 15 height 15
click at [145, 80] on div "[PERSON_NAME] 🔥 Hot Needs Response Mahalo 5 minutes ago" at bounding box center [230, 83] width 262 height 15
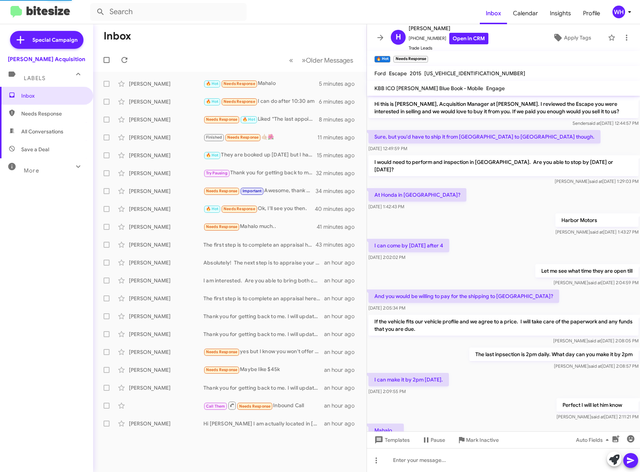
scroll to position [33, 0]
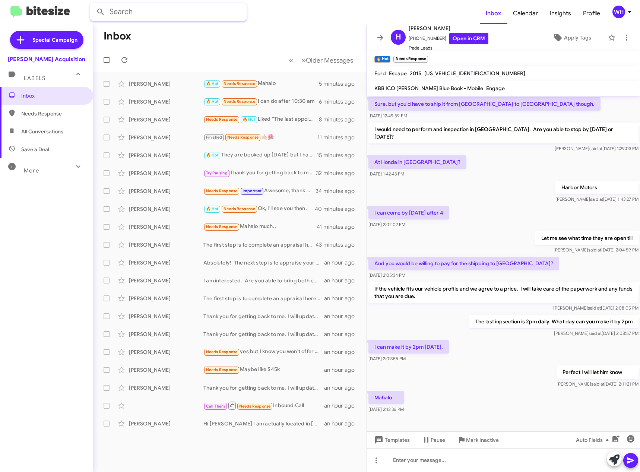
click at [131, 8] on input "text" at bounding box center [168, 12] width 156 height 18
click at [93, 4] on button at bounding box center [100, 11] width 15 height 15
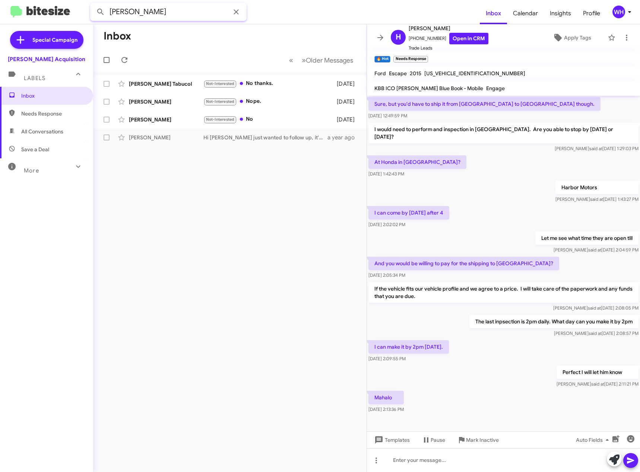
drag, startPoint x: 167, startPoint y: 15, endPoint x: 55, endPoint y: 16, distance: 111.8
click at [32, 19] on mat-toolbar "[PERSON_NAME] Inbox Calendar Insights Profile WH" at bounding box center [320, 12] width 640 height 24
type input "4088931292"
click at [93, 4] on button at bounding box center [100, 11] width 15 height 15
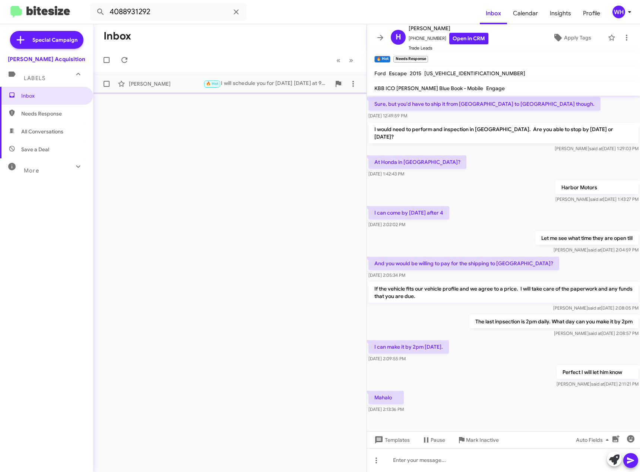
click at [167, 89] on div "[PERSON_NAME] 🔥 Hot I will schedule you for [DATE] [DATE] at 9am. Let me know i…" at bounding box center [230, 83] width 262 height 15
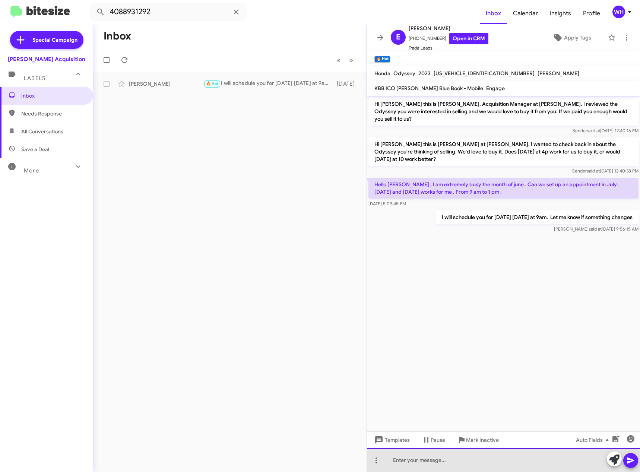
click at [440, 460] on div at bounding box center [503, 460] width 273 height 24
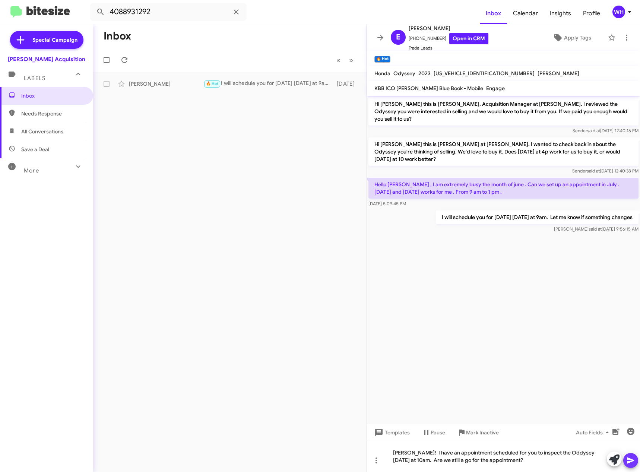
drag, startPoint x: 633, startPoint y: 462, endPoint x: 630, endPoint y: 471, distance: 8.9
click at [633, 462] on icon at bounding box center [630, 460] width 9 height 9
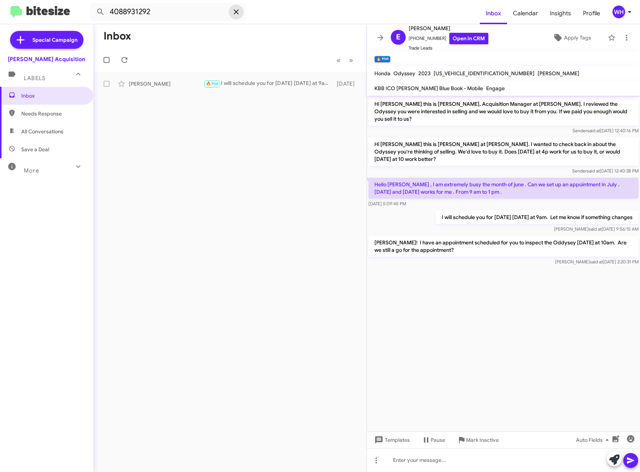
click at [238, 13] on icon at bounding box center [236, 11] width 9 height 9
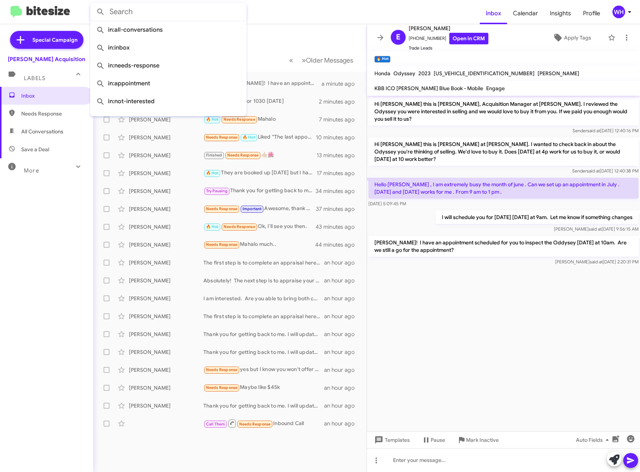
click at [283, 31] on mat-toolbar-row "Inbox" at bounding box center [229, 36] width 273 height 24
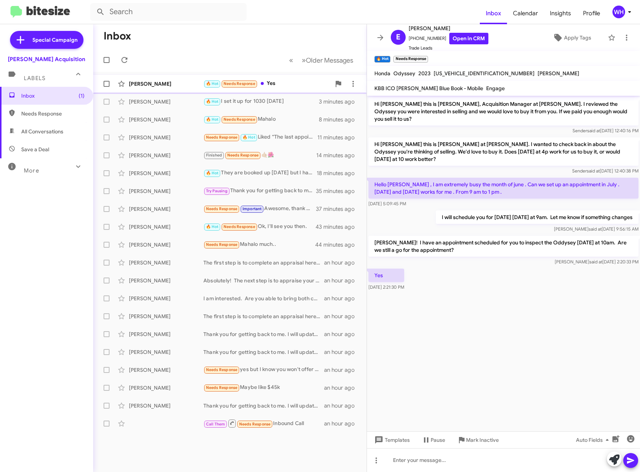
click at [149, 80] on div "[PERSON_NAME] 🔥 Hot Needs Response Yes a few seconds ago" at bounding box center [230, 83] width 262 height 15
click at [416, 464] on div at bounding box center [503, 460] width 273 height 24
click at [634, 463] on icon at bounding box center [630, 460] width 9 height 9
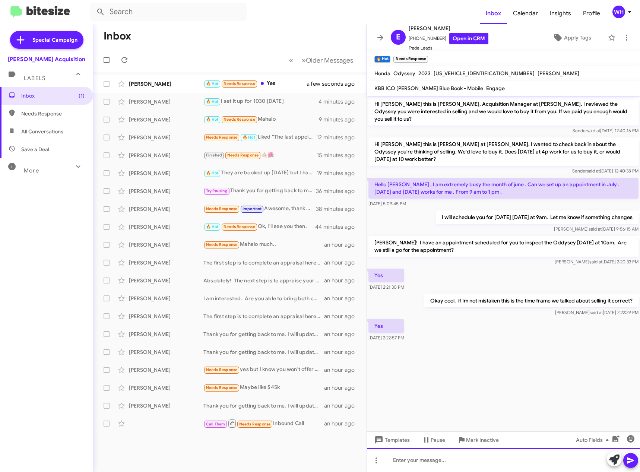
click at [435, 460] on div at bounding box center [503, 460] width 273 height 24
click at [636, 460] on button at bounding box center [630, 460] width 15 height 15
click at [149, 80] on div "[PERSON_NAME]" at bounding box center [166, 83] width 75 height 7
click at [450, 462] on div at bounding box center [503, 460] width 273 height 24
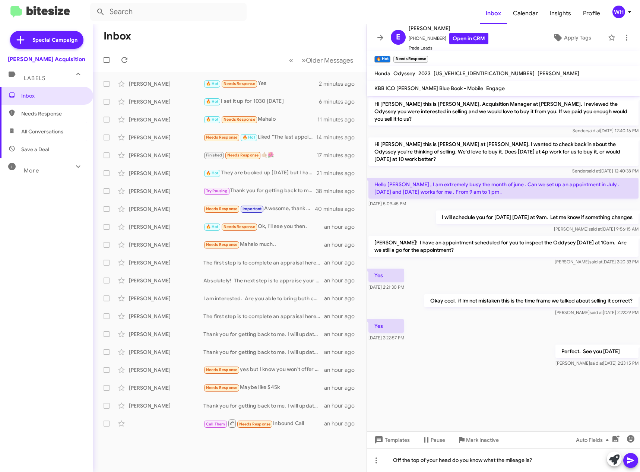
click at [630, 464] on icon at bounding box center [630, 460] width 9 height 9
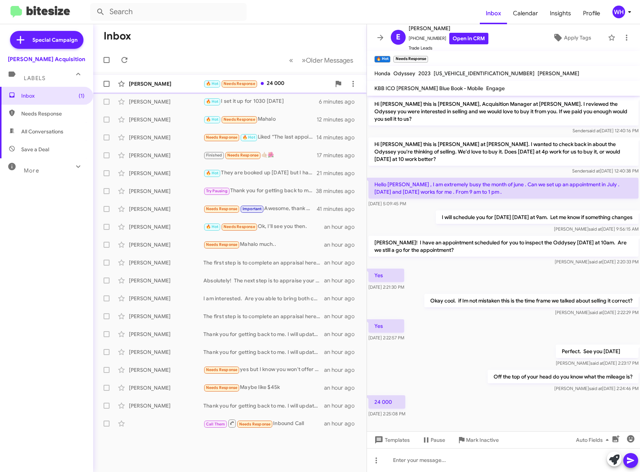
click at [135, 85] on div "[PERSON_NAME]" at bounding box center [166, 83] width 75 height 7
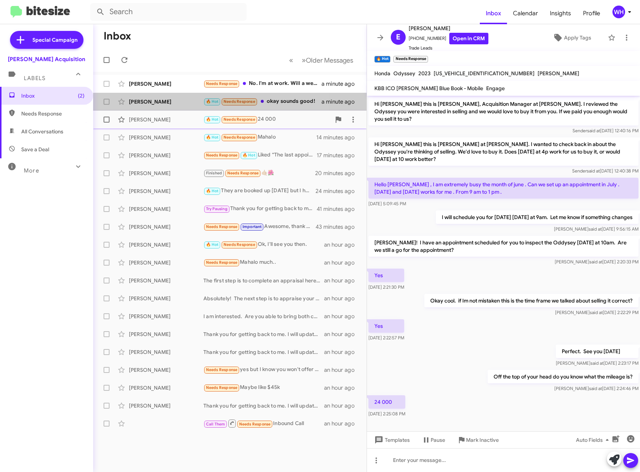
drag, startPoint x: 158, startPoint y: 102, endPoint x: 174, endPoint y: 111, distance: 17.8
click at [160, 102] on div "[PERSON_NAME]" at bounding box center [166, 101] width 75 height 7
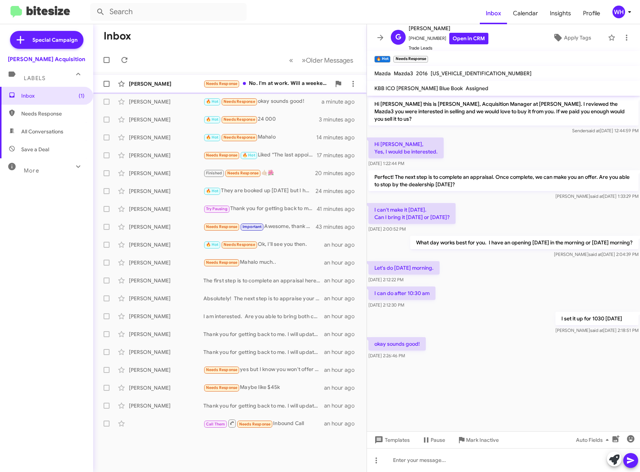
drag, startPoint x: 145, startPoint y: 88, endPoint x: 149, endPoint y: 88, distance: 4.9
click at [145, 88] on div "[PERSON_NAME] Needs Response No. I'm at work. Will a weekend work for your appr…" at bounding box center [230, 83] width 262 height 15
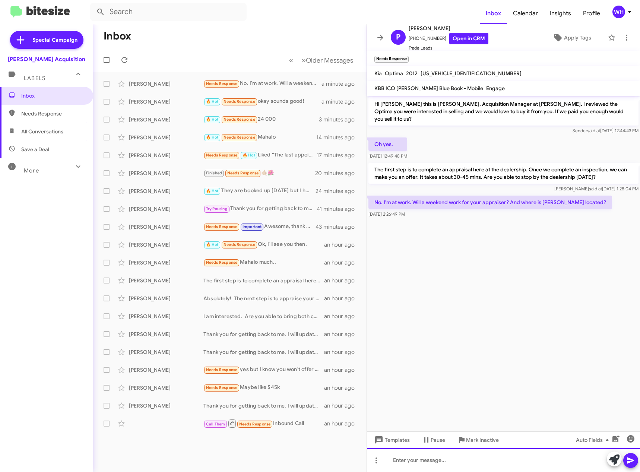
click at [415, 461] on div at bounding box center [503, 460] width 273 height 24
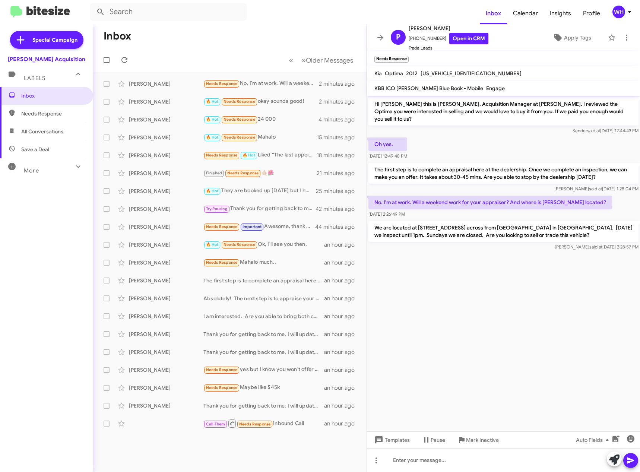
drag, startPoint x: 412, startPoint y: 461, endPoint x: 549, endPoint y: 395, distance: 152.1
click at [548, 395] on cdk-virtual-scroll-viewport "Hi [PERSON_NAME] this is [PERSON_NAME], Acquisition Manager at [PERSON_NAME]. I…" at bounding box center [503, 264] width 273 height 336
click at [155, 196] on div "[PERSON_NAME] 🔥 Hot They are booked up [DATE] but I have an opening [DATE] at 3…" at bounding box center [230, 191] width 262 height 15
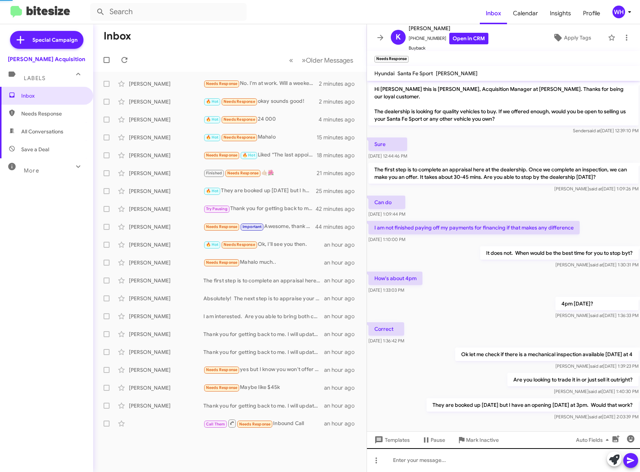
scroll to position [6, 0]
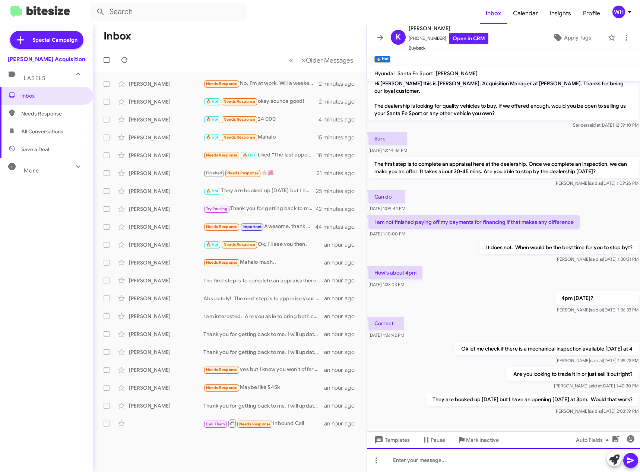
click at [443, 462] on div at bounding box center [503, 460] width 273 height 24
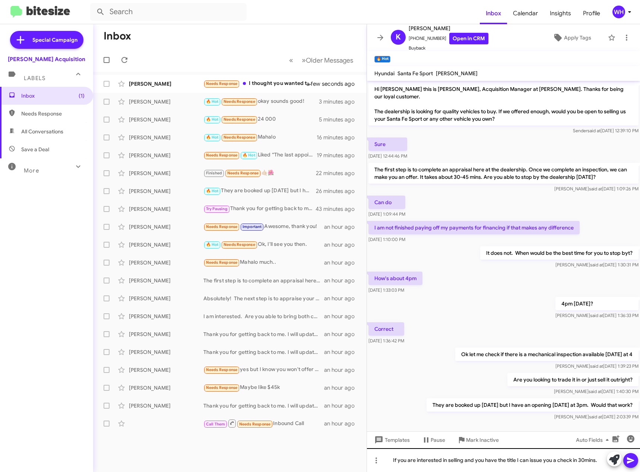
click at [639, 461] on div "If you are interested in selling and you have the title I can issue you a check…" at bounding box center [503, 460] width 273 height 24
click at [634, 459] on icon at bounding box center [630, 460] width 9 height 9
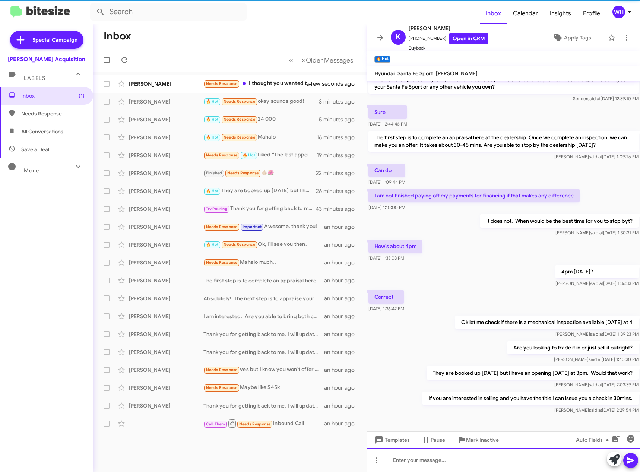
scroll to position [33, 0]
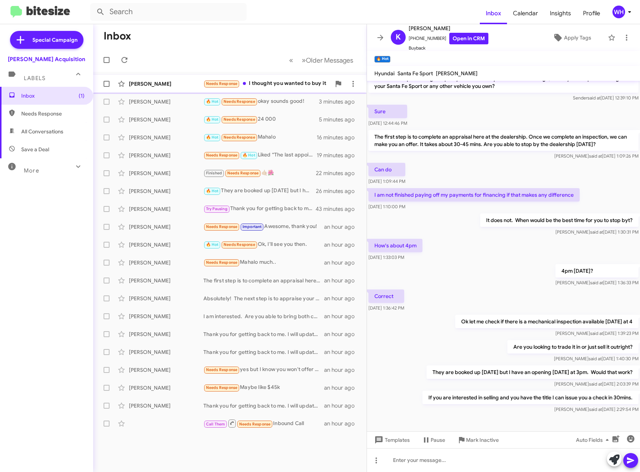
click at [152, 80] on div "[PERSON_NAME]" at bounding box center [166, 83] width 75 height 7
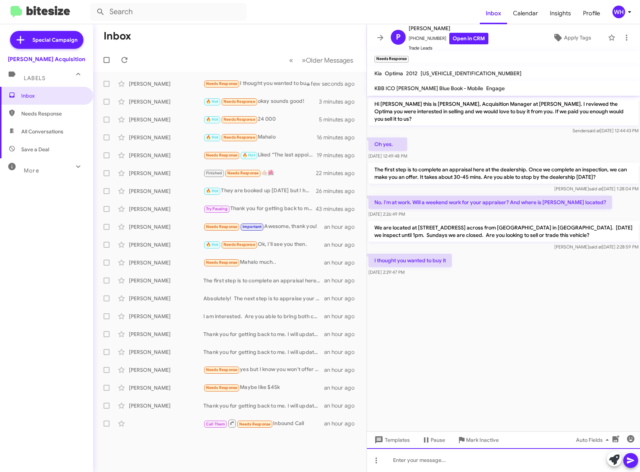
drag, startPoint x: 440, startPoint y: 460, endPoint x: 453, endPoint y: 452, distance: 15.3
click at [440, 460] on div at bounding box center [503, 460] width 273 height 24
click at [630, 461] on icon at bounding box center [630, 460] width 7 height 6
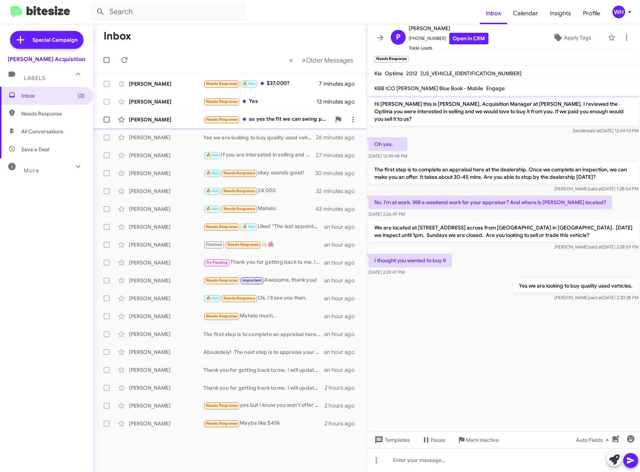
click at [159, 120] on div "[PERSON_NAME]" at bounding box center [166, 119] width 75 height 7
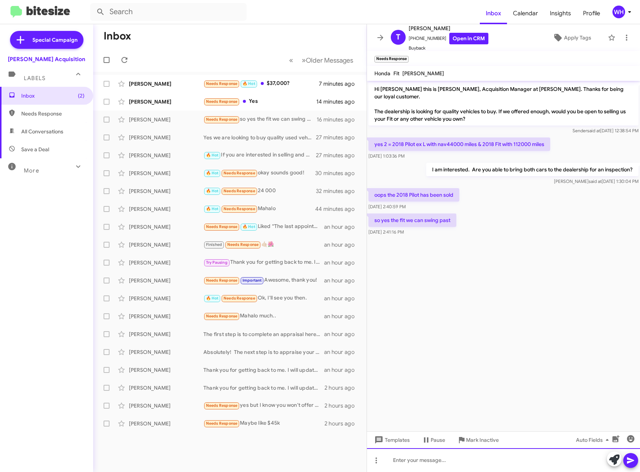
click at [452, 463] on div at bounding box center [503, 460] width 273 height 24
click at [632, 465] on span at bounding box center [630, 460] width 9 height 15
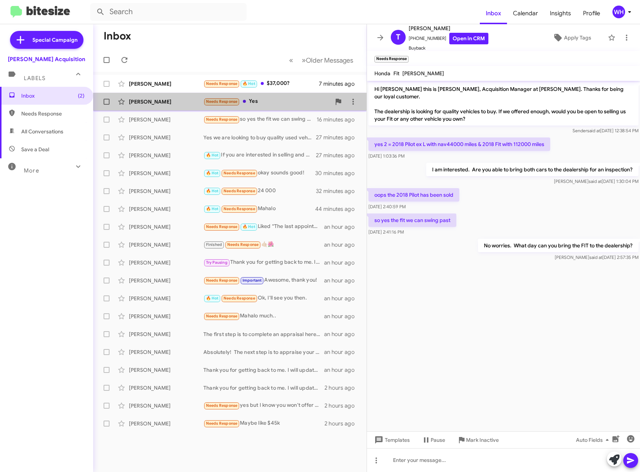
click at [149, 104] on div "Lester Sakai" at bounding box center [166, 101] width 75 height 7
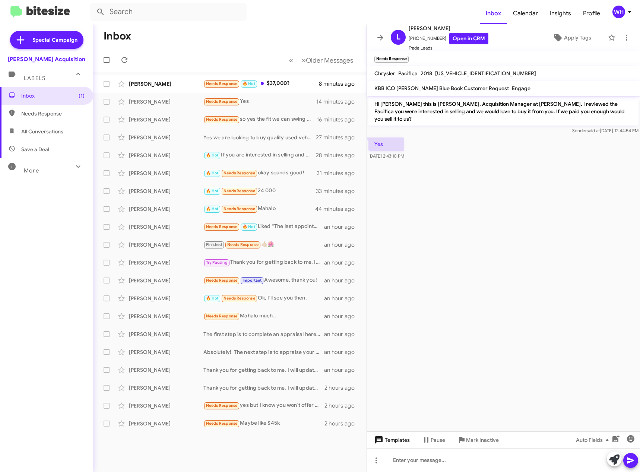
click at [378, 441] on icon at bounding box center [378, 439] width 7 height 7
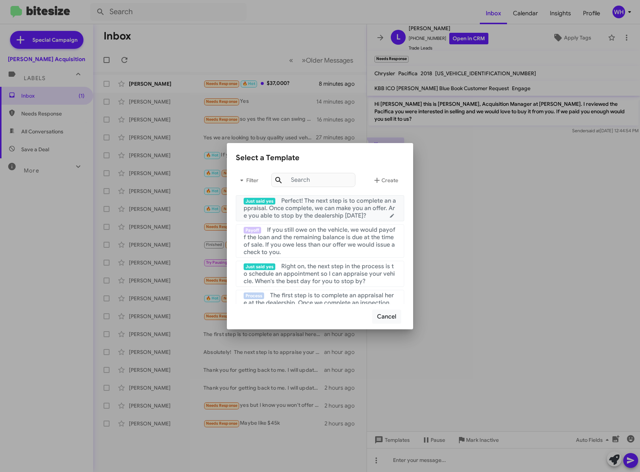
drag, startPoint x: 316, startPoint y: 205, endPoint x: 376, endPoint y: 232, distance: 65.5
click at [316, 207] on span "Perfect! The next step is to complete an appraisal. Once complete, we can make …" at bounding box center [320, 208] width 152 height 22
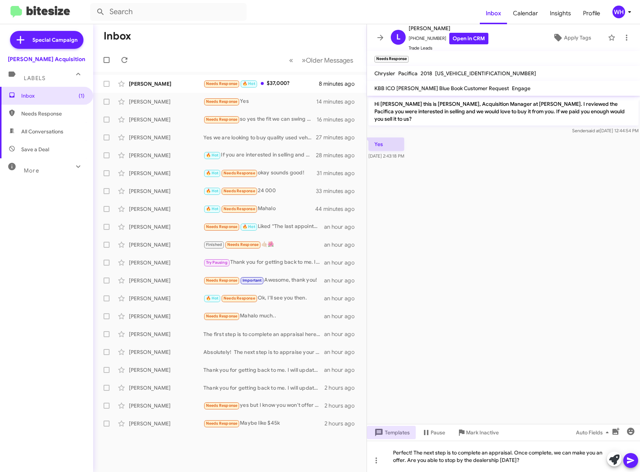
click at [633, 460] on icon at bounding box center [630, 460] width 7 height 6
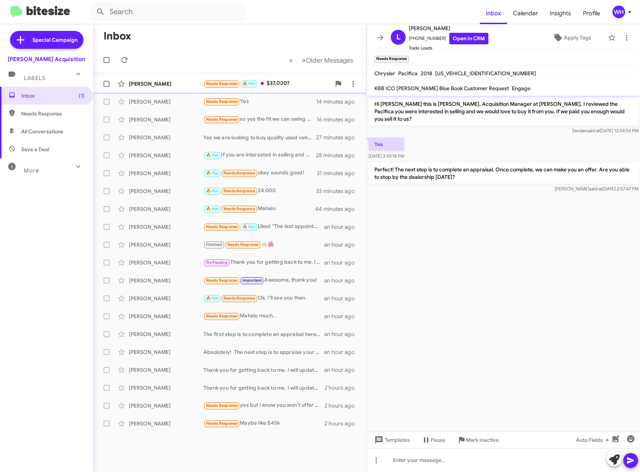
click at [155, 82] on div "Ernesto Anacleto" at bounding box center [166, 83] width 75 height 7
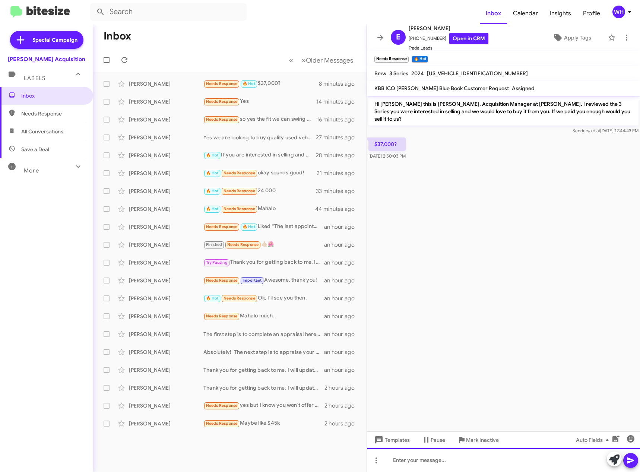
click at [419, 463] on div at bounding box center [503, 460] width 273 height 24
drag, startPoint x: 449, startPoint y: 75, endPoint x: 438, endPoint y: 75, distance: 10.8
click at [448, 75] on span "3MW89FF07R8E29266" at bounding box center [477, 73] width 101 height 7
click at [453, 76] on span "3MW89FF07R8E29266" at bounding box center [477, 73] width 101 height 7
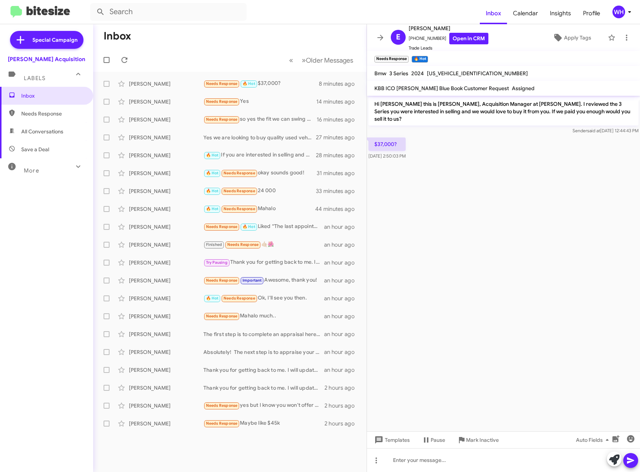
drag, startPoint x: 452, startPoint y: 73, endPoint x: 491, endPoint y: 311, distance: 241.5
click at [498, 314] on cdk-virtual-scroll-viewport "Hi Ernesto this is Walt Ho, Acquisition Manager at Tony Honda. I reviewed the 3…" at bounding box center [503, 264] width 273 height 336
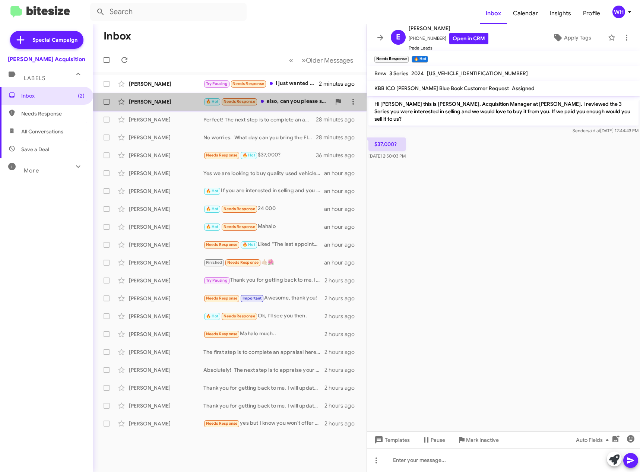
click at [165, 104] on div "[PERSON_NAME]" at bounding box center [166, 101] width 75 height 7
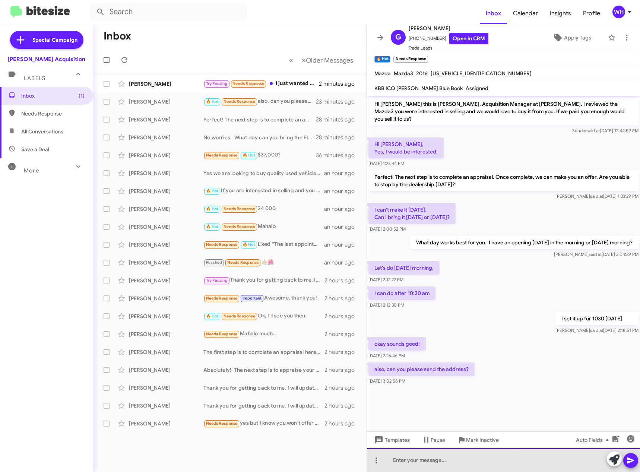
click at [436, 466] on div at bounding box center [503, 460] width 273 height 24
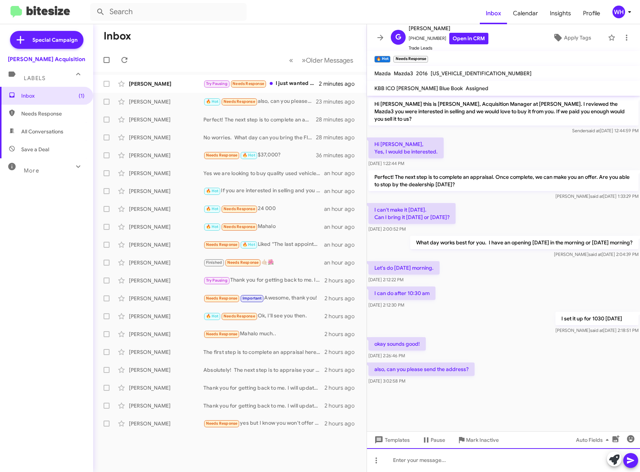
click at [435, 462] on div at bounding box center [503, 460] width 273 height 24
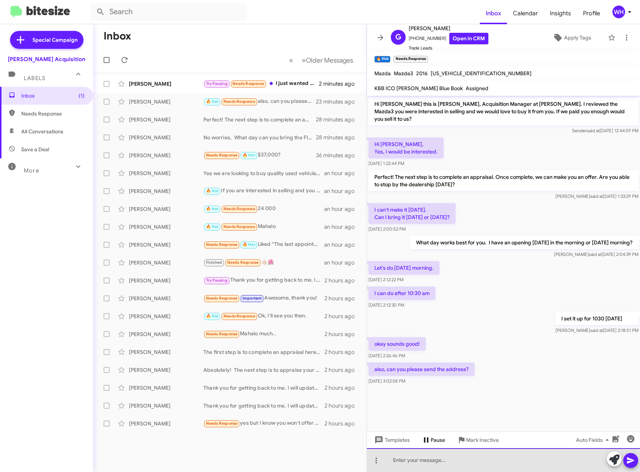
drag, startPoint x: 433, startPoint y: 459, endPoint x: 430, endPoint y: 442, distance: 17.7
click at [432, 456] on div at bounding box center [503, 460] width 273 height 24
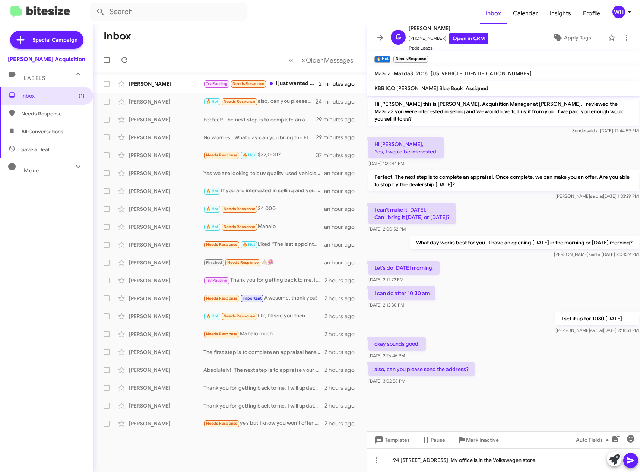
click at [629, 465] on span at bounding box center [630, 460] width 9 height 15
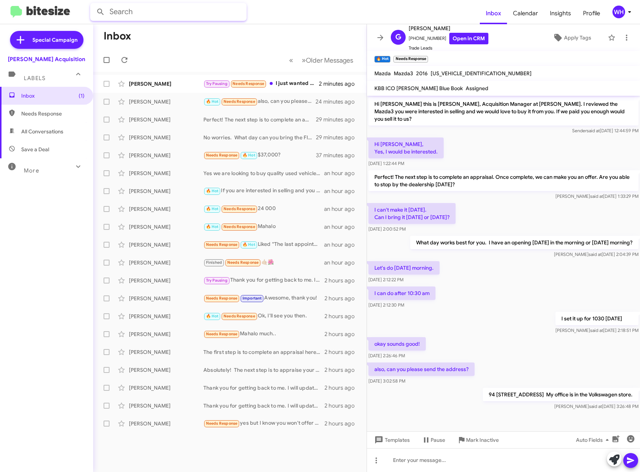
click at [184, 15] on input "text" at bounding box center [168, 12] width 156 height 18
type input "8083483624"
click at [93, 4] on button at bounding box center [100, 11] width 15 height 15
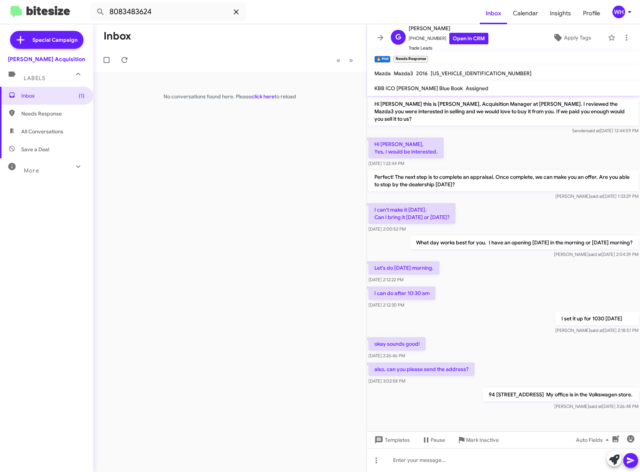
click at [238, 11] on icon at bounding box center [236, 11] width 5 height 5
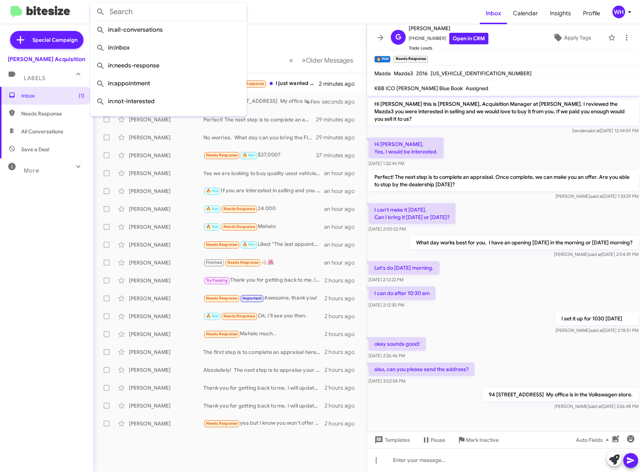
click at [290, 16] on form at bounding box center [285, 12] width 390 height 18
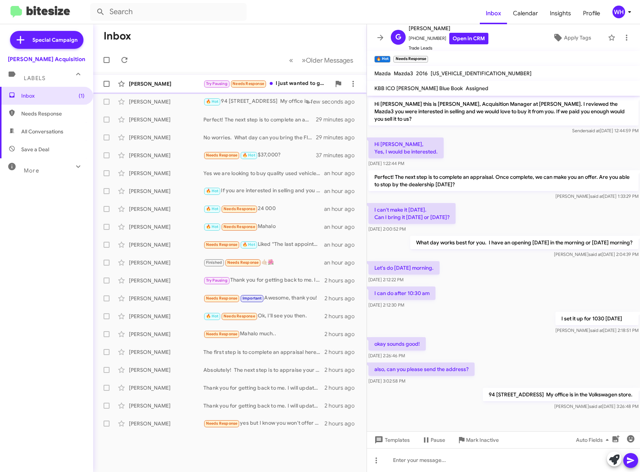
click at [151, 87] on div "Brett Schulz" at bounding box center [166, 83] width 75 height 7
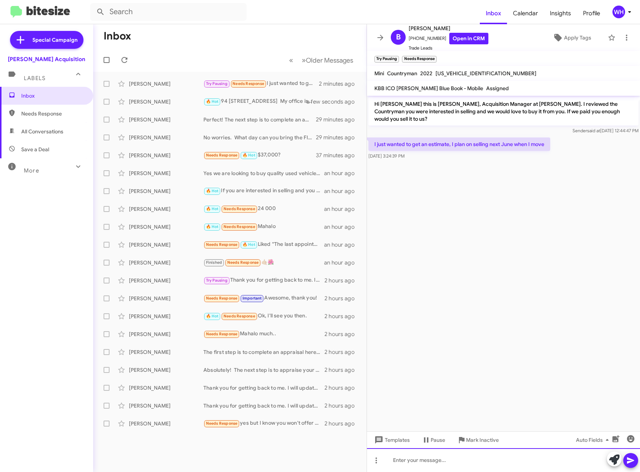
click at [431, 458] on div at bounding box center [503, 460] width 273 height 24
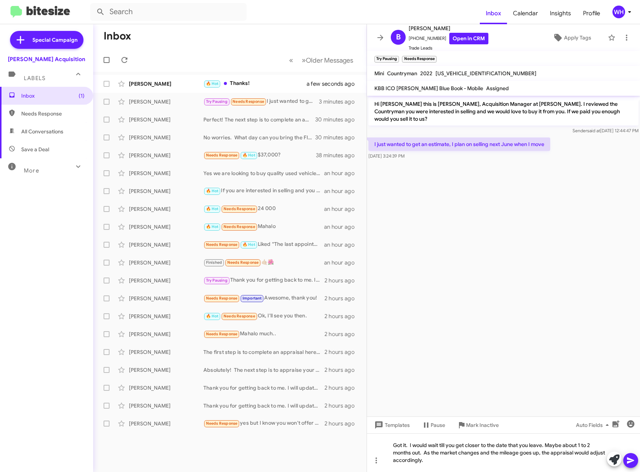
click at [625, 463] on button at bounding box center [630, 460] width 15 height 15
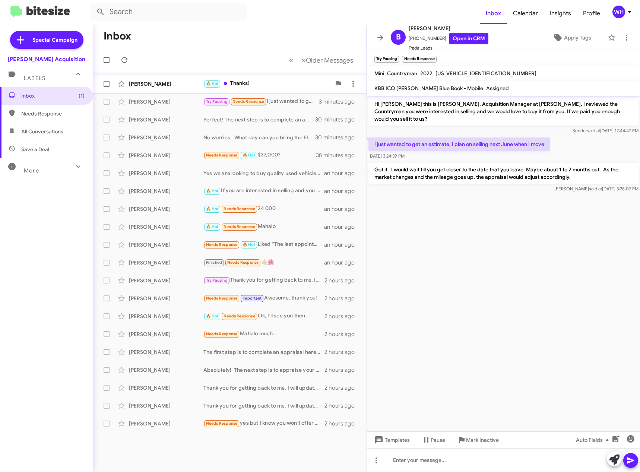
click at [175, 80] on div "[PERSON_NAME]" at bounding box center [166, 83] width 75 height 7
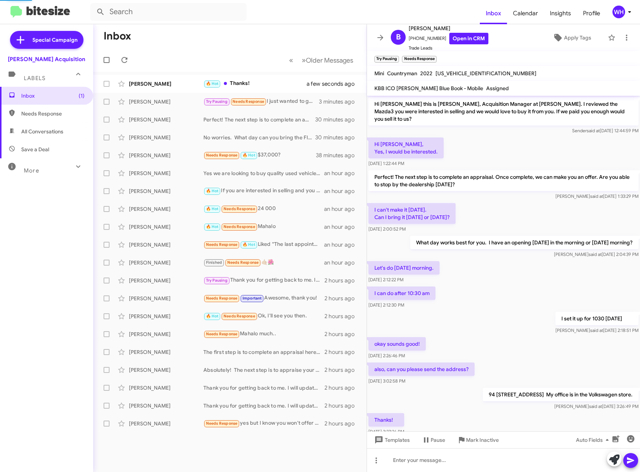
scroll to position [20, 0]
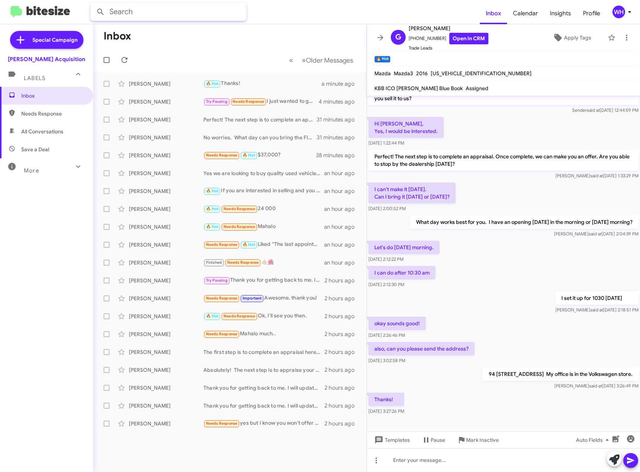
click at [152, 13] on input "text" at bounding box center [168, 12] width 156 height 18
type input "kristy hom"
click at [93, 4] on button at bounding box center [100, 11] width 15 height 15
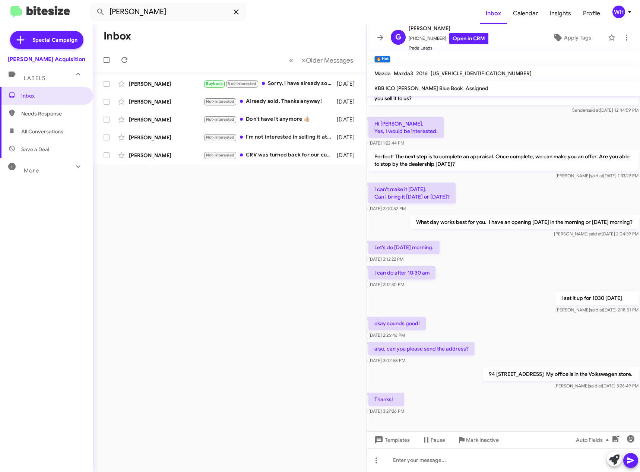
click at [237, 13] on icon at bounding box center [236, 11] width 5 height 5
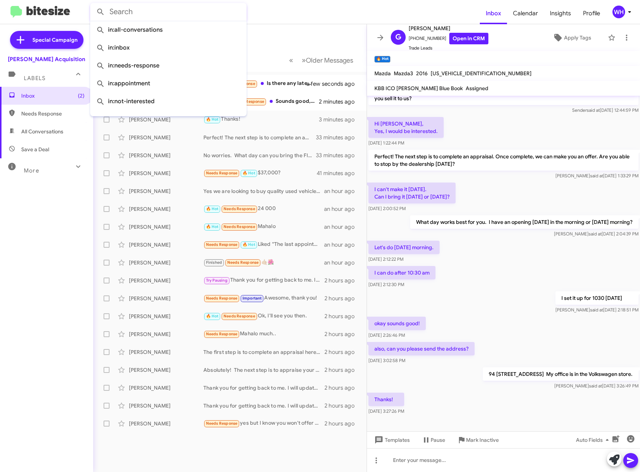
click at [61, 231] on div "Inbox (2) Needs Response All Conversations Save a Deal More Important 🔥 Hot App…" at bounding box center [46, 228] width 93 height 283
click at [152, 80] on div "Krystal Puahala 🔥 Hot Needs Response Is there any later times today? a few seco…" at bounding box center [230, 83] width 262 height 15
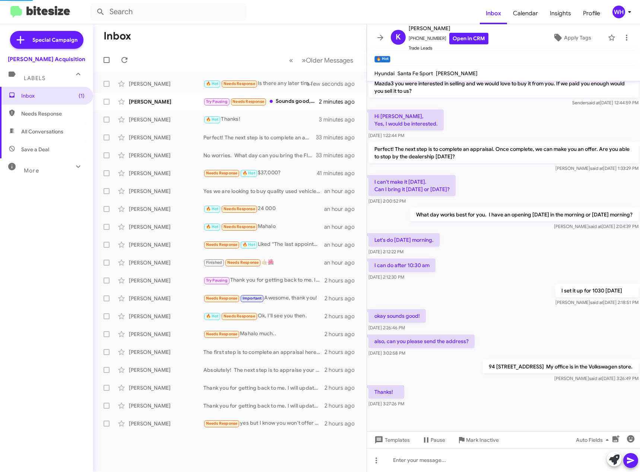
scroll to position [114, 0]
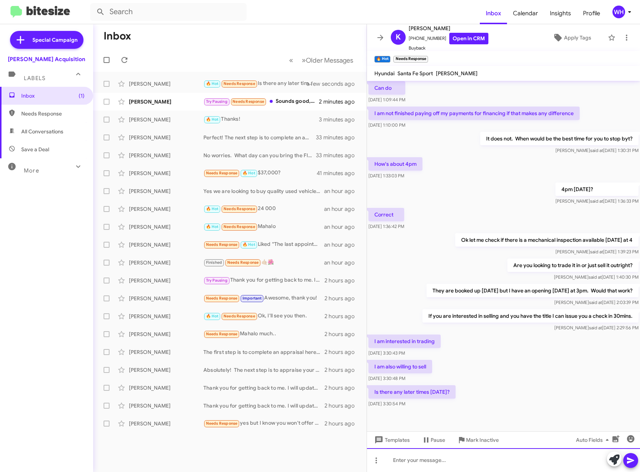
click at [433, 463] on div at bounding box center [503, 460] width 273 height 24
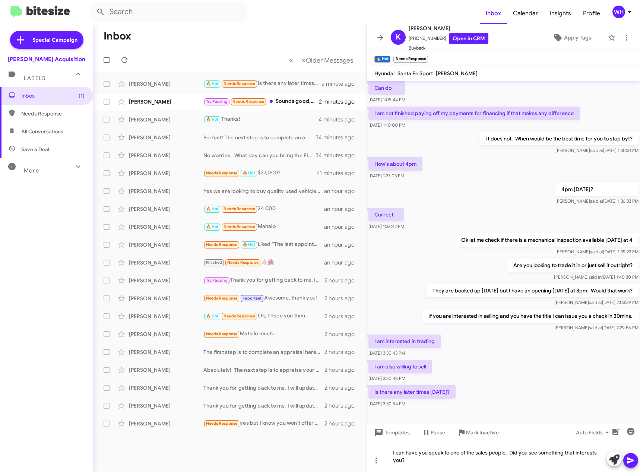
click at [636, 462] on button at bounding box center [630, 460] width 15 height 15
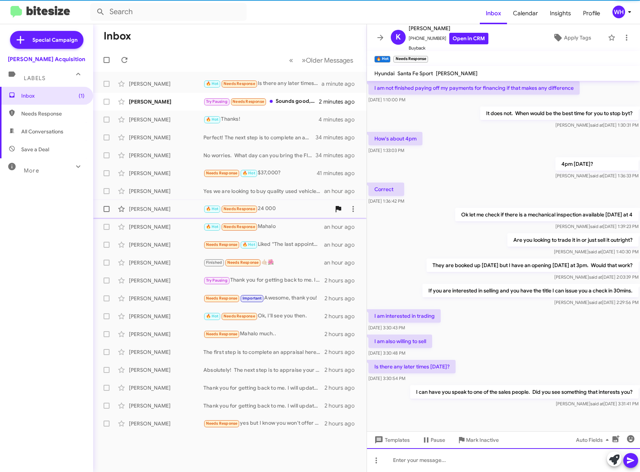
scroll to position [142, 0]
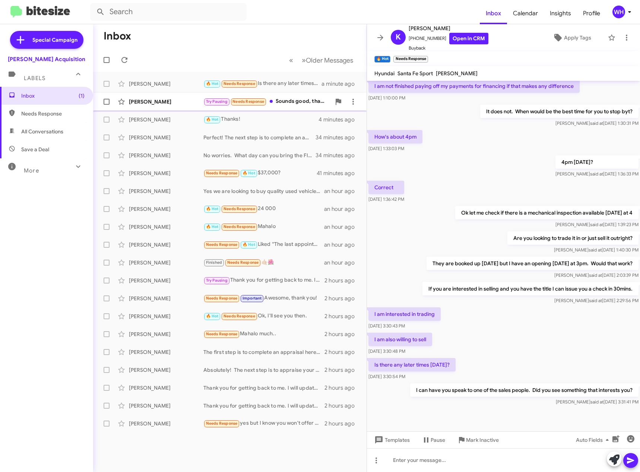
click at [145, 98] on div "Brett Schulz Try Pausing Needs Response Sounds good, thank you for the heads up…" at bounding box center [230, 101] width 262 height 15
